Goal: Use online tool/utility: Use online tool/utility

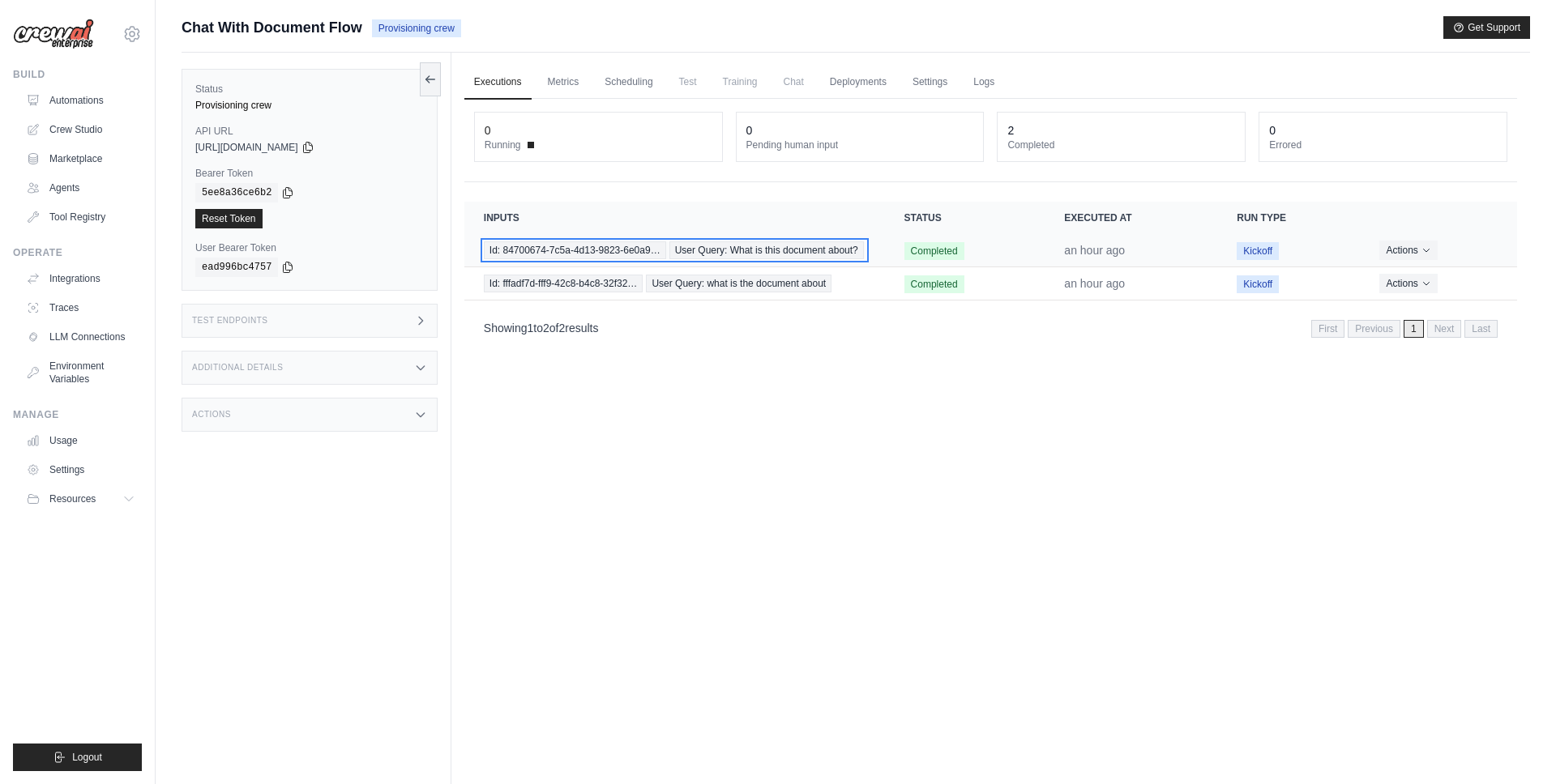
click at [706, 255] on span "User Query: What is this document about?" at bounding box center [767, 250] width 194 height 18
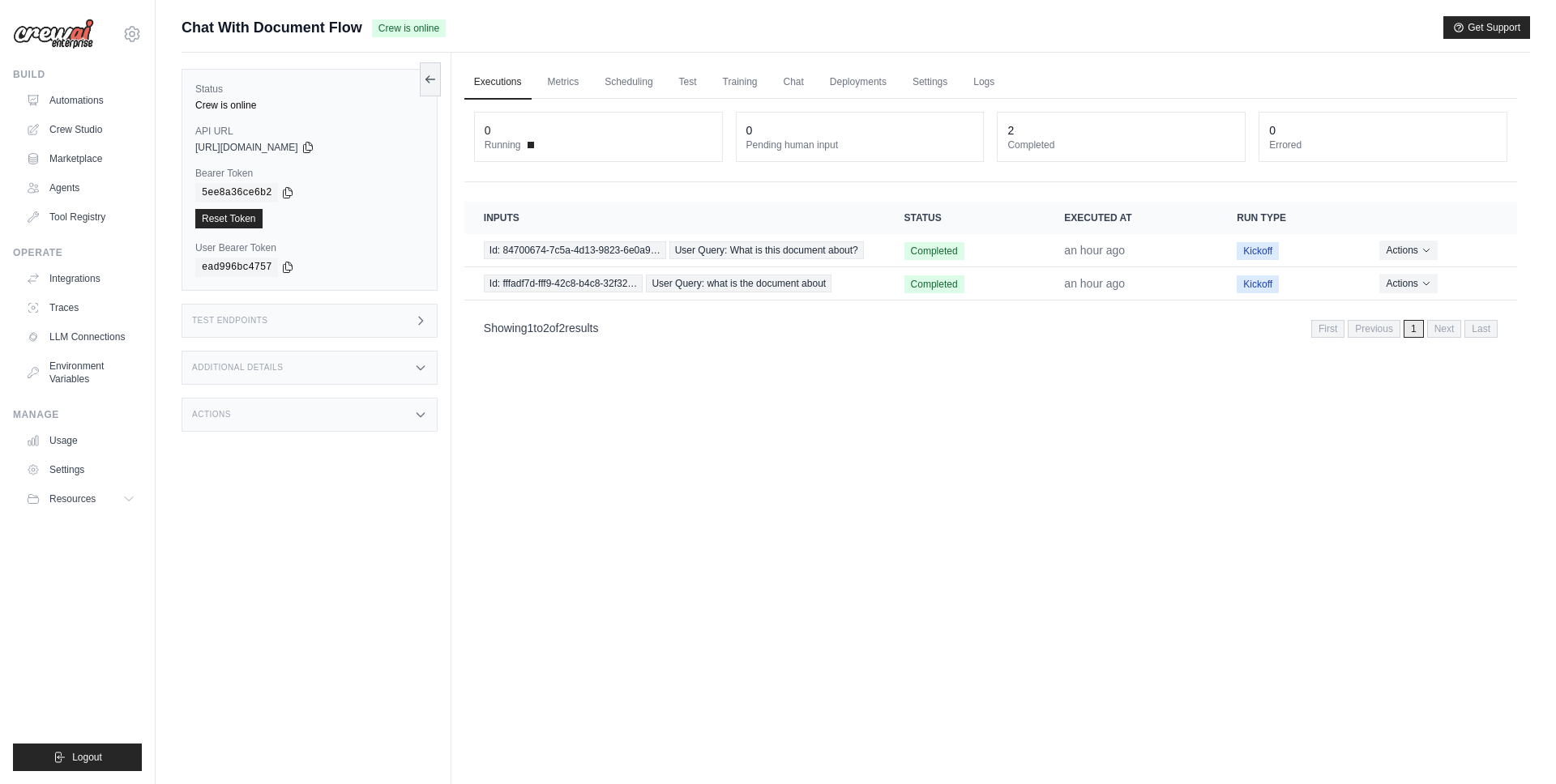
click at [299, 353] on div "Additional Details" at bounding box center [309, 368] width 256 height 34
click at [299, 525] on div "Actions" at bounding box center [309, 514] width 256 height 34
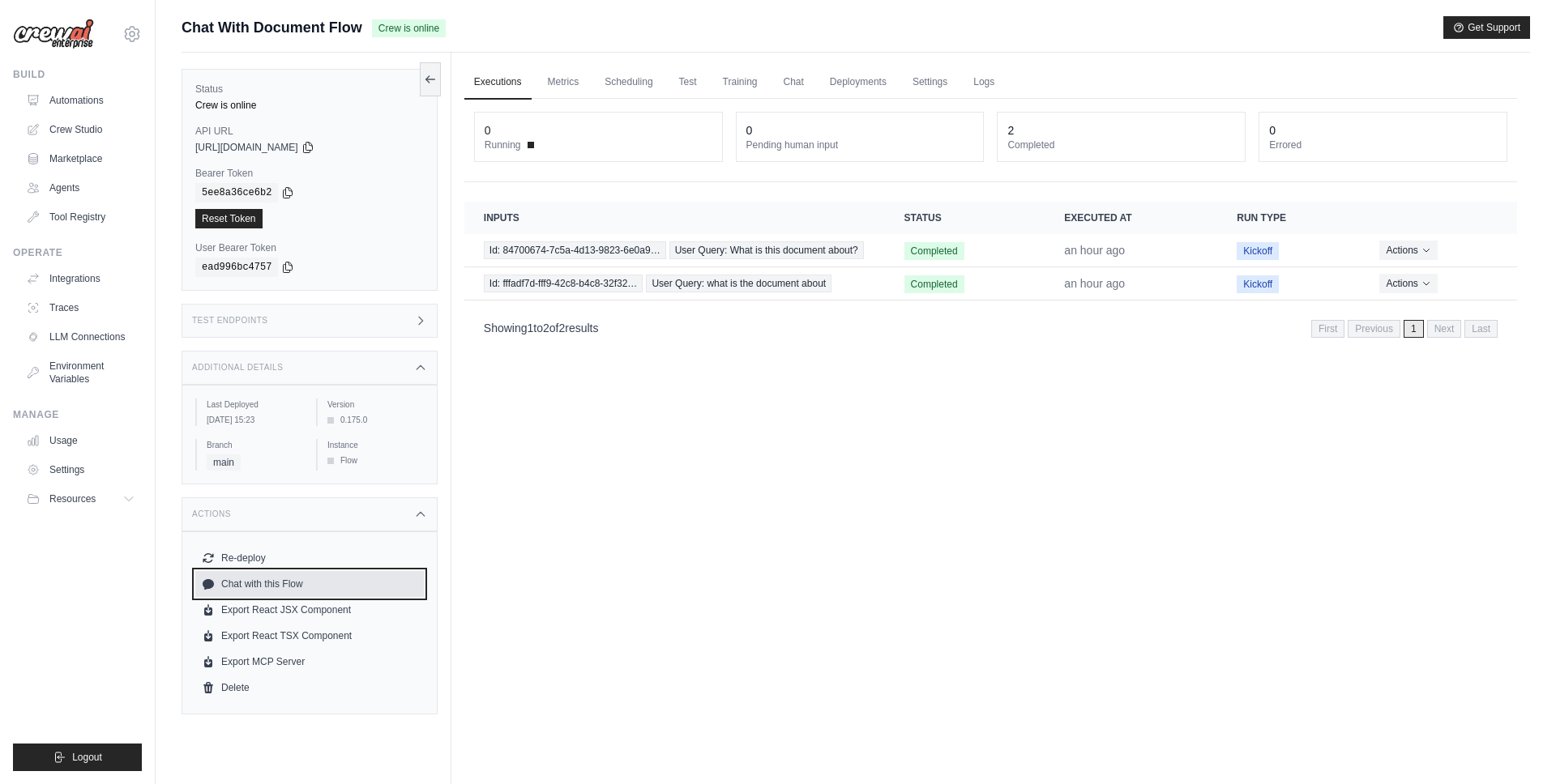
click at [286, 589] on link "Chat with this Flow" at bounding box center [309, 584] width 228 height 26
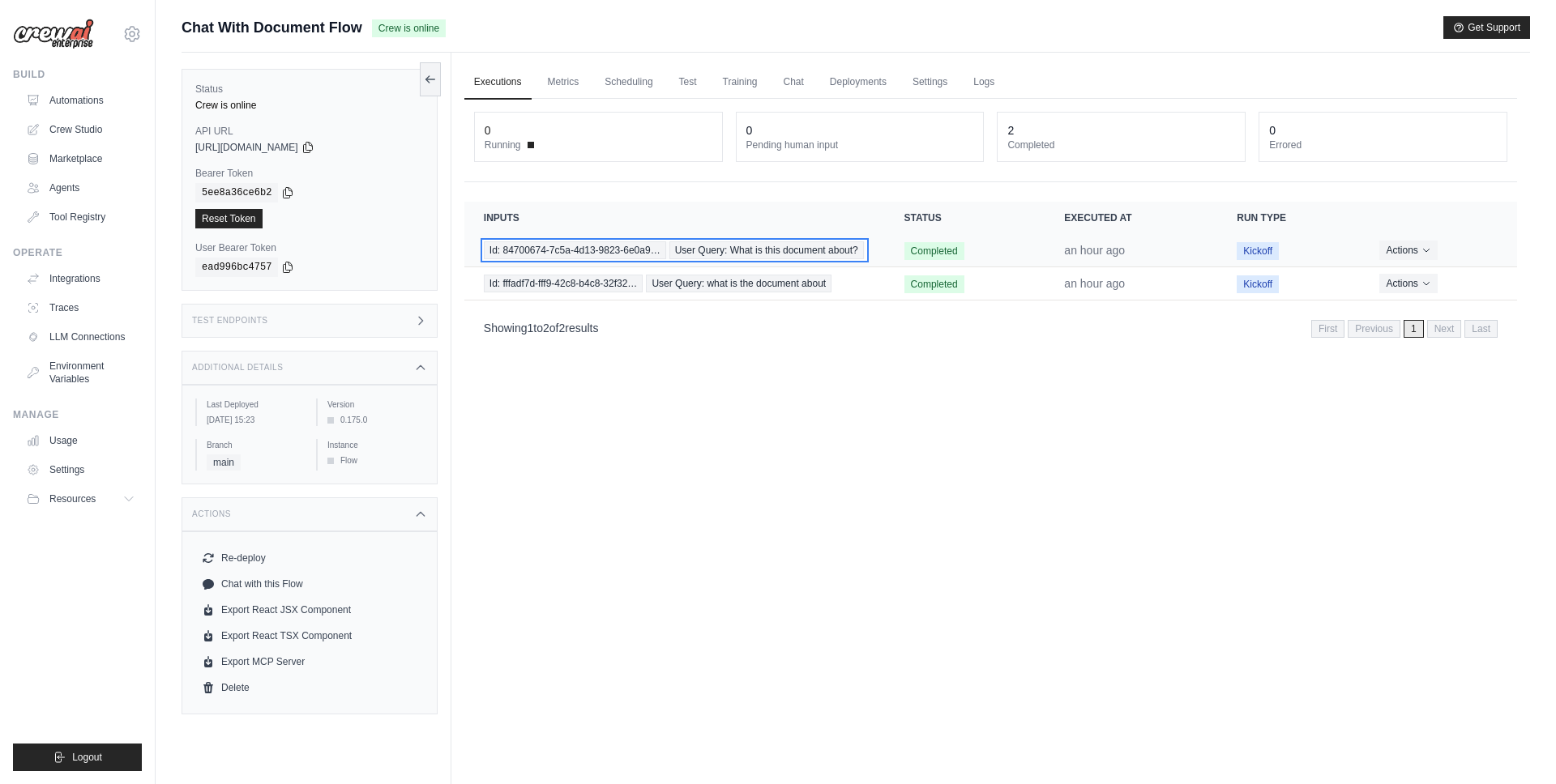
click at [601, 255] on span "Id: 84700674-7c5a-4d13-9823-6e0a9…" at bounding box center [575, 250] width 182 height 18
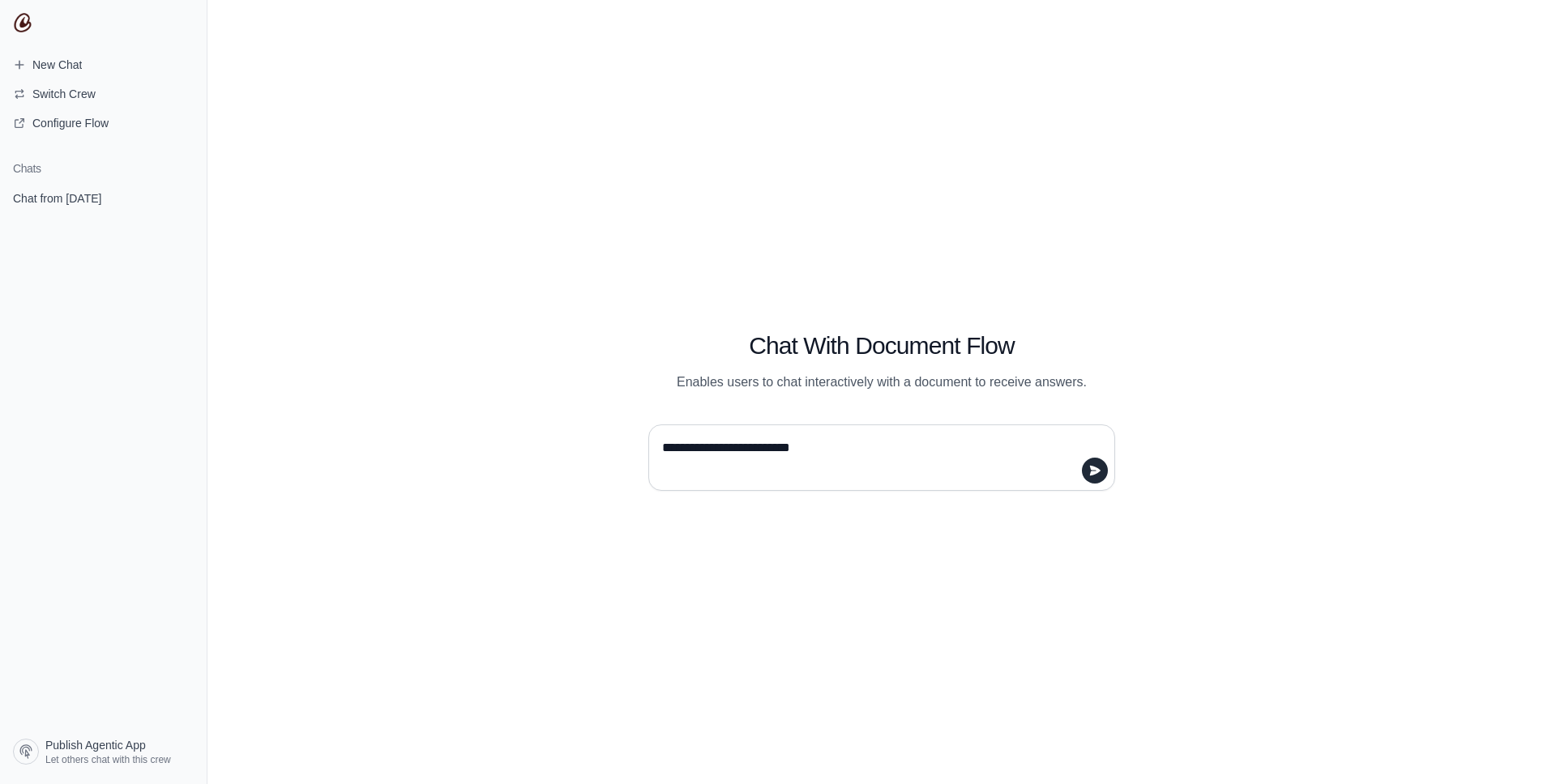
type textarea "**********"
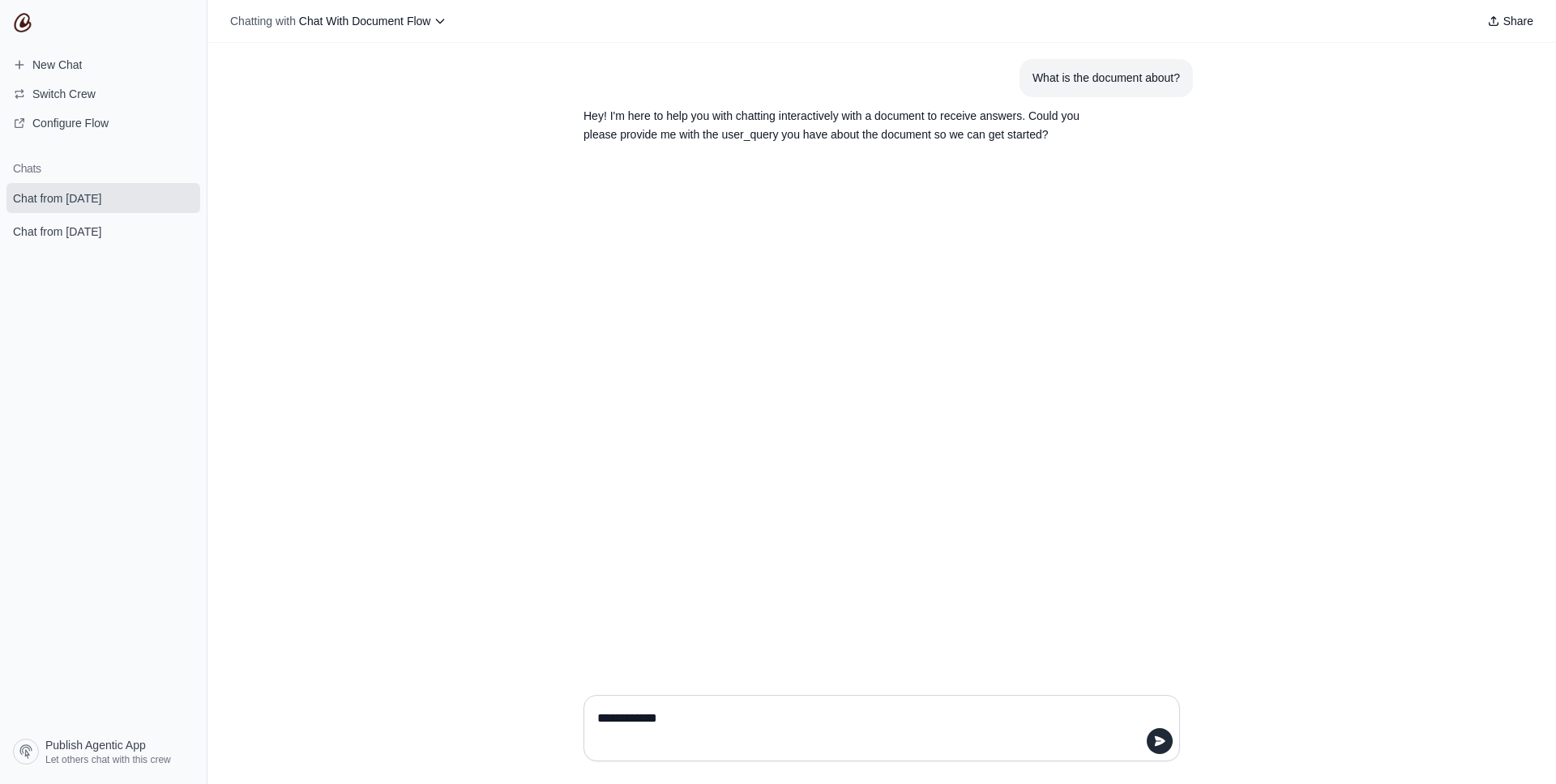
click at [1061, 104] on section "Hey! I'm here to help you with chatting interactively with a document to receiv…" at bounding box center [842, 125] width 544 height 56
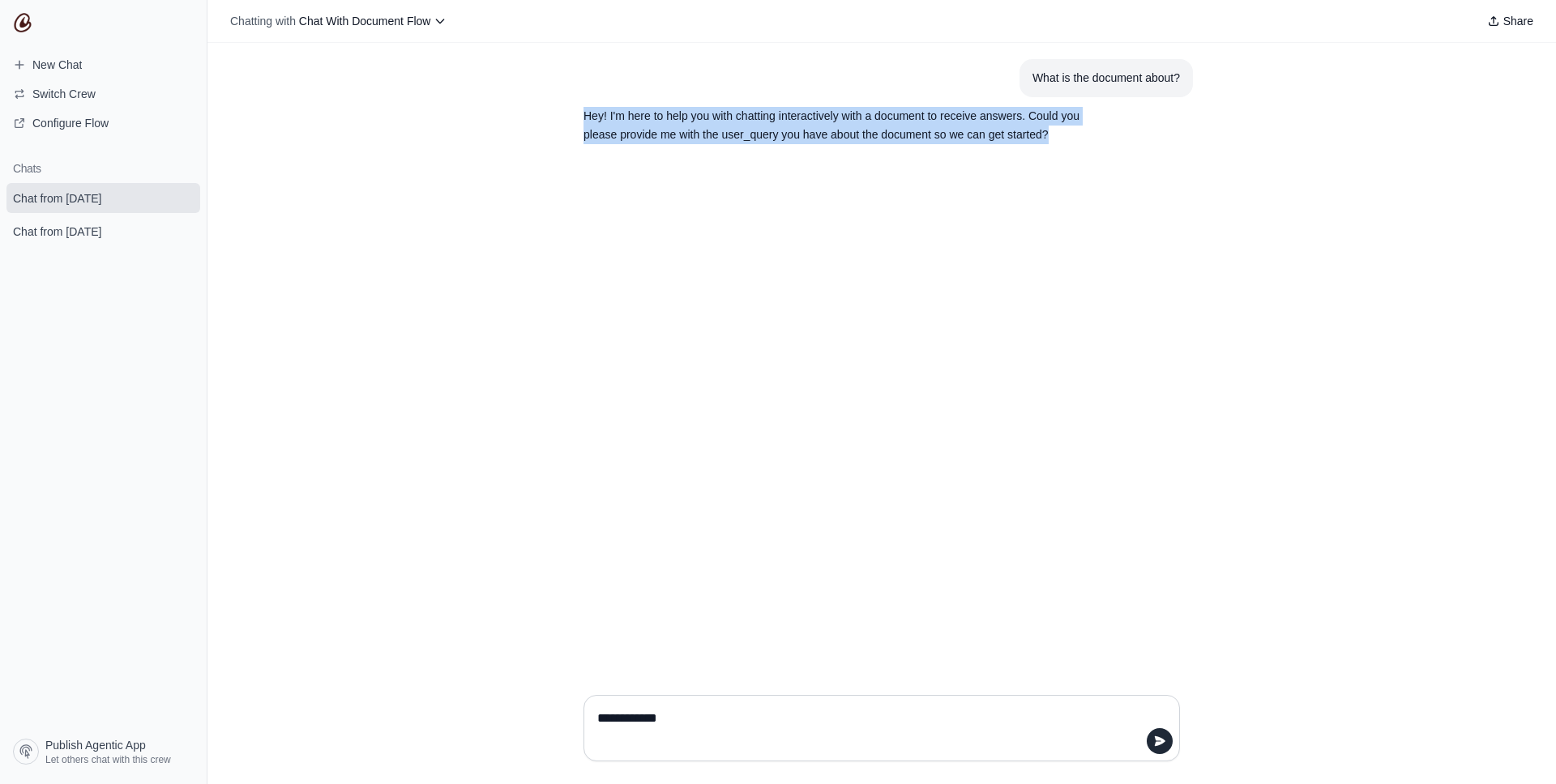
click at [1061, 104] on section "Hey! I'm here to help you with chatting interactively with a document to receiv…" at bounding box center [842, 125] width 544 height 56
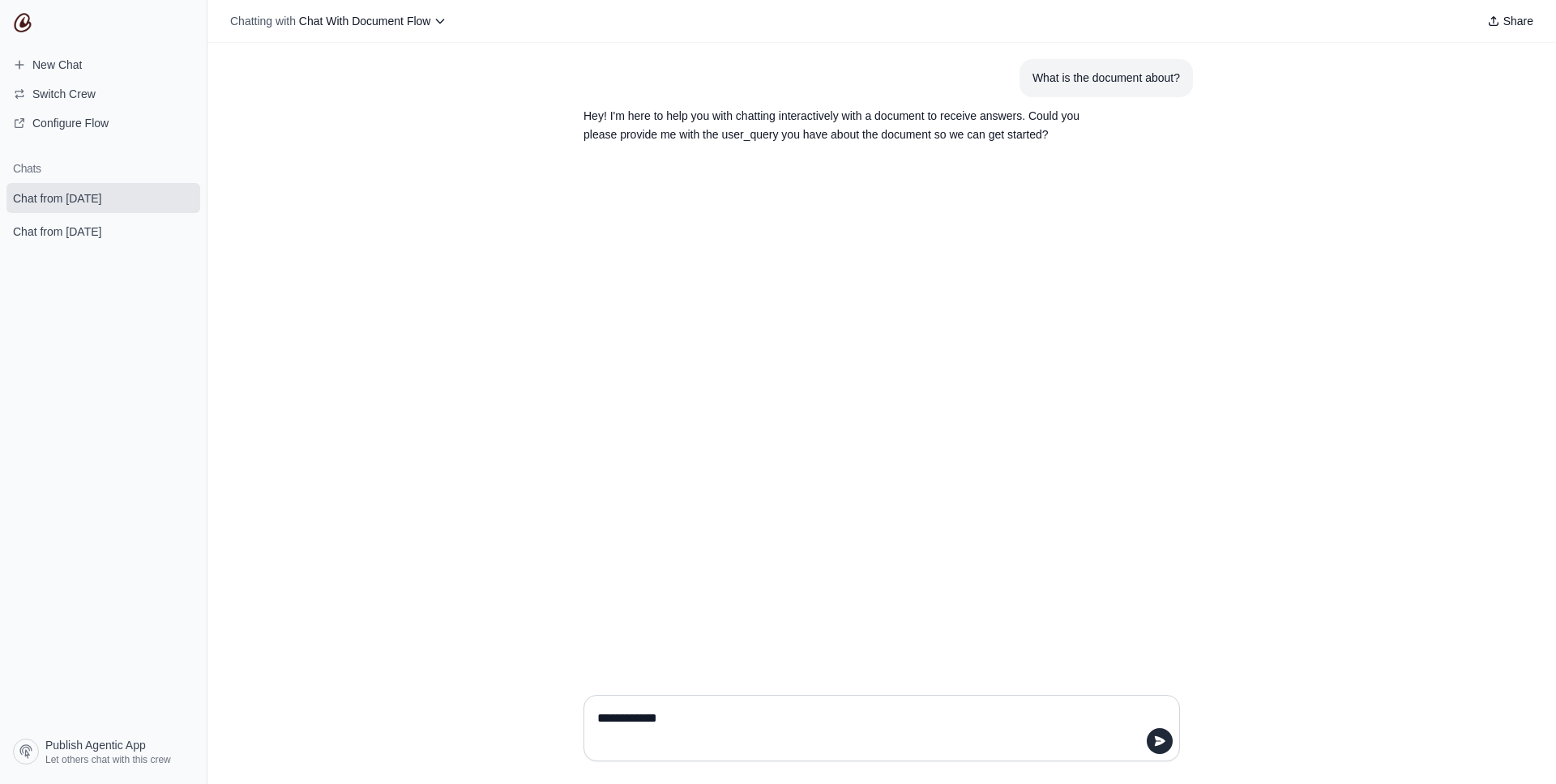
click at [1061, 81] on div "What is the document about?" at bounding box center [1106, 77] width 148 height 19
copy div "What is the document about?"
click at [691, 720] on textarea "**********" at bounding box center [877, 728] width 565 height 46
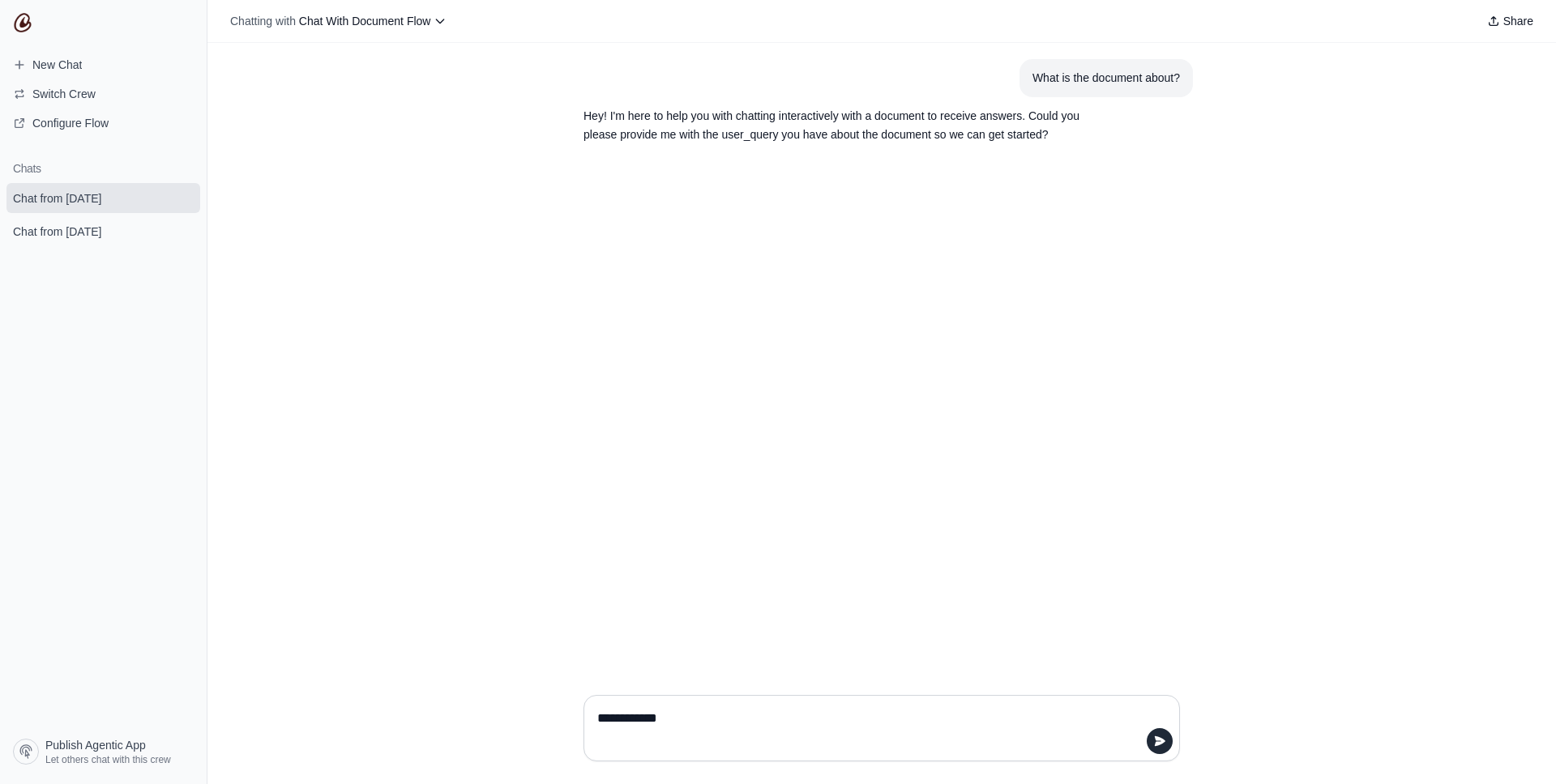
paste textarea "**********"
type textarea "**********"
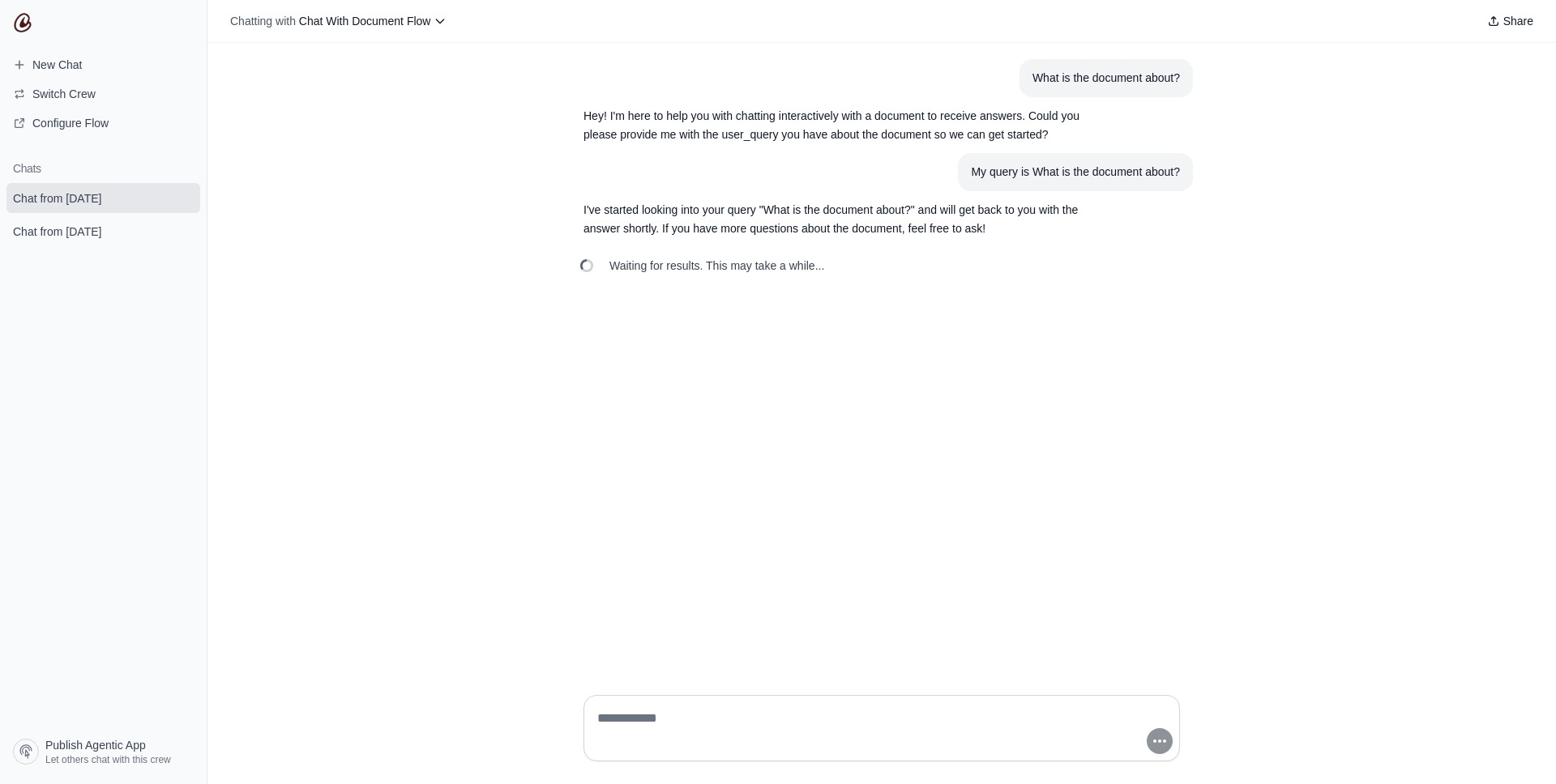
click at [1045, 173] on div "My query is What is the document about?" at bounding box center [1075, 171] width 209 height 19
drag, startPoint x: 1045, startPoint y: 173, endPoint x: 1206, endPoint y: 179, distance: 161.1
click at [1207, 179] on div "What is the document about? Hey! I'm here to help you with chatting interactive…" at bounding box center [882, 362] width 1349 height 639
copy div "What is the document about?"
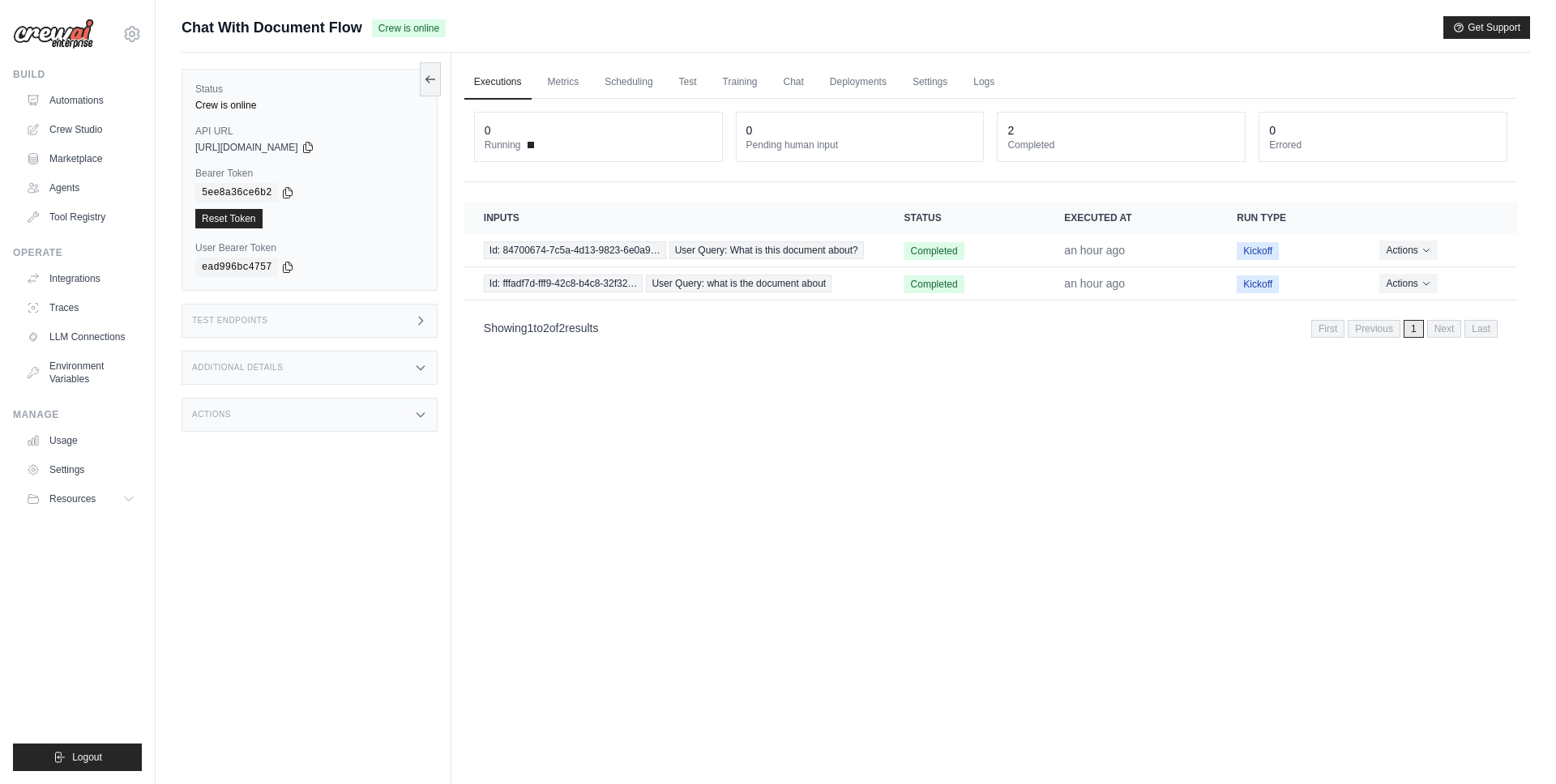
click at [299, 373] on div "Additional Details" at bounding box center [309, 368] width 256 height 34
click at [317, 353] on div "Additional Details" at bounding box center [309, 368] width 256 height 34
click at [321, 336] on div "Test Endpoints" at bounding box center [309, 320] width 256 height 34
click at [359, 332] on div "Test Endpoints" at bounding box center [309, 320] width 256 height 34
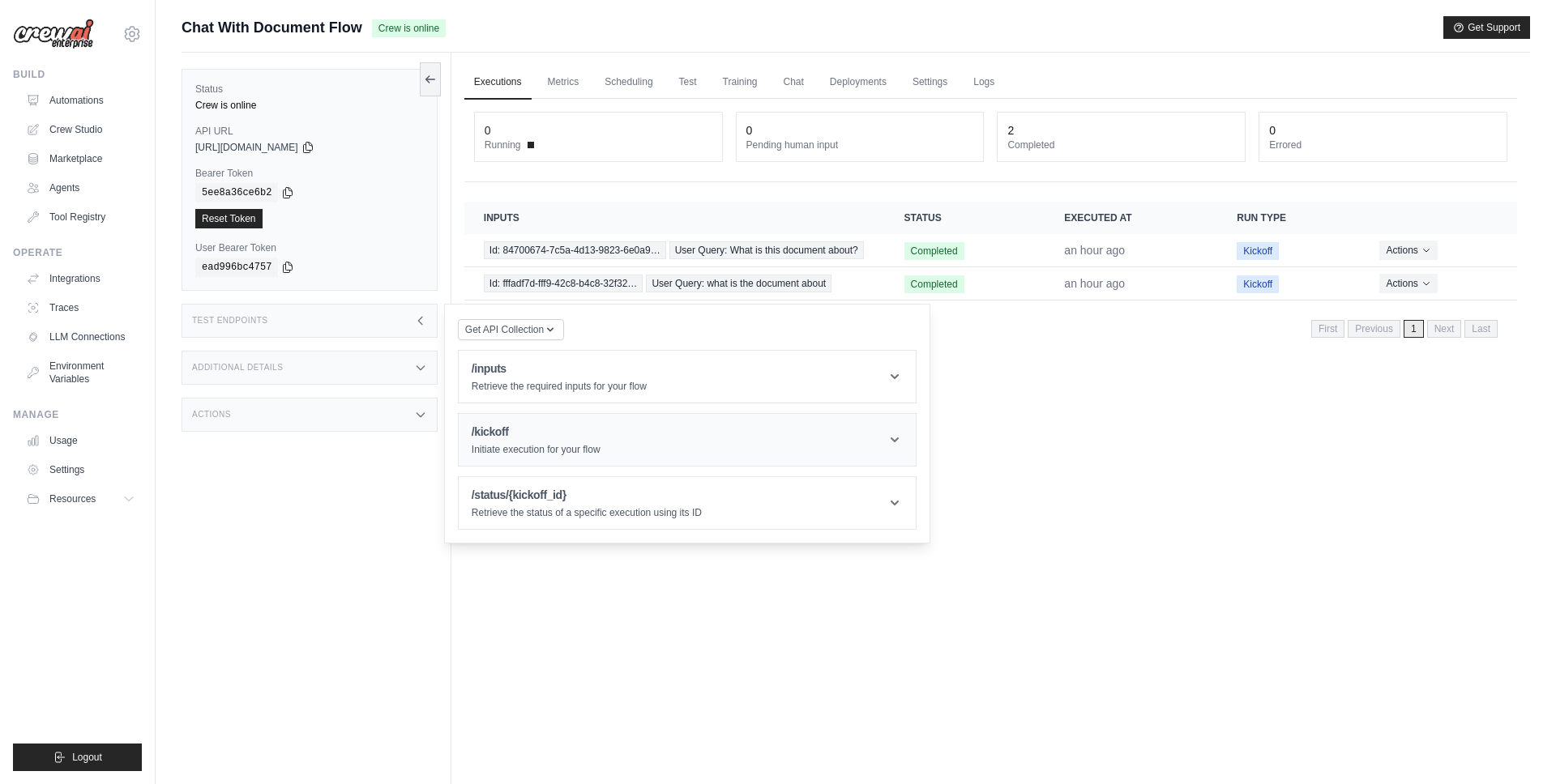
click at [524, 459] on header "/kickoff Initiate execution for your flow" at bounding box center [686, 440] width 457 height 52
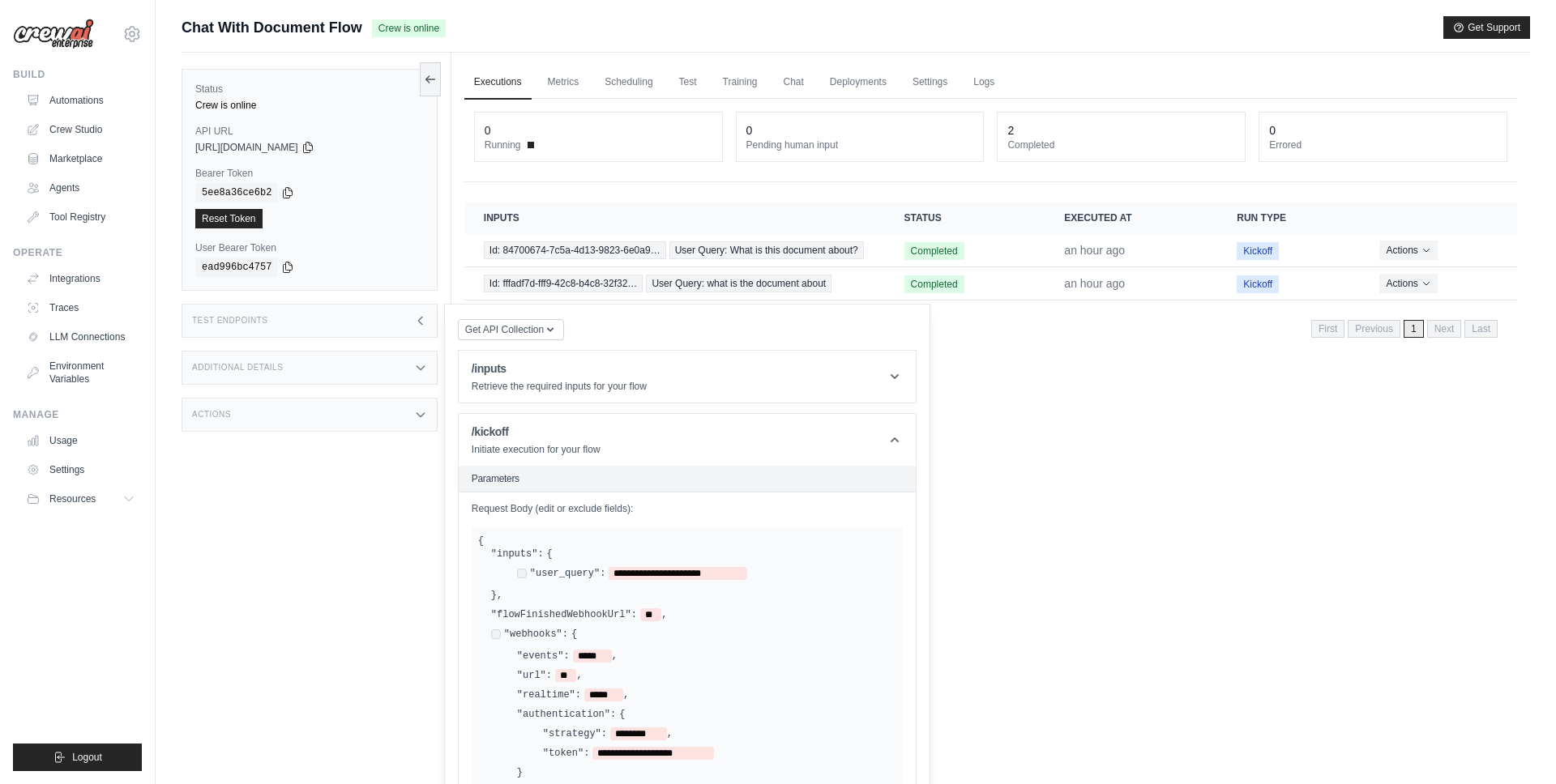
scroll to position [206, 0]
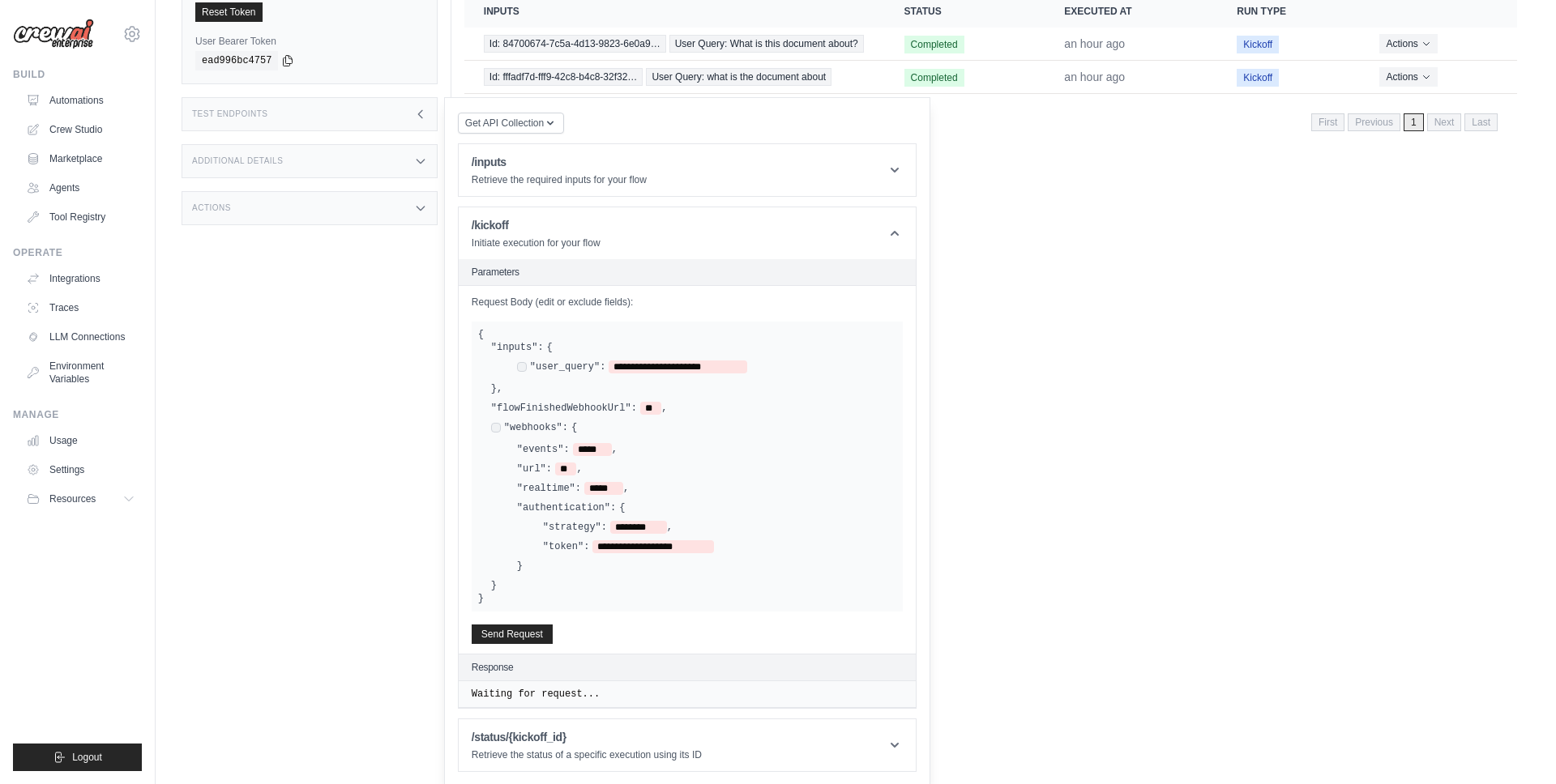
click at [494, 421] on div ""webhooks": {" at bounding box center [534, 427] width 86 height 13
click at [662, 373] on div "**********" at bounding box center [706, 369] width 379 height 16
click at [630, 361] on span "**********" at bounding box center [678, 367] width 139 height 13
drag, startPoint x: 630, startPoint y: 361, endPoint x: 733, endPoint y: 361, distance: 103.0
click at [733, 361] on span "**********" at bounding box center [678, 367] width 139 height 13
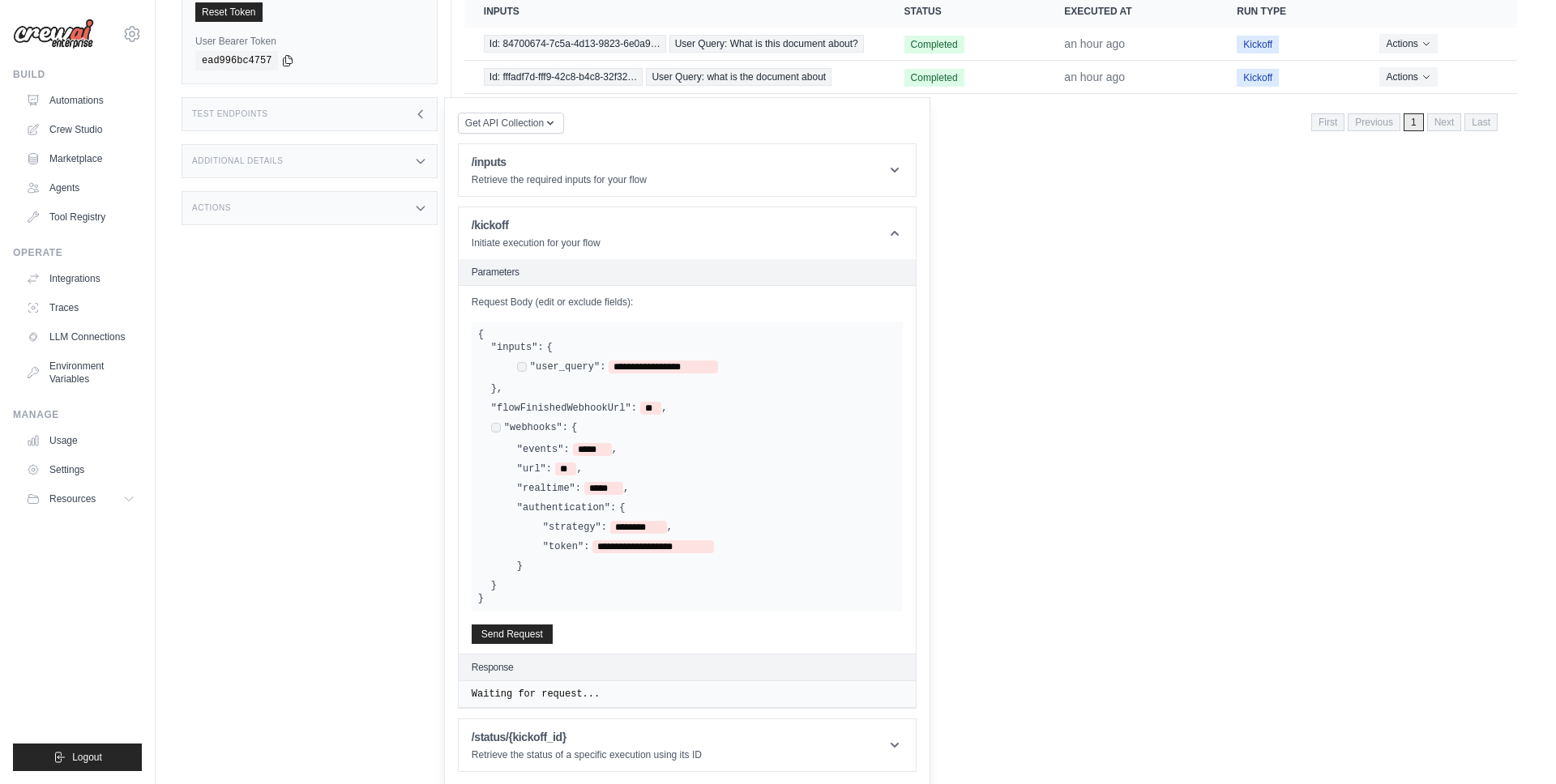
click at [503, 438] on div "**********" at bounding box center [693, 507] width 406 height 143
click at [534, 629] on button "Send Request" at bounding box center [513, 633] width 81 height 20
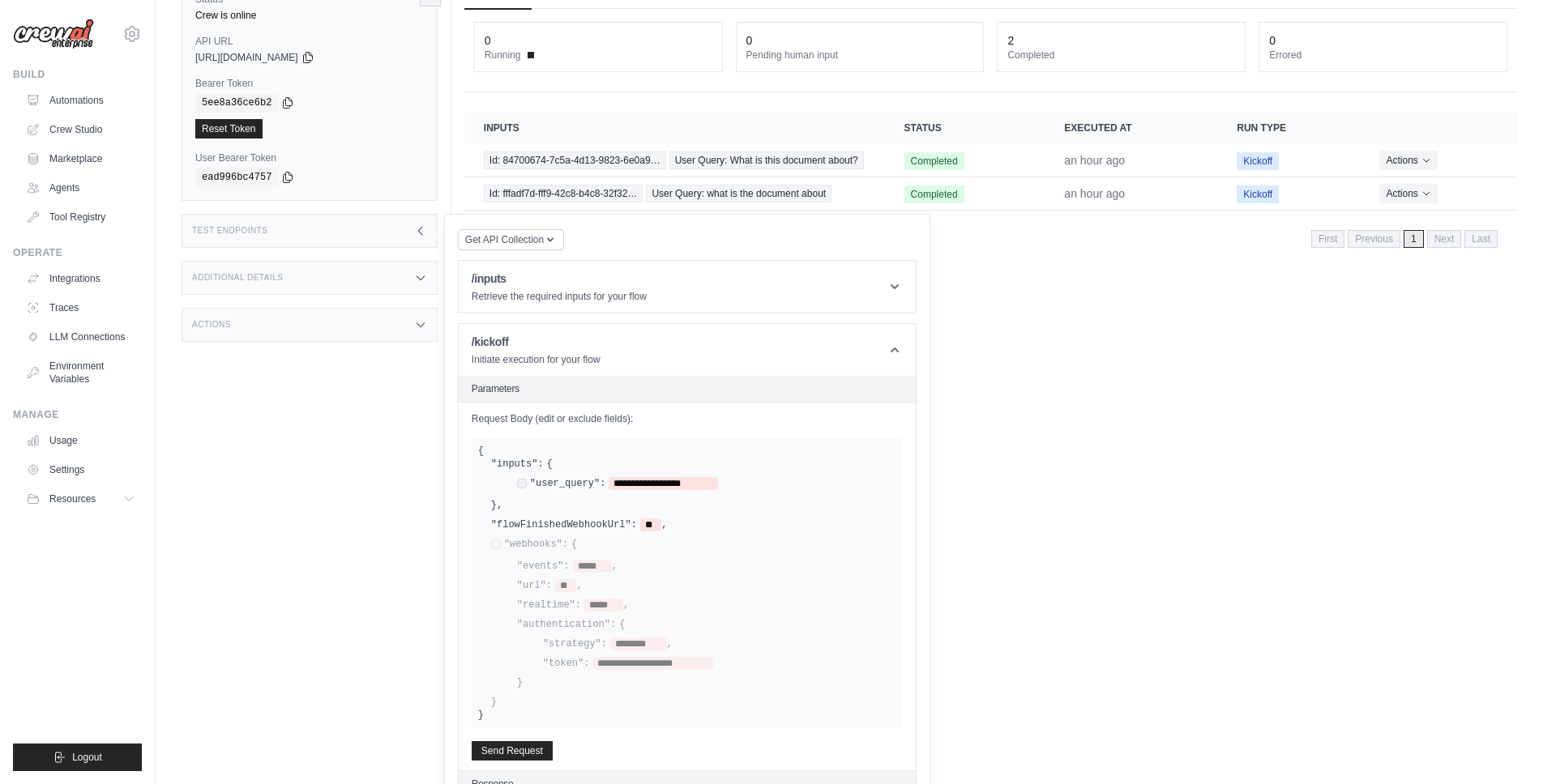
scroll to position [22, 0]
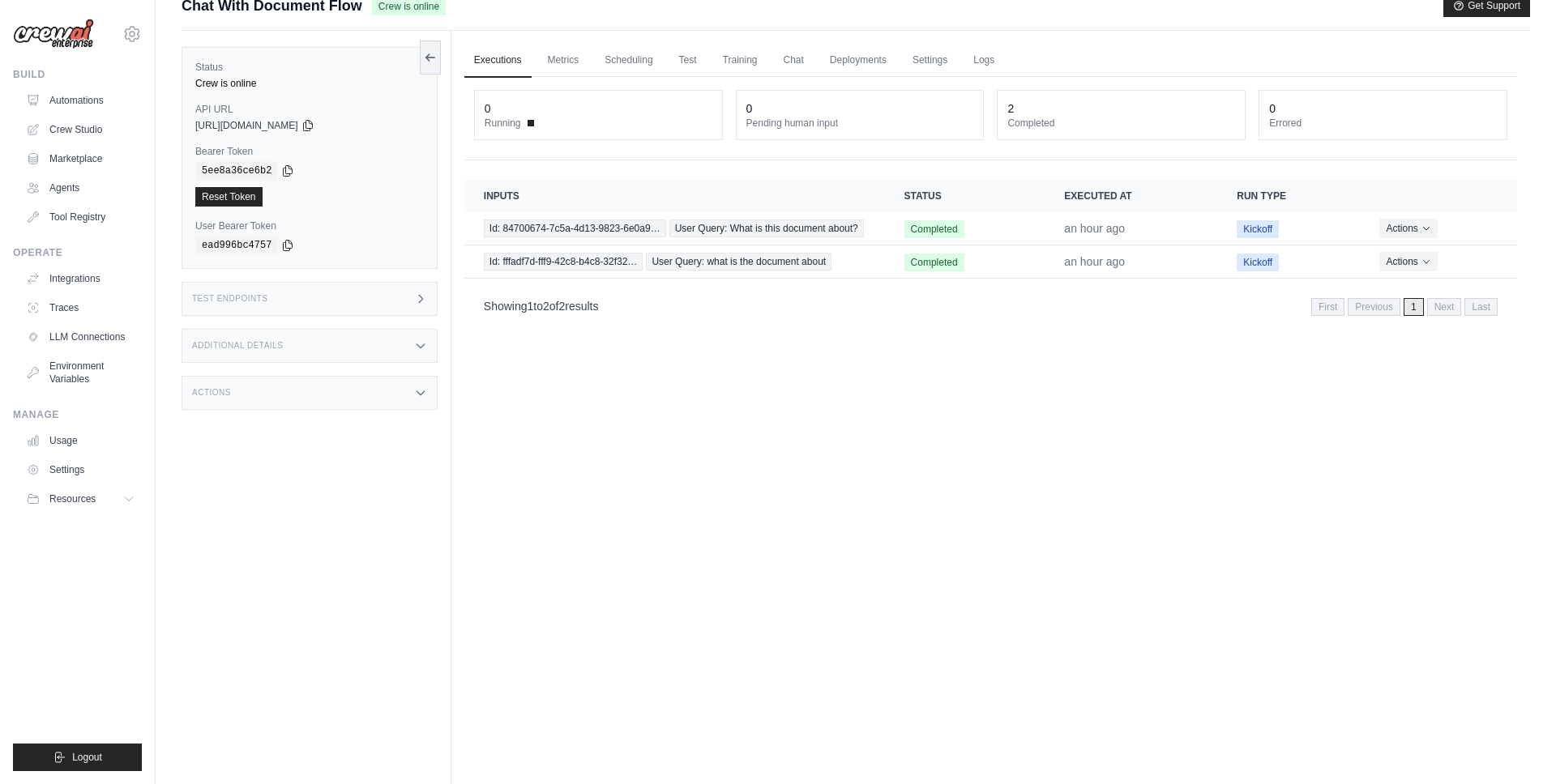
click at [391, 273] on div "Status Crew is online API URL copied [URL][DOMAIN_NAME] Bearer Token copied 5ee…" at bounding box center [316, 422] width 270 height 784
click at [390, 285] on div "Test Endpoints" at bounding box center [309, 298] width 256 height 34
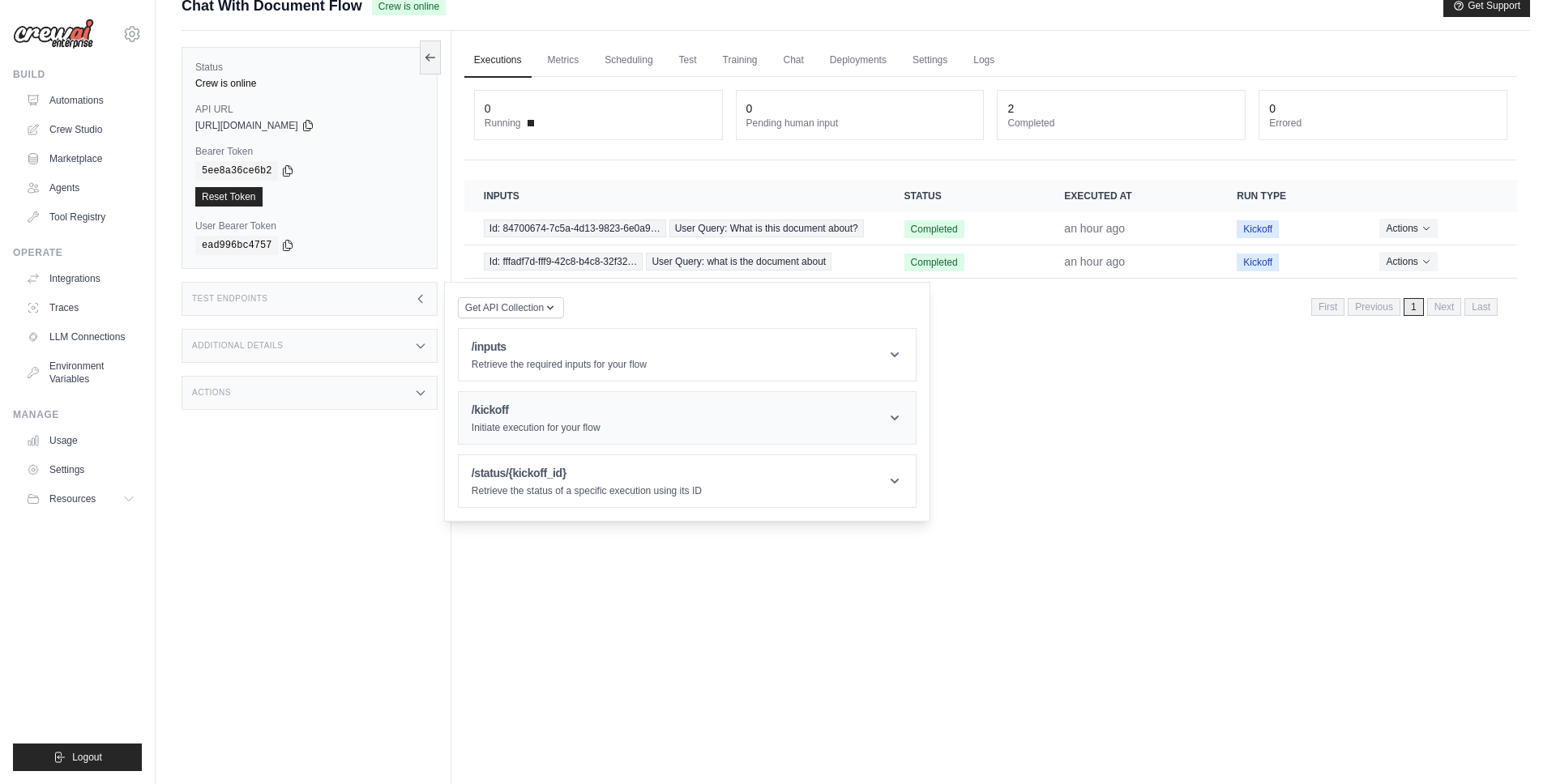
click at [488, 401] on h1 "/kickoff" at bounding box center [537, 409] width 129 height 16
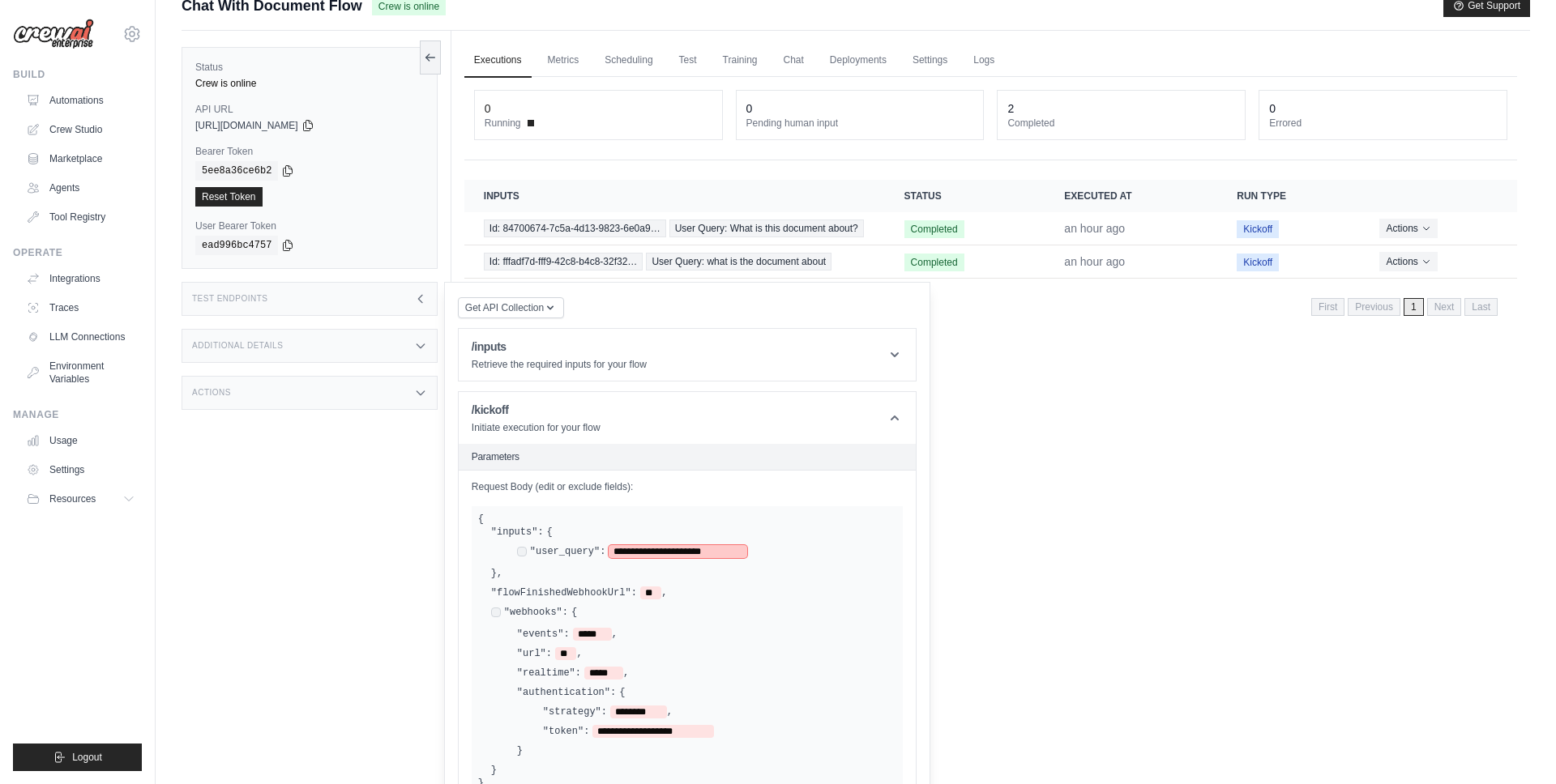
click at [627, 549] on span "**********" at bounding box center [678, 551] width 139 height 13
drag, startPoint x: 627, startPoint y: 549, endPoint x: 691, endPoint y: 549, distance: 64.0
click at [691, 549] on span "**********" at bounding box center [678, 551] width 139 height 13
paste span
click at [716, 551] on span "**********" at bounding box center [678, 551] width 139 height 13
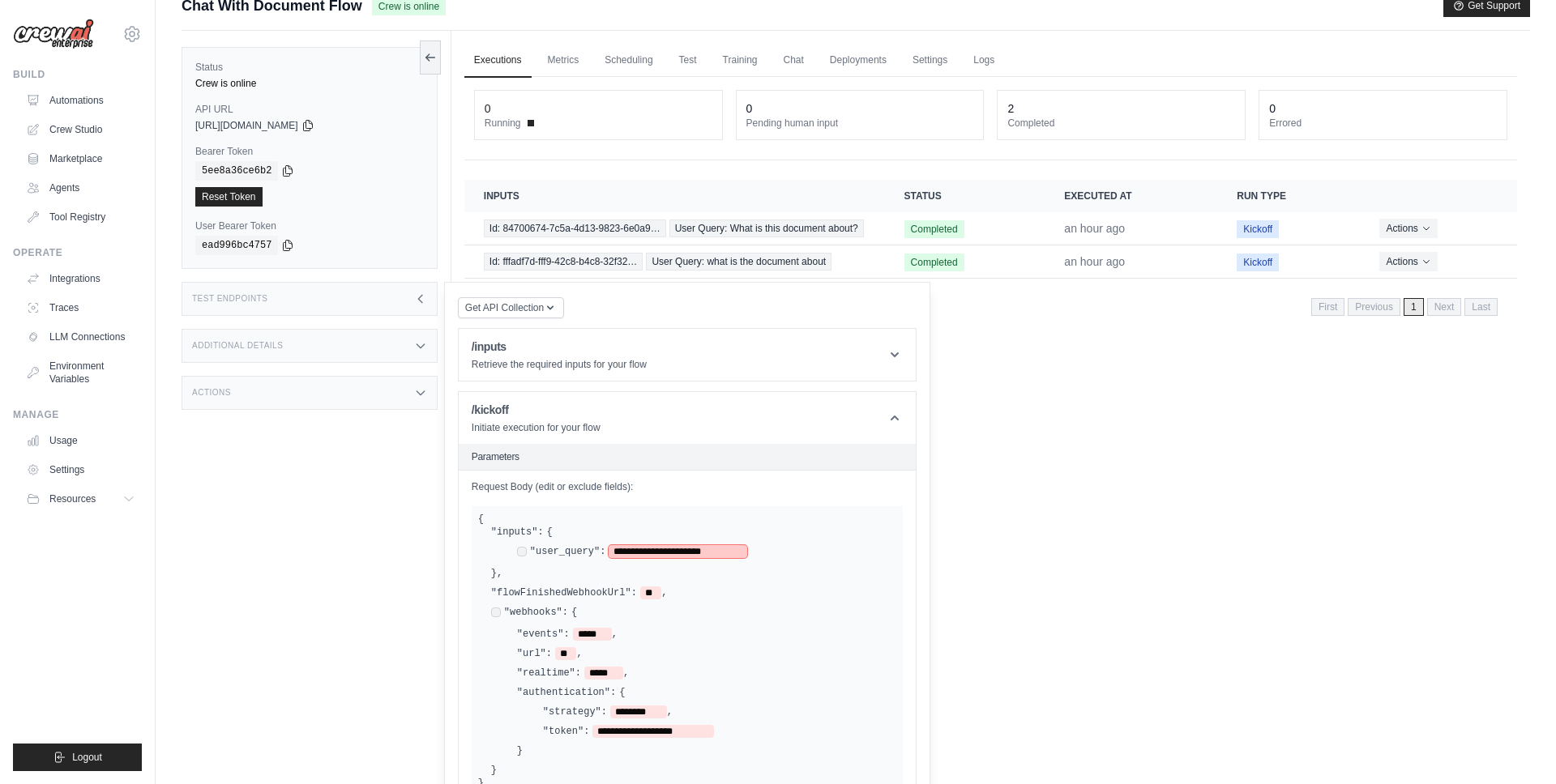
drag, startPoint x: 716, startPoint y: 551, endPoint x: 622, endPoint y: 551, distance: 94.0
click at [625, 551] on span "**********" at bounding box center [678, 551] width 139 height 13
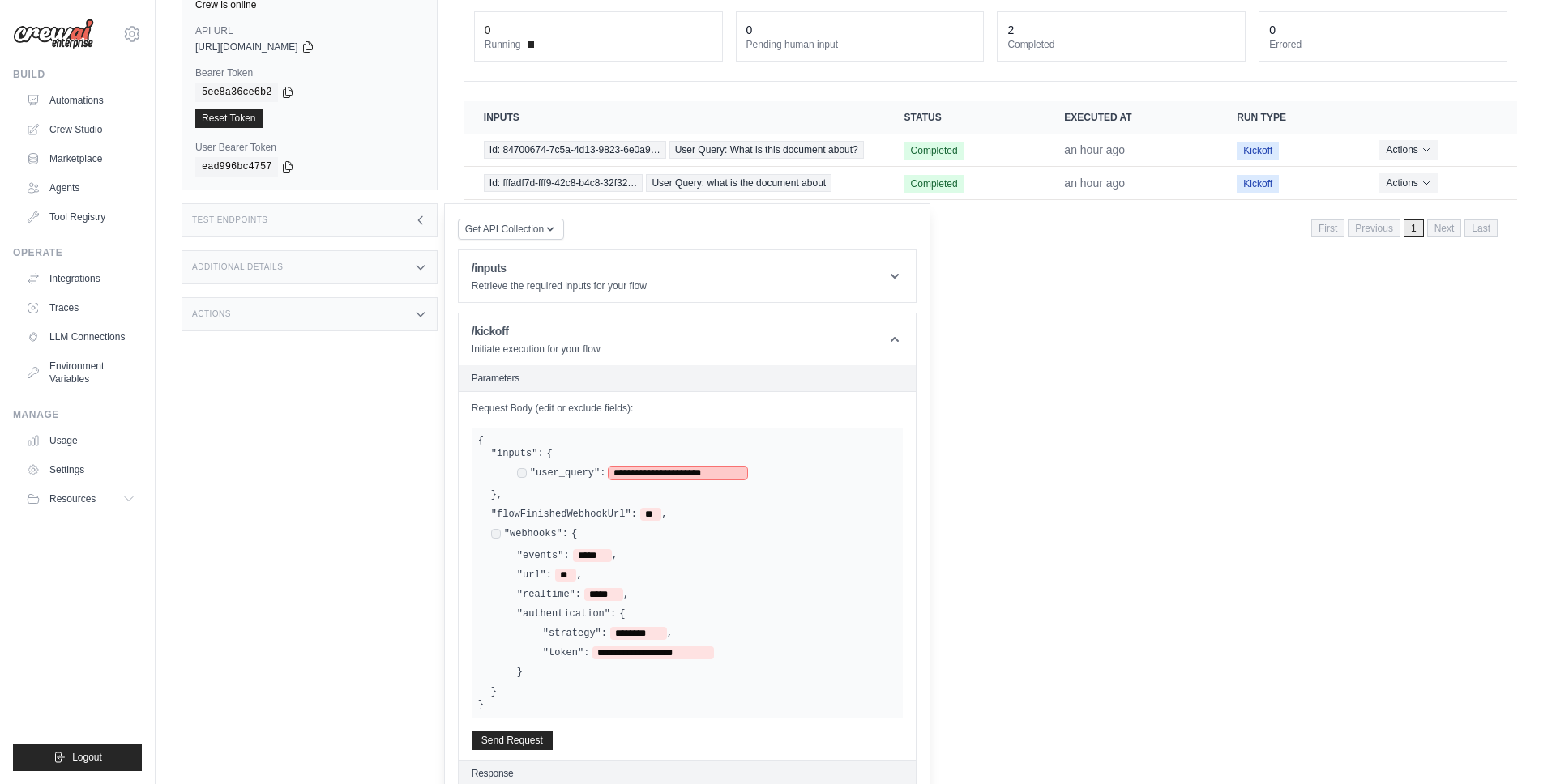
scroll to position [188, 0]
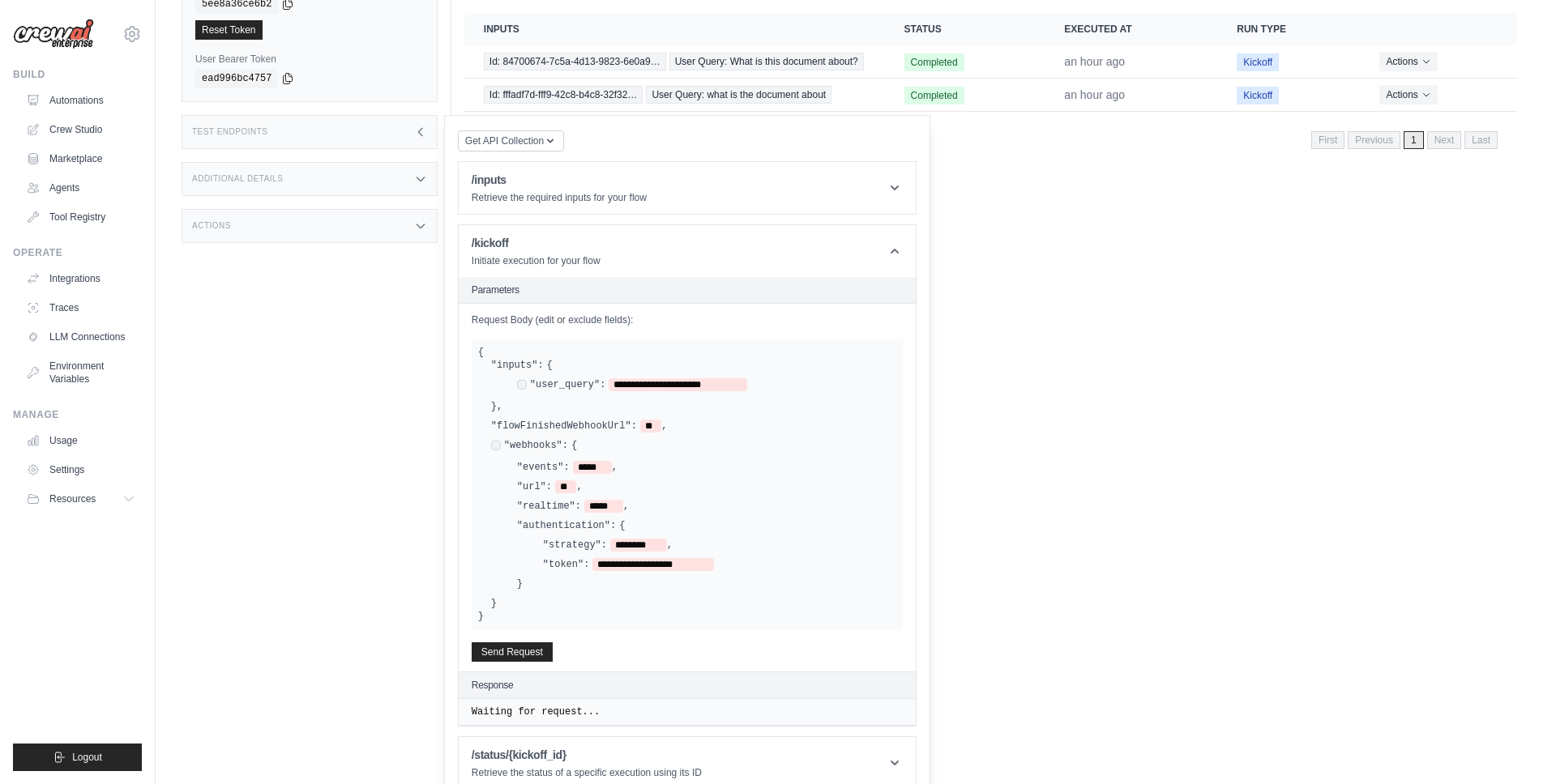
click at [500, 454] on div "**********" at bounding box center [693, 525] width 406 height 143
click at [530, 649] on button "Send Request" at bounding box center [513, 651] width 81 height 20
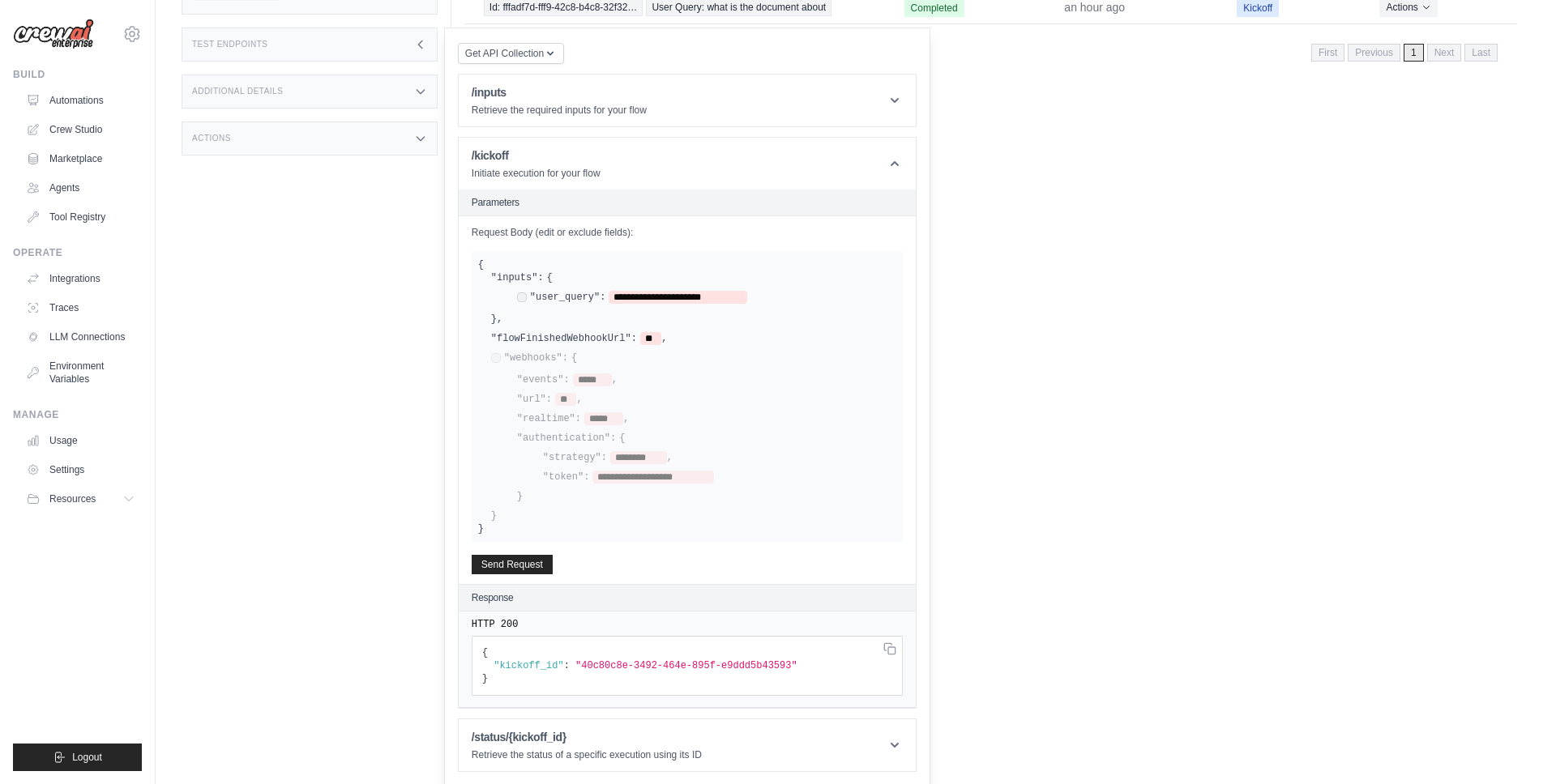
click at [596, 671] on pre "{ "kickoff_id" : "40c80c8e-3492-464e-895f-e9ddd5b43593" }" at bounding box center [687, 665] width 431 height 59
click at [598, 671] on pre "{ "kickoff_id" : "40c80c8e-3492-464e-895f-e9ddd5b43593" }" at bounding box center [687, 665] width 431 height 59
click at [600, 670] on pre "{ "kickoff_id" : "40c80c8e-3492-464e-895f-e9ddd5b43593" }" at bounding box center [687, 665] width 431 height 59
drag, startPoint x: 600, startPoint y: 670, endPoint x: 760, endPoint y: 668, distance: 160.0
click at [760, 668] on pre "{ "kickoff_id" : "40c80c8e-3492-464e-895f-e9ddd5b43593" }" at bounding box center [687, 665] width 431 height 59
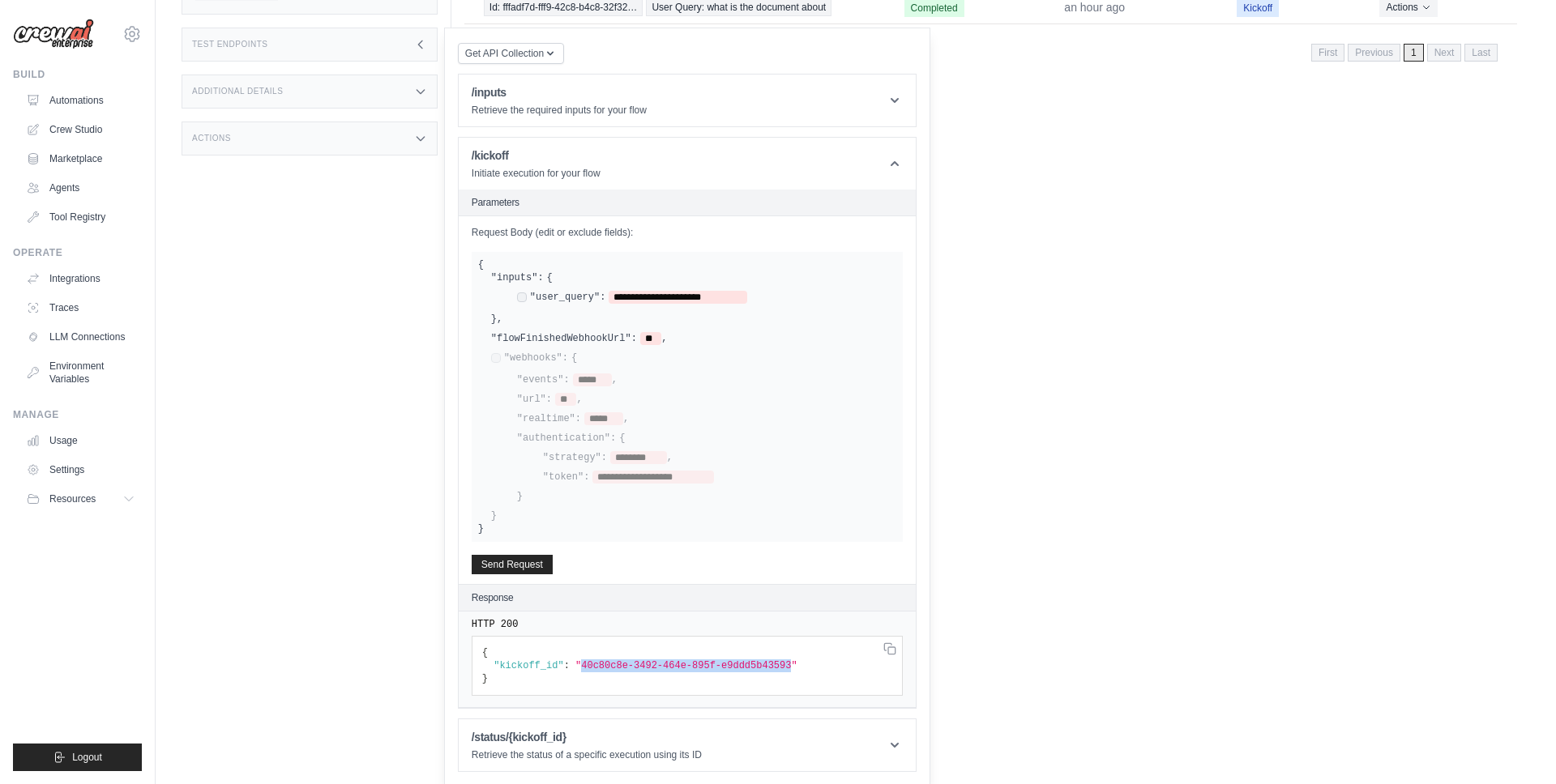
copy span "40c80c8e-3492-464e-895f-e9ddd5b43593"
click at [738, 715] on div "Get API Collection Postman API Collection /inputs Retrieve the required inputs …" at bounding box center [687, 406] width 458 height 730
click at [735, 738] on header "/status/{kickoff_id} Retrieve the status of a specific execution using its ID" at bounding box center [686, 745] width 457 height 52
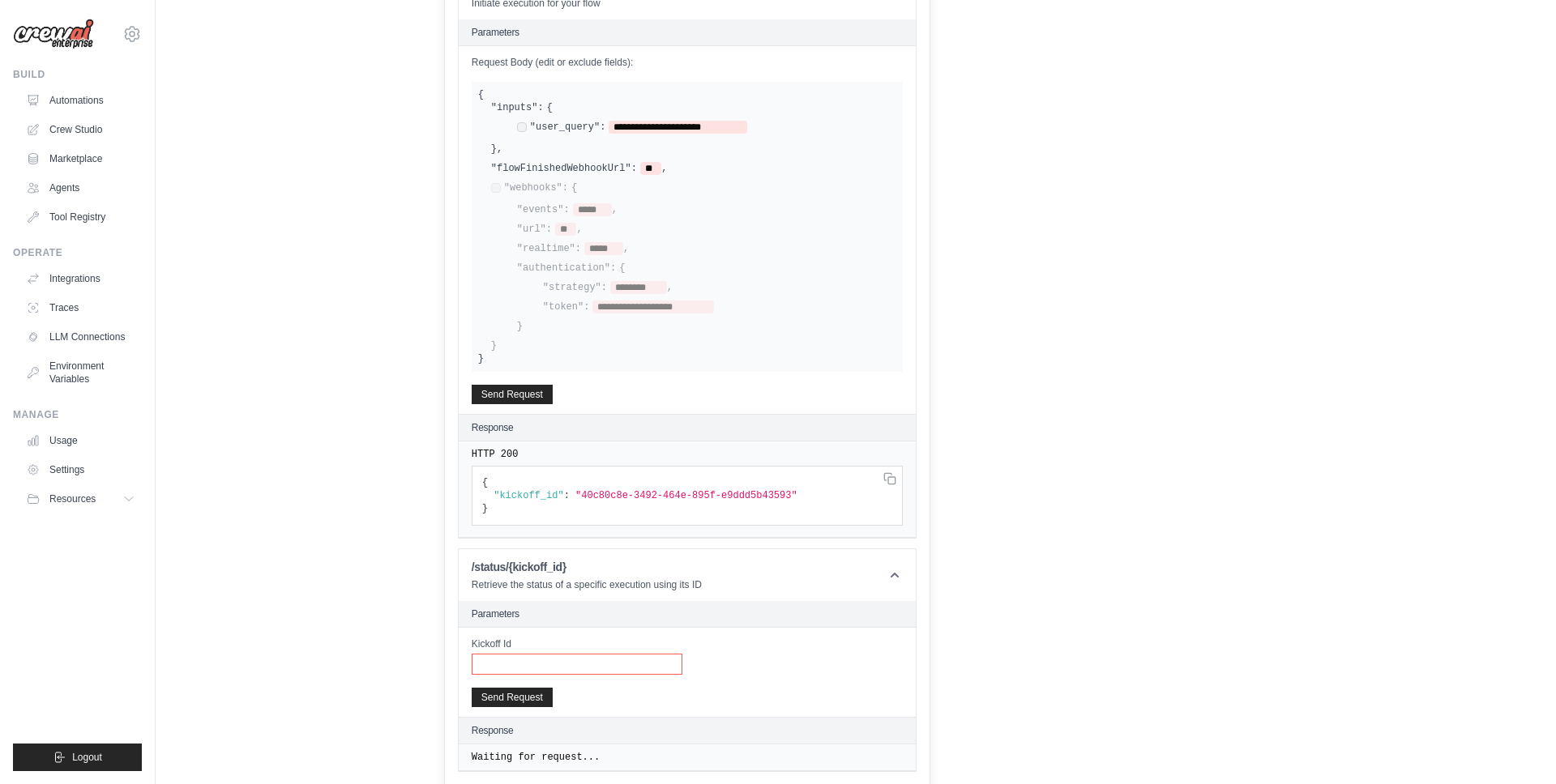
click at [590, 662] on input "Kickoff Id" at bounding box center [577, 663] width 210 height 21
paste input "**********"
type input "**********"
click at [520, 693] on button "Send Request" at bounding box center [513, 697] width 81 height 20
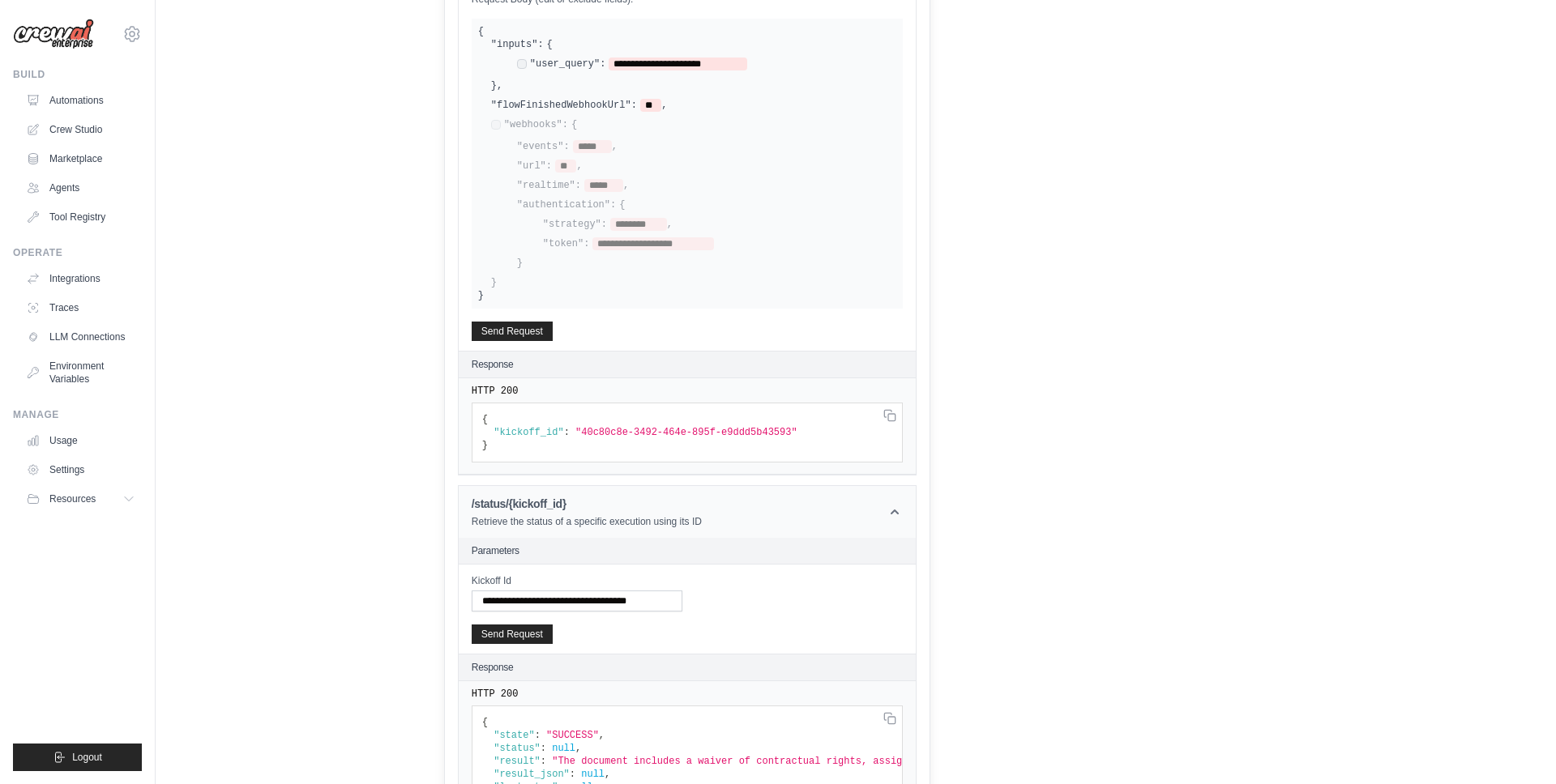
scroll to position [594, 0]
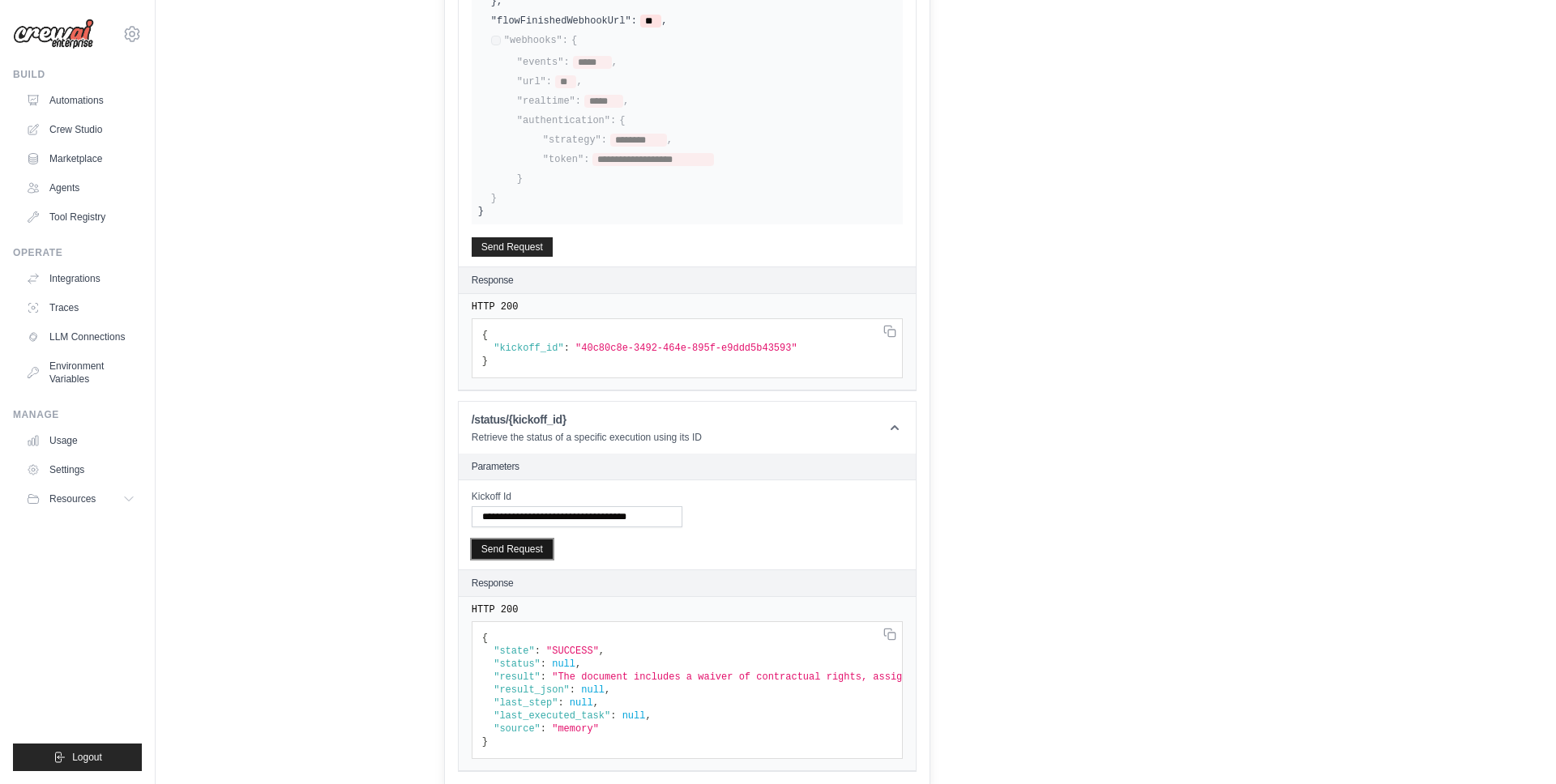
click at [537, 556] on button "Send Request" at bounding box center [513, 549] width 81 height 20
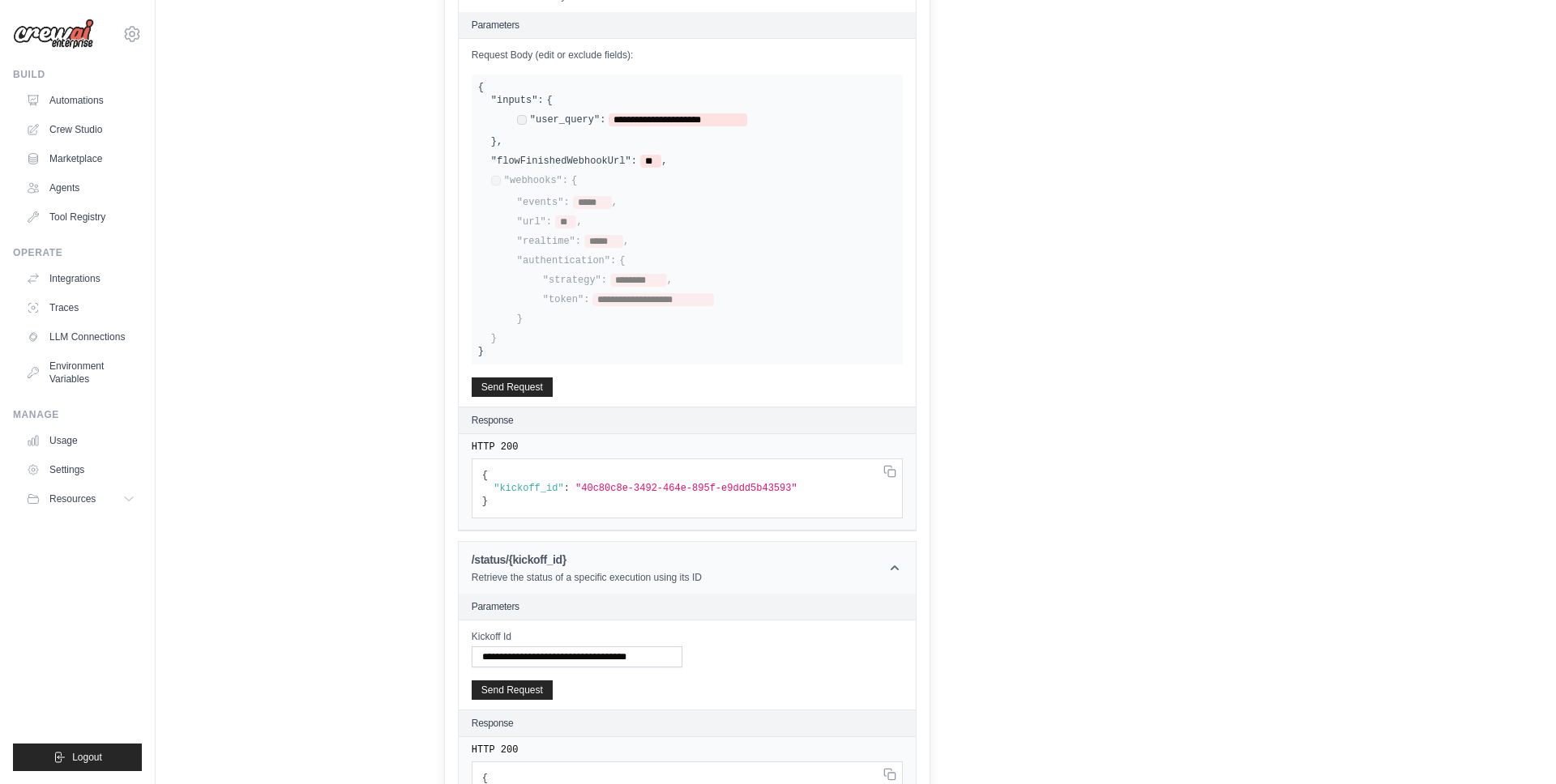
scroll to position [295, 0]
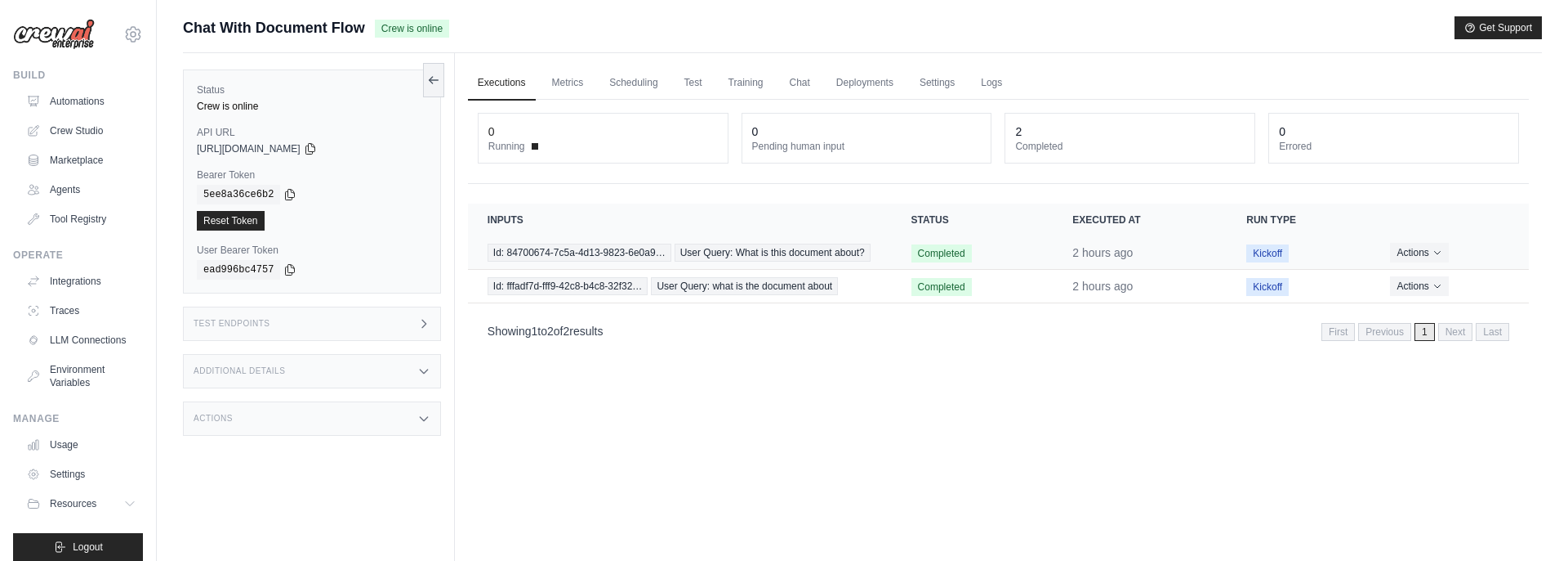
click at [790, 264] on td "Id: 84700674-7c5a-4d13-9823-6e0a9… User Query: What is this document about?" at bounding box center [680, 252] width 424 height 33
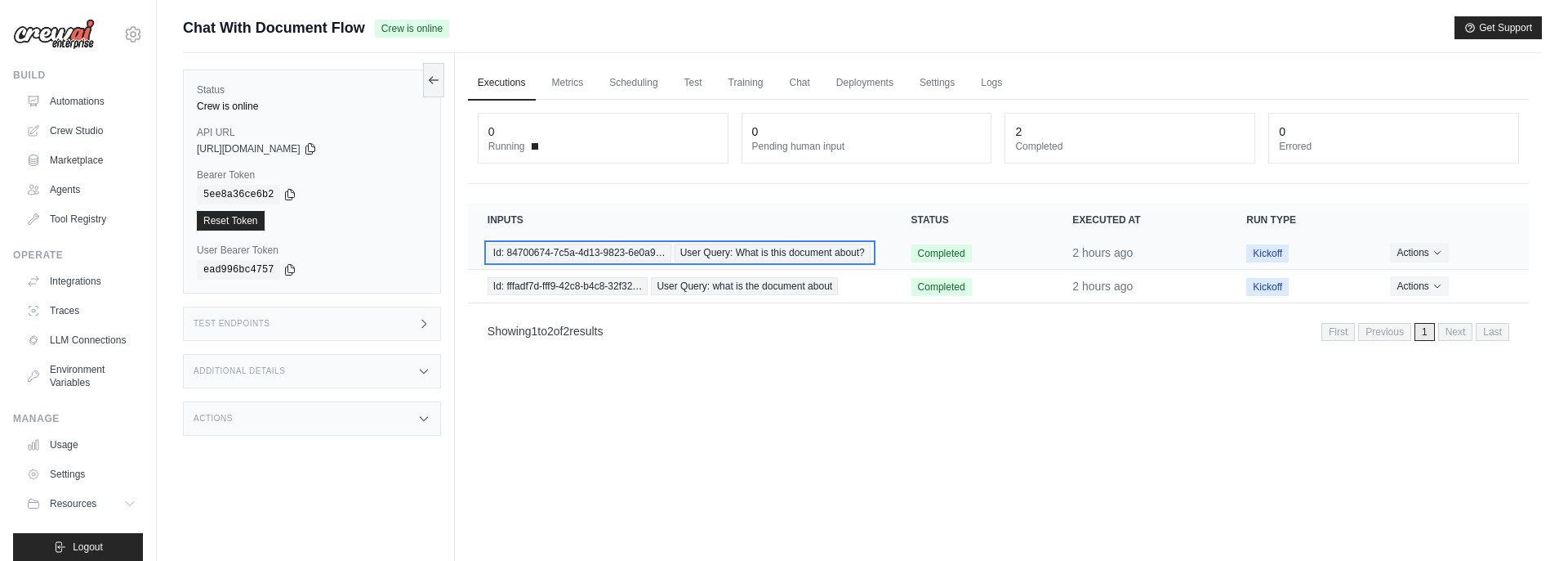
click at [784, 258] on span "User Query: What is this document about?" at bounding box center [773, 252] width 196 height 18
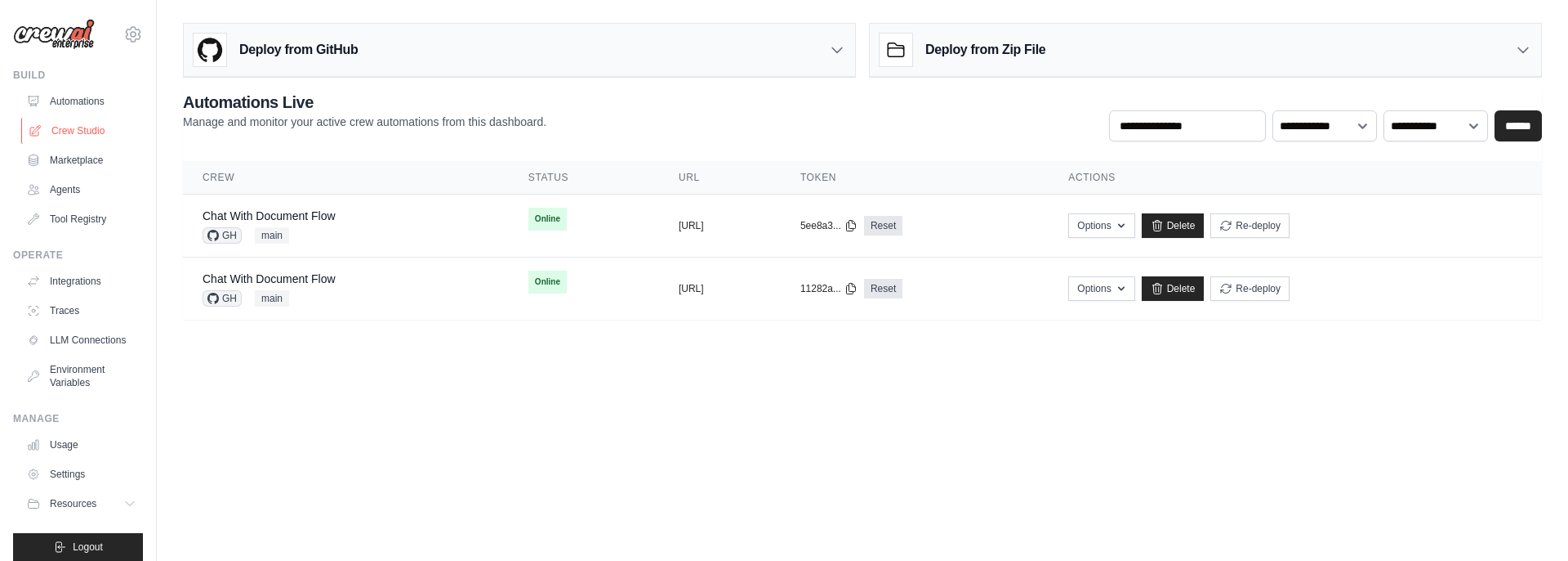
click at [82, 132] on link "Crew Studio" at bounding box center [82, 131] width 123 height 26
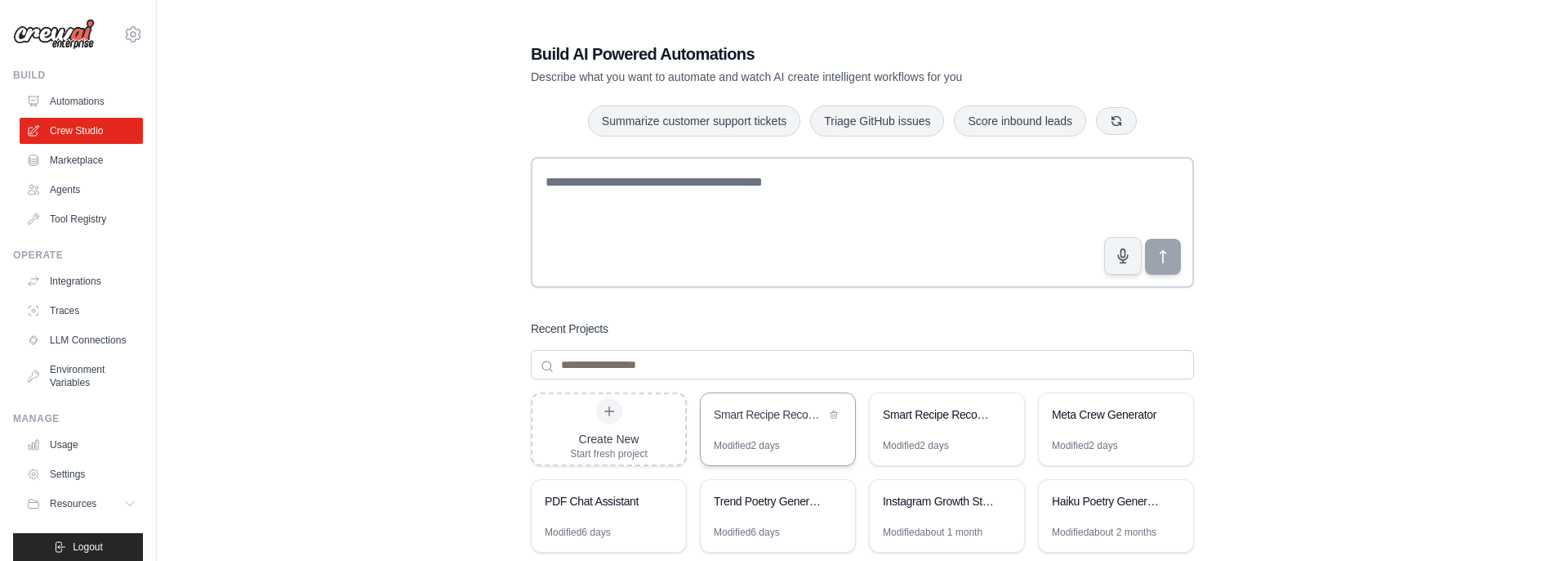
click at [775, 419] on div "Smart Recipe Recommendation System" at bounding box center [770, 414] width 112 height 16
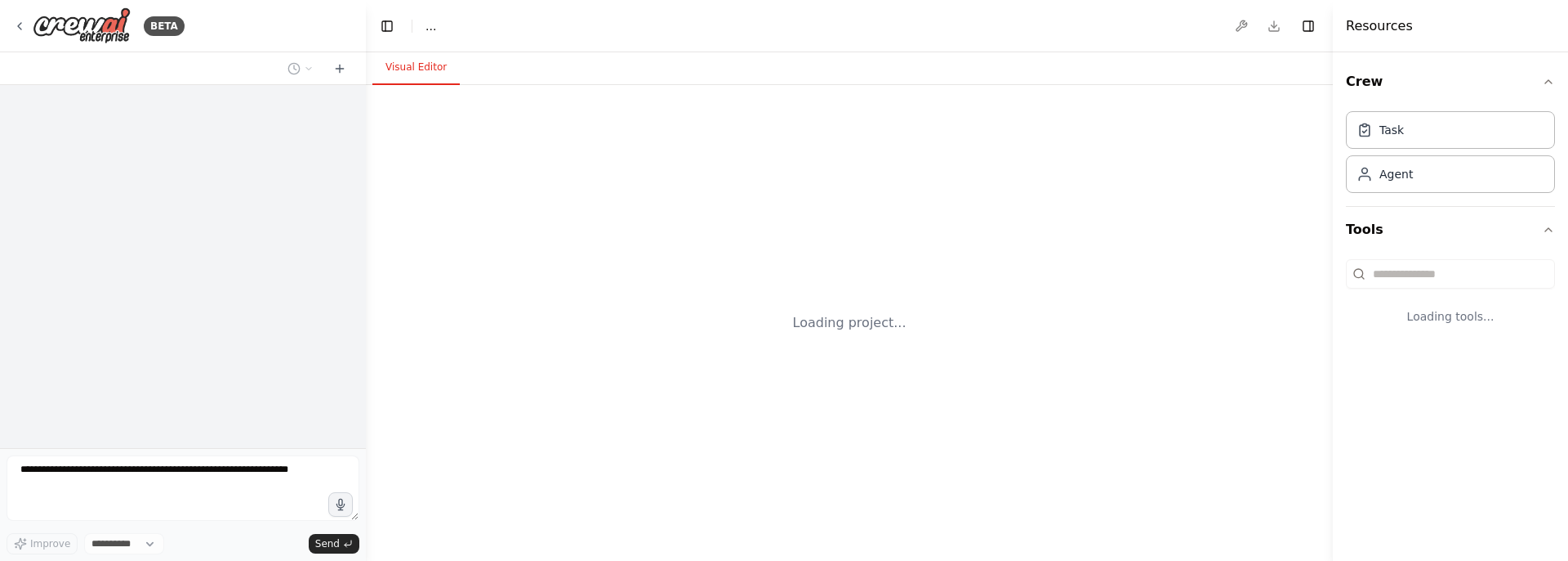
select select "****"
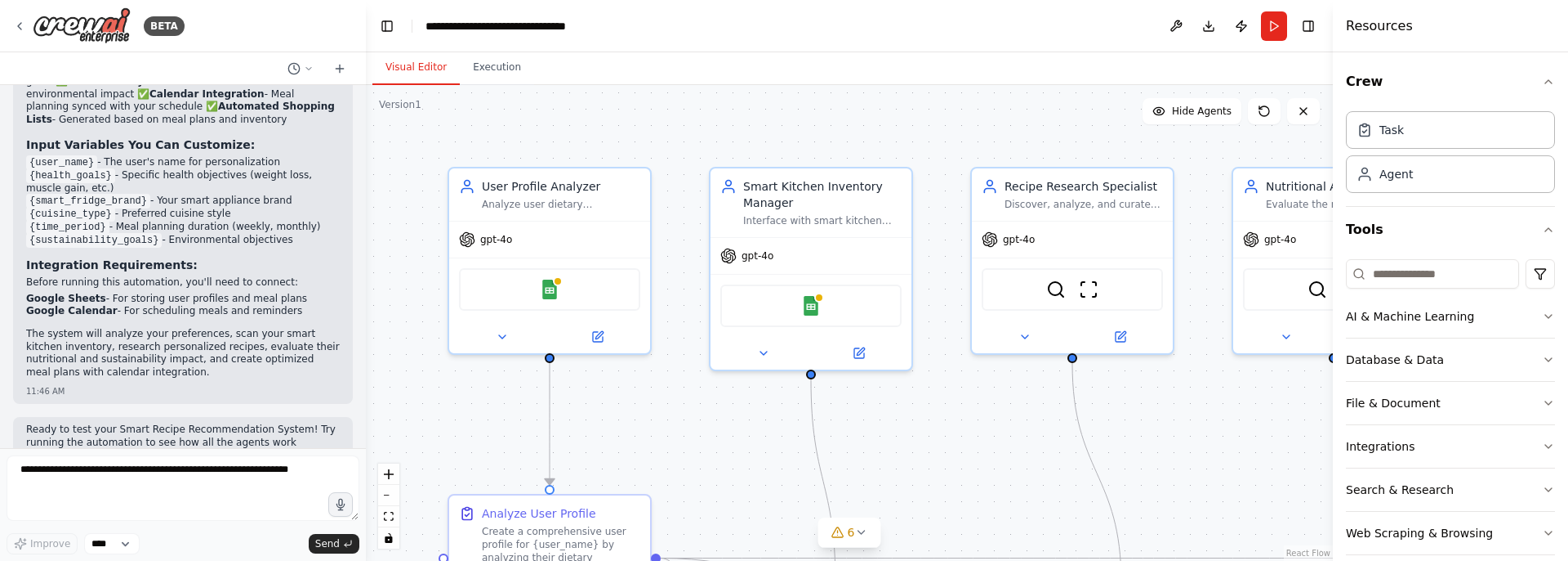
scroll to position [2552, 0]
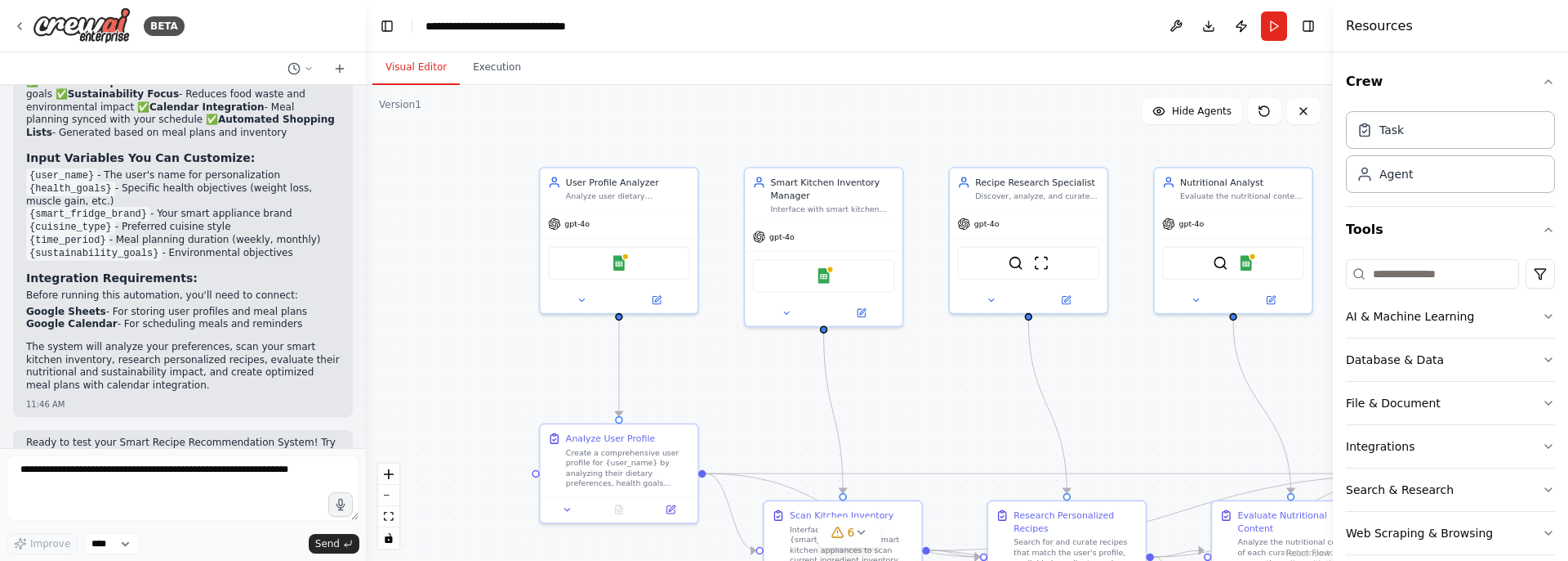
drag, startPoint x: 1037, startPoint y: 466, endPoint x: 856, endPoint y: 263, distance: 272.0
click at [857, 265] on div ".deletable-edge-delete-btn { width: 20px; height: 20px; border: 0px solid #ffff…" at bounding box center [848, 323] width 966 height 476
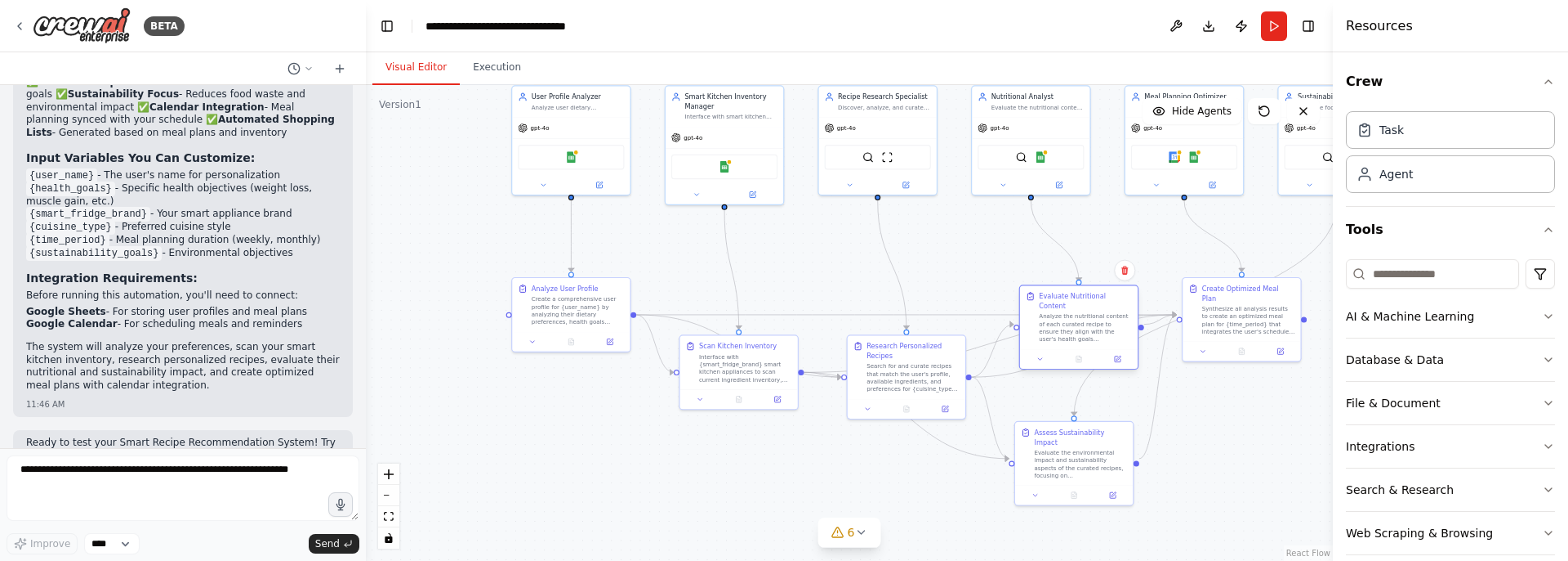
drag, startPoint x: 1085, startPoint y: 347, endPoint x: 1091, endPoint y: 301, distance: 46.4
click at [1091, 301] on div "Evaluate Nutritional Content Analyze the nutritional content of each curated re…" at bounding box center [1084, 316] width 93 height 51
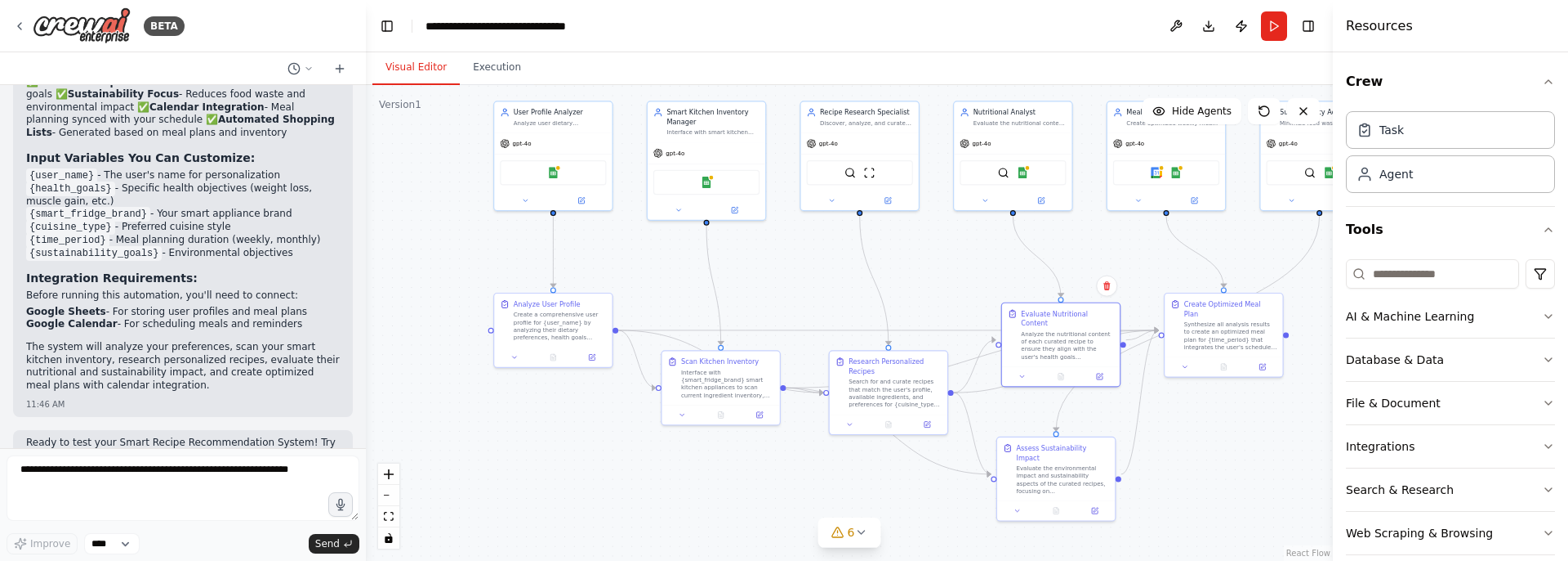
drag, startPoint x: 966, startPoint y: 405, endPoint x: 922, endPoint y: 471, distance: 79.3
click at [922, 481] on div ".deletable-edge-delete-btn { width: 20px; height: 20px; border: 0px solid #ffff…" at bounding box center [848, 323] width 966 height 476
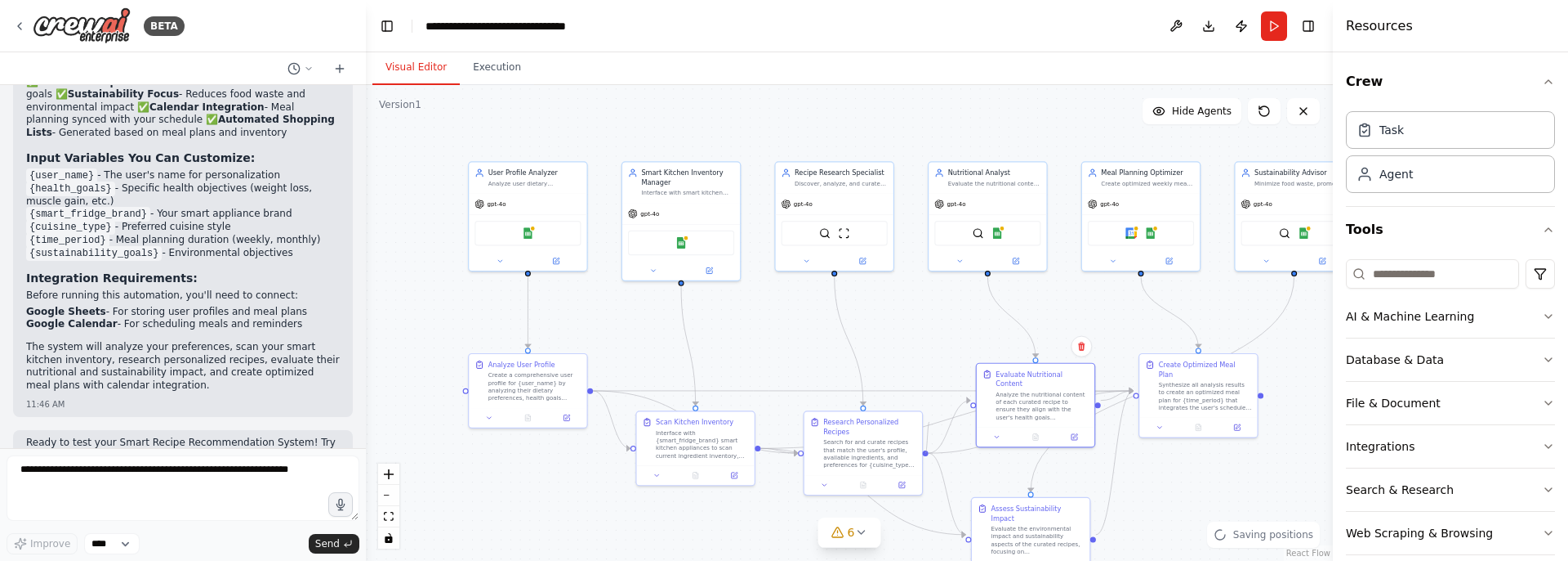
drag, startPoint x: 922, startPoint y: 450, endPoint x: 936, endPoint y: 373, distance: 78.3
click at [936, 373] on div ".deletable-edge-delete-btn { width: 20px; height: 20px; border: 0px solid #ffff…" at bounding box center [848, 323] width 966 height 476
drag, startPoint x: 853, startPoint y: 408, endPoint x: 837, endPoint y: 348, distance: 62.1
click at [837, 348] on div ".deletable-edge-delete-btn { width: 20px; height: 20px; border: 0px solid #ffff…" at bounding box center [848, 323] width 966 height 476
drag, startPoint x: 837, startPoint y: 376, endPoint x: 841, endPoint y: 311, distance: 65.1
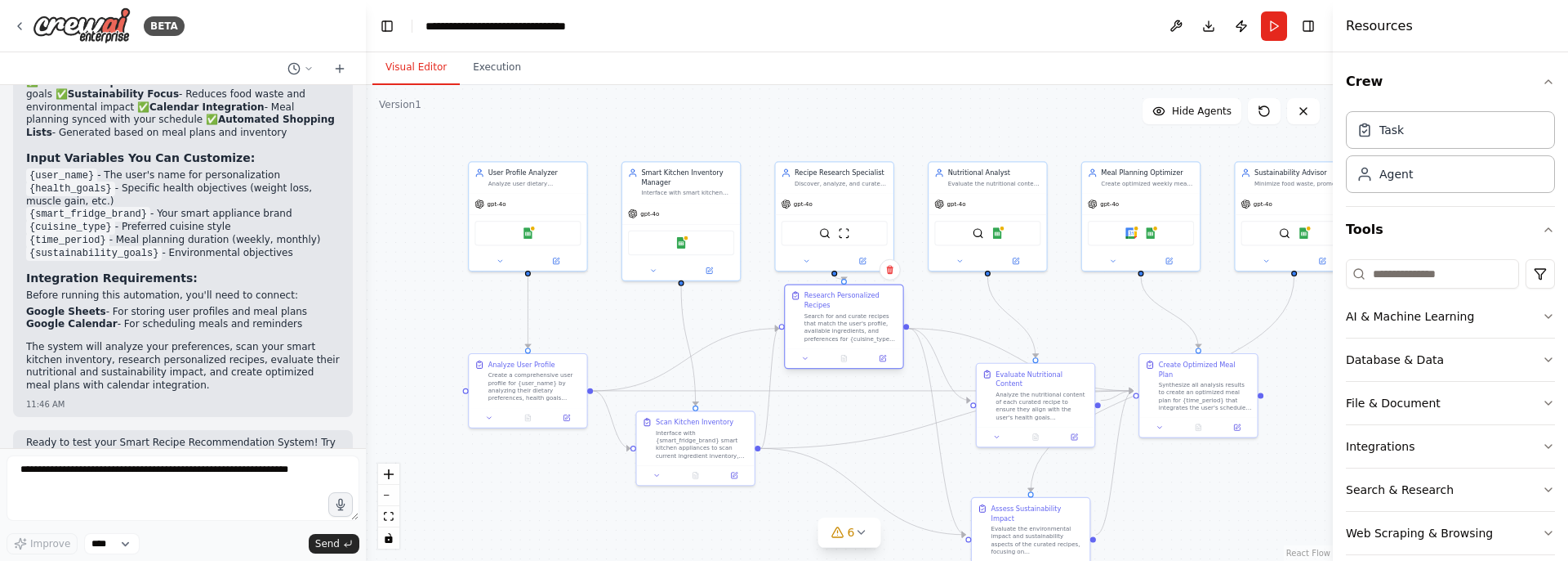
click at [841, 311] on div "Research Personalized Recipes Search for and curate recipes that match the user…" at bounding box center [850, 316] width 93 height 51
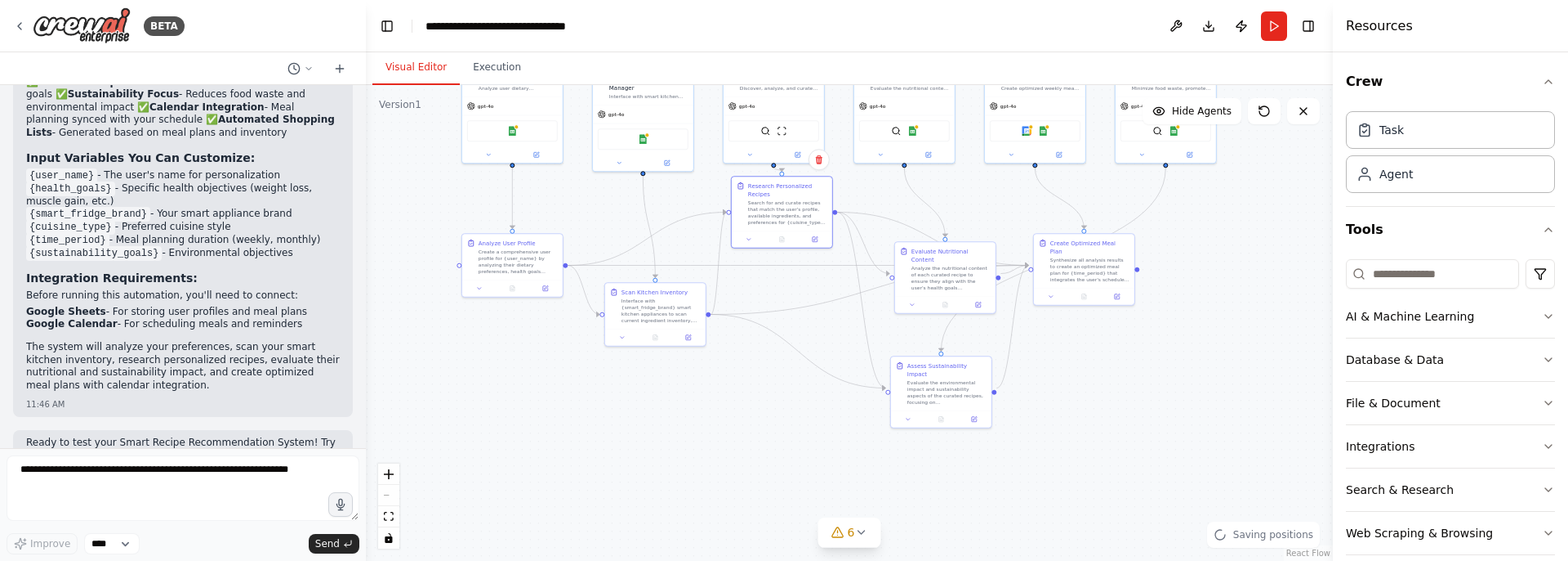
drag, startPoint x: 837, startPoint y: 416, endPoint x: 777, endPoint y: 287, distance: 142.3
click at [777, 287] on div ".deletable-edge-delete-btn { width: 20px; height: 20px; border: 0px solid #ffff…" at bounding box center [848, 323] width 966 height 476
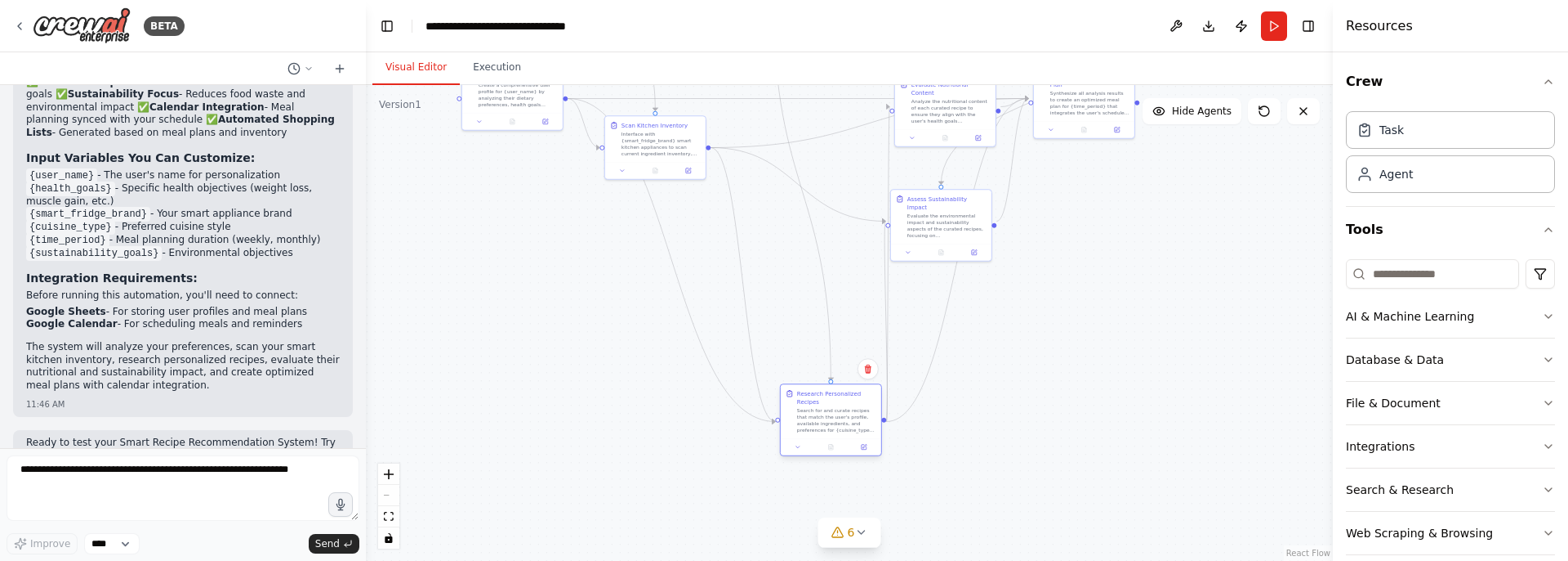
drag, startPoint x: 785, startPoint y: 217, endPoint x: 826, endPoint y: 425, distance: 212.0
click at [829, 423] on div "Search for and curate recipes that match the user's profile, available ingredie…" at bounding box center [835, 420] width 79 height 26
drag, startPoint x: 741, startPoint y: 347, endPoint x: 711, endPoint y: 448, distance: 105.4
click at [709, 448] on div ".deletable-edge-delete-btn { width: 20px; height: 20px; border: 0px solid #ffff…" at bounding box center [848, 323] width 966 height 476
drag, startPoint x: 610, startPoint y: 254, endPoint x: 712, endPoint y: 317, distance: 119.9
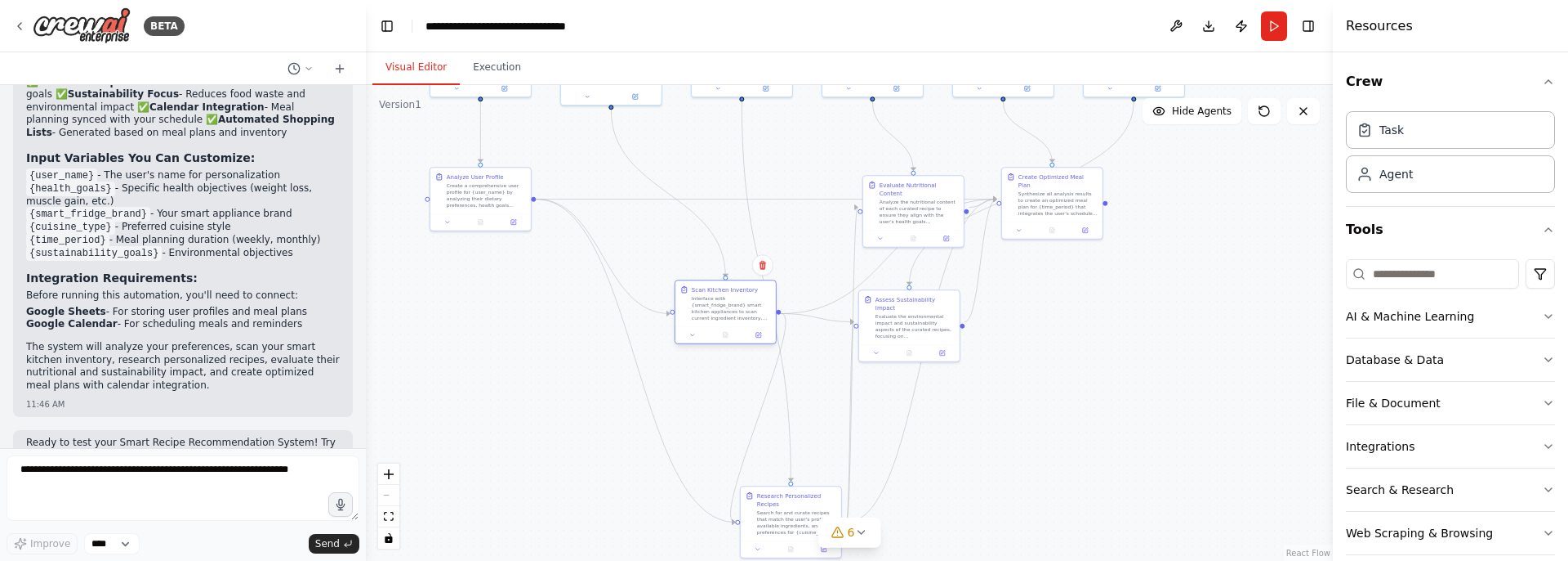
click at [712, 318] on div "Interface with {smart_fridge_brand} smart kitchen appliances to scan current in…" at bounding box center [731, 308] width 79 height 26
drag, startPoint x: 602, startPoint y: 402, endPoint x: 461, endPoint y: 443, distance: 146.8
click at [461, 443] on div ".deletable-edge-delete-btn { width: 20px; height: 20px; border: 0px solid #ffff…" at bounding box center [848, 323] width 966 height 476
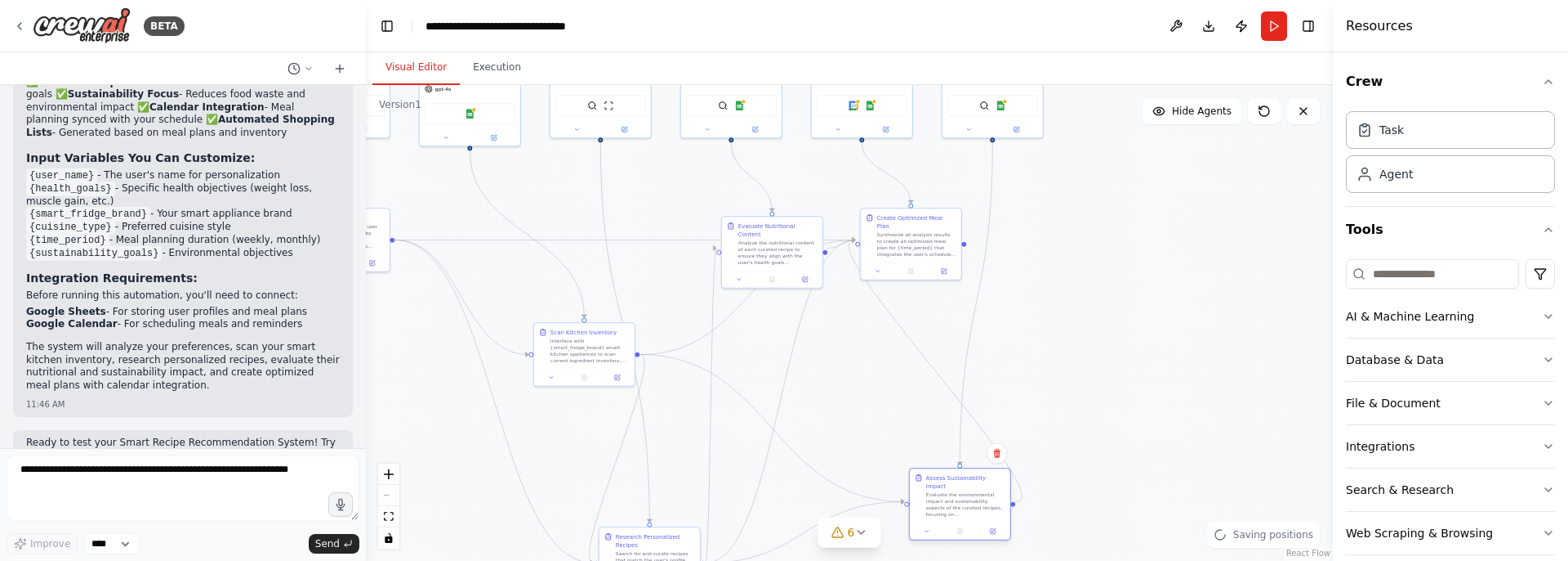
drag, startPoint x: 763, startPoint y: 349, endPoint x: 959, endPoint y: 485, distance: 238.6
click at [958, 491] on div "Evaluate the environmental impact and sustainability aspects of the curated rec…" at bounding box center [965, 504] width 79 height 26
drag, startPoint x: 932, startPoint y: 233, endPoint x: 874, endPoint y: 386, distance: 163.6
click at [874, 386] on div "Synthesize all analysis results to create an optimized meal plan for {time_peri…" at bounding box center [858, 381] width 79 height 26
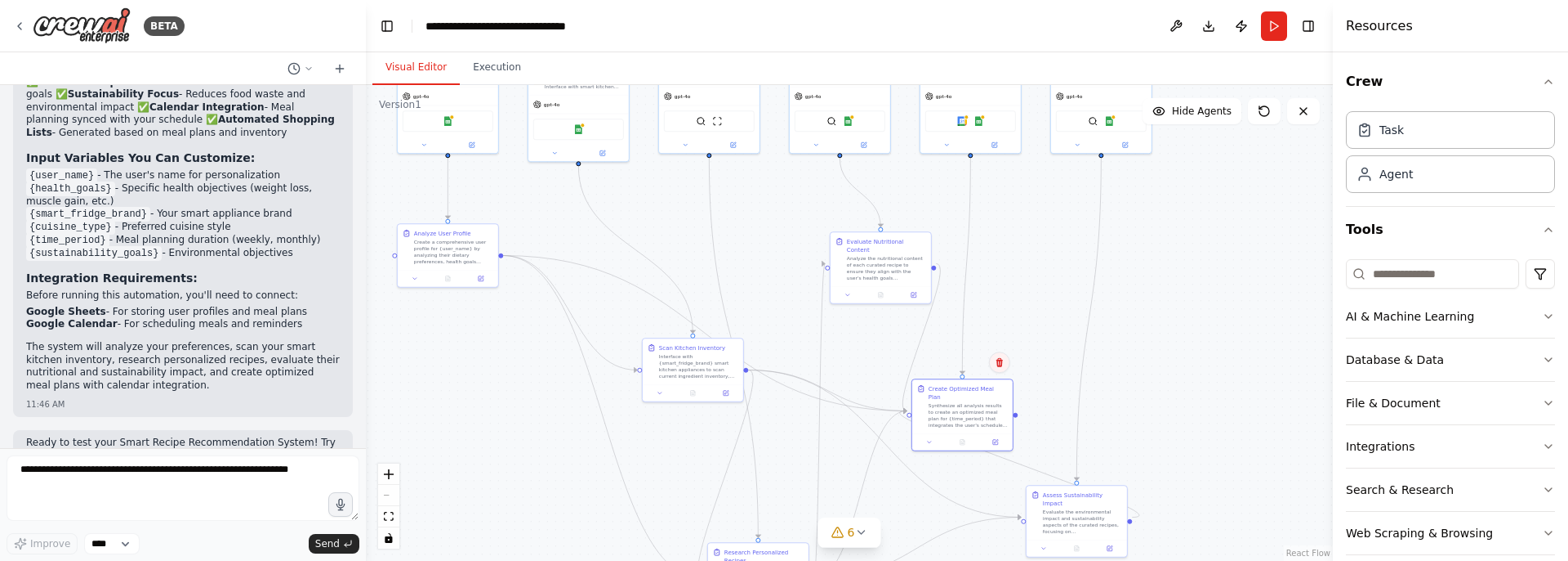
drag, startPoint x: 938, startPoint y: 350, endPoint x: 1011, endPoint y: 364, distance: 74.3
click at [1010, 364] on button at bounding box center [998, 361] width 21 height 21
drag, startPoint x: 1016, startPoint y: 343, endPoint x: 1122, endPoint y: 404, distance: 122.3
click at [1122, 404] on div ".deletable-edge-delete-btn { width: 20px; height: 20px; border: 0px solid #ffff…" at bounding box center [848, 323] width 966 height 476
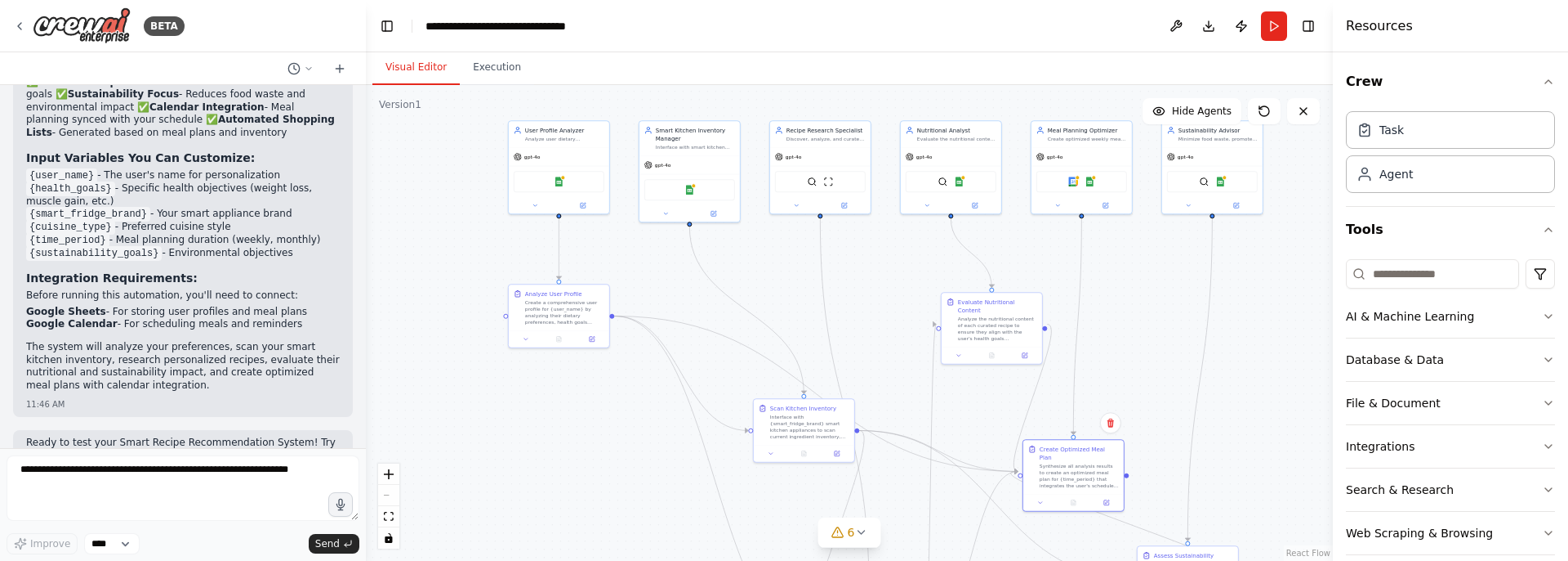
click at [1113, 388] on div ".deletable-edge-delete-btn { width: 20px; height: 20px; border: 0px solid #ffff…" at bounding box center [848, 323] width 966 height 476
drag, startPoint x: 514, startPoint y: 409, endPoint x: 534, endPoint y: 495, distance: 88.3
click at [534, 494] on div ".deletable-edge-delete-btn { width: 20px; height: 20px; border: 0px solid #ffff…" at bounding box center [848, 323] width 966 height 476
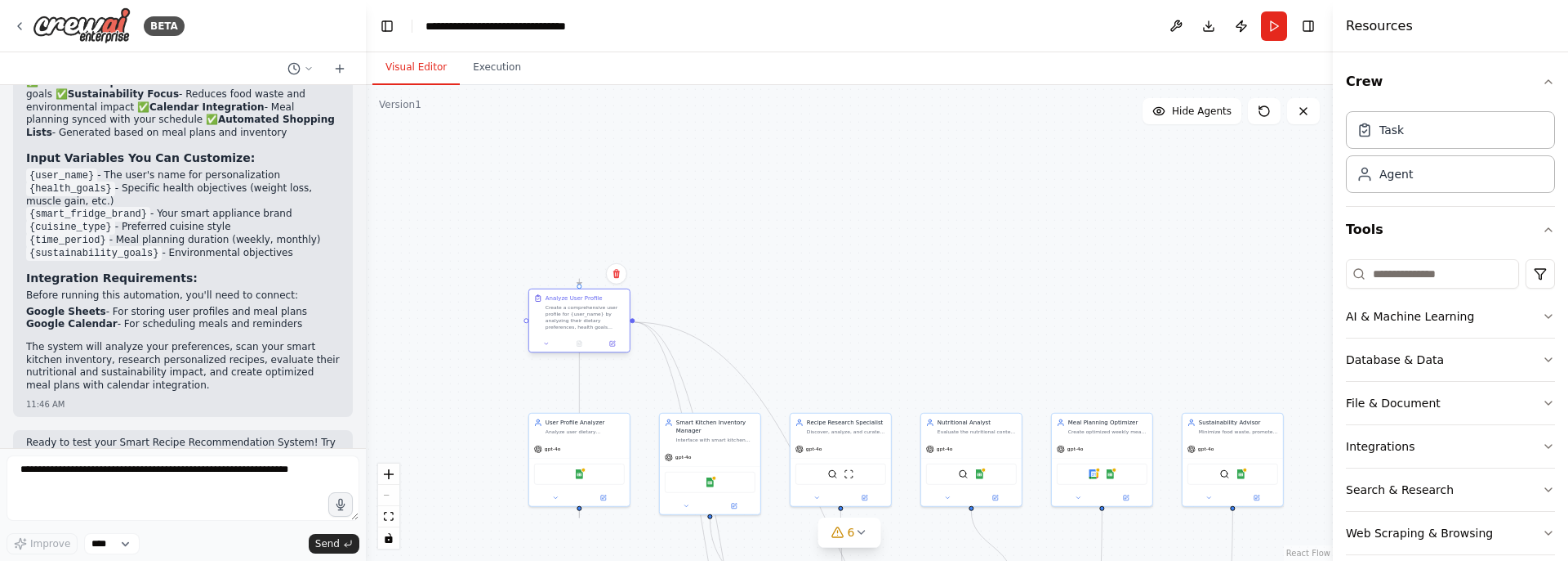
drag, startPoint x: 562, startPoint y: 310, endPoint x: 560, endPoint y: 328, distance: 18.1
click at [560, 328] on div "Create a comprehensive user profile for {user_name} by analyzing their dietary …" at bounding box center [585, 317] width 79 height 26
drag, startPoint x: 626, startPoint y: 394, endPoint x: 560, endPoint y: 236, distance: 171.2
click at [560, 236] on div ".deletable-edge-delete-btn { width: 20px; height: 20px; border: 0px solid #ffff…" at bounding box center [848, 323] width 966 height 476
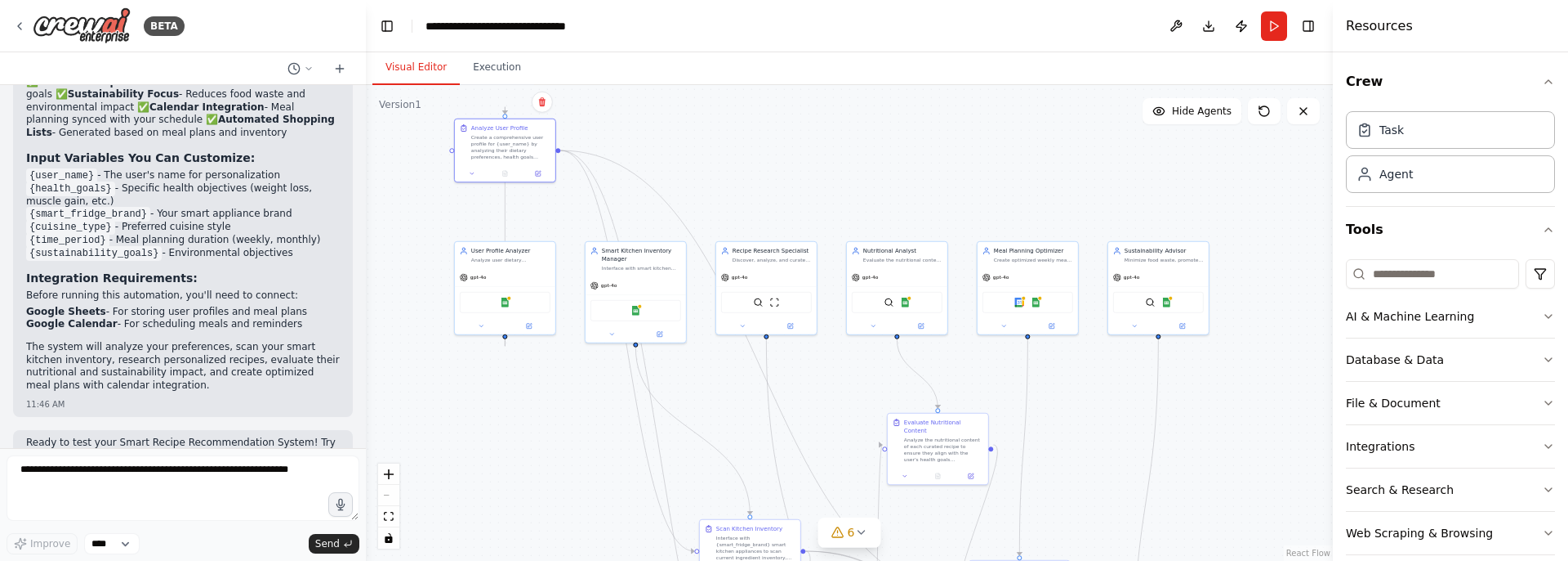
drag, startPoint x: 724, startPoint y: 477, endPoint x: 694, endPoint y: 429, distance: 56.6
click at [694, 429] on div ".deletable-edge-delete-btn { width: 20px; height: 20px; border: 0px solid #ffff…" at bounding box center [848, 323] width 966 height 476
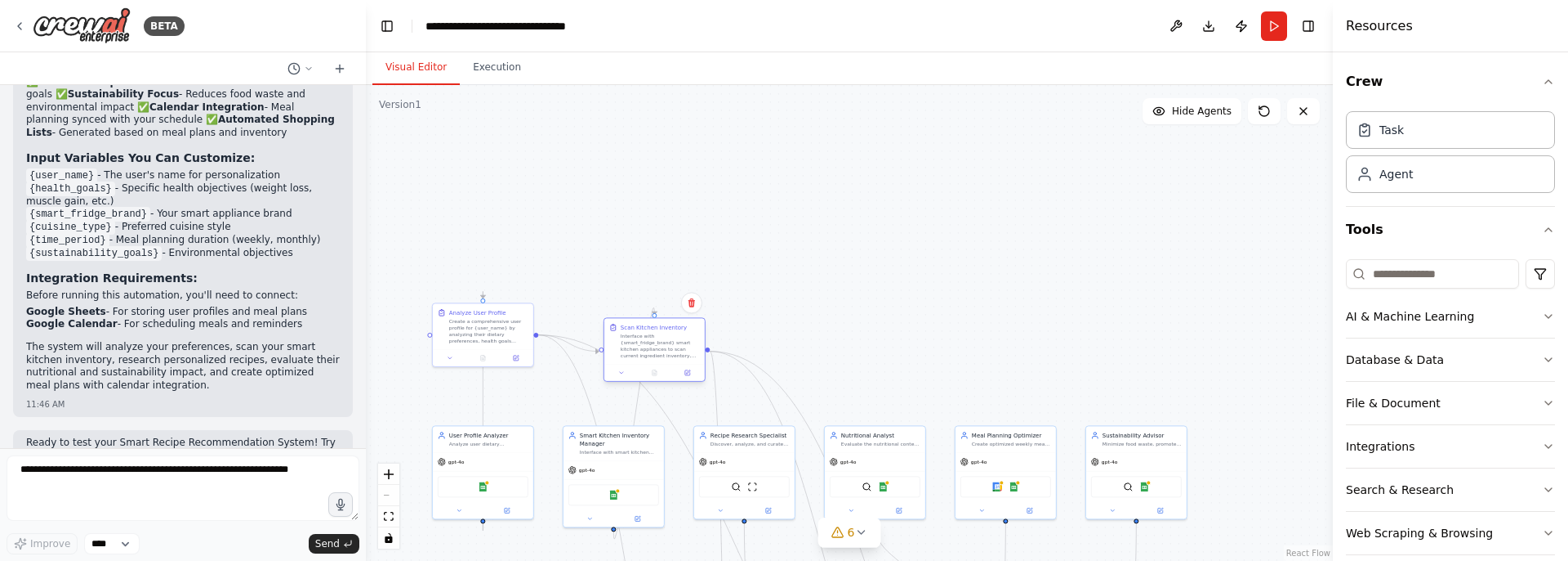
drag, startPoint x: 708, startPoint y: 502, endPoint x: 619, endPoint y: 303, distance: 218.0
click at [623, 333] on div "Interface with {smart_fridge_brand} smart kitchen appliances to scan current in…" at bounding box center [660, 346] width 79 height 26
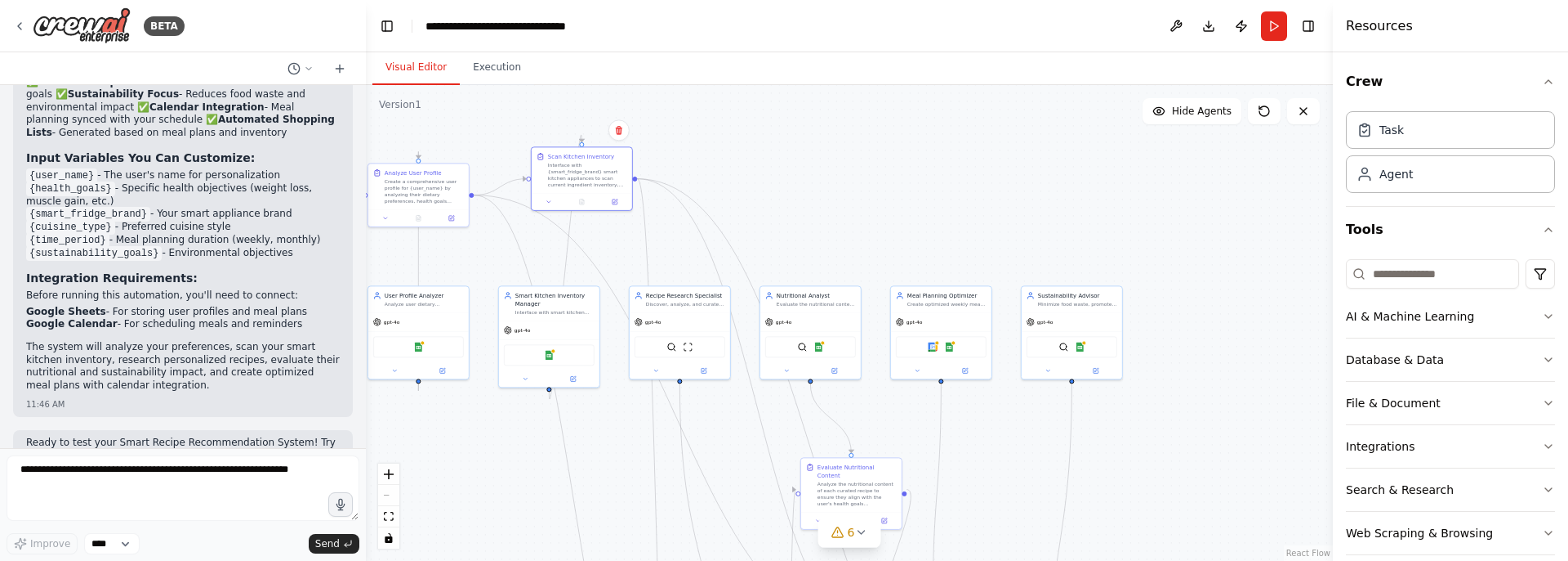
drag, startPoint x: 798, startPoint y: 381, endPoint x: 726, endPoint y: 225, distance: 171.8
click at [726, 225] on div ".deletable-edge-delete-btn { width: 20px; height: 20px; border: 0px solid #ffff…" at bounding box center [848, 323] width 966 height 476
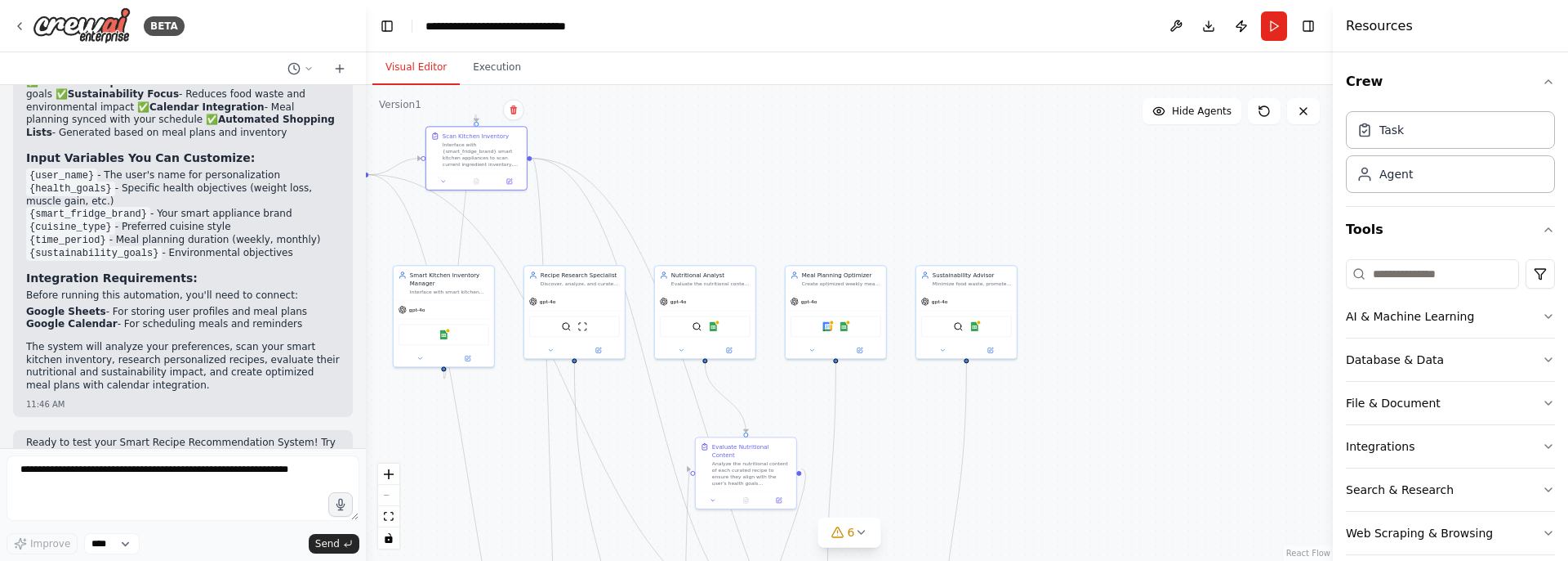
drag, startPoint x: 726, startPoint y: 225, endPoint x: 737, endPoint y: 232, distance: 13.0
click at [732, 232] on div ".deletable-edge-delete-btn { width: 20px; height: 20px; border: 0px solid #ffff…" at bounding box center [848, 323] width 966 height 476
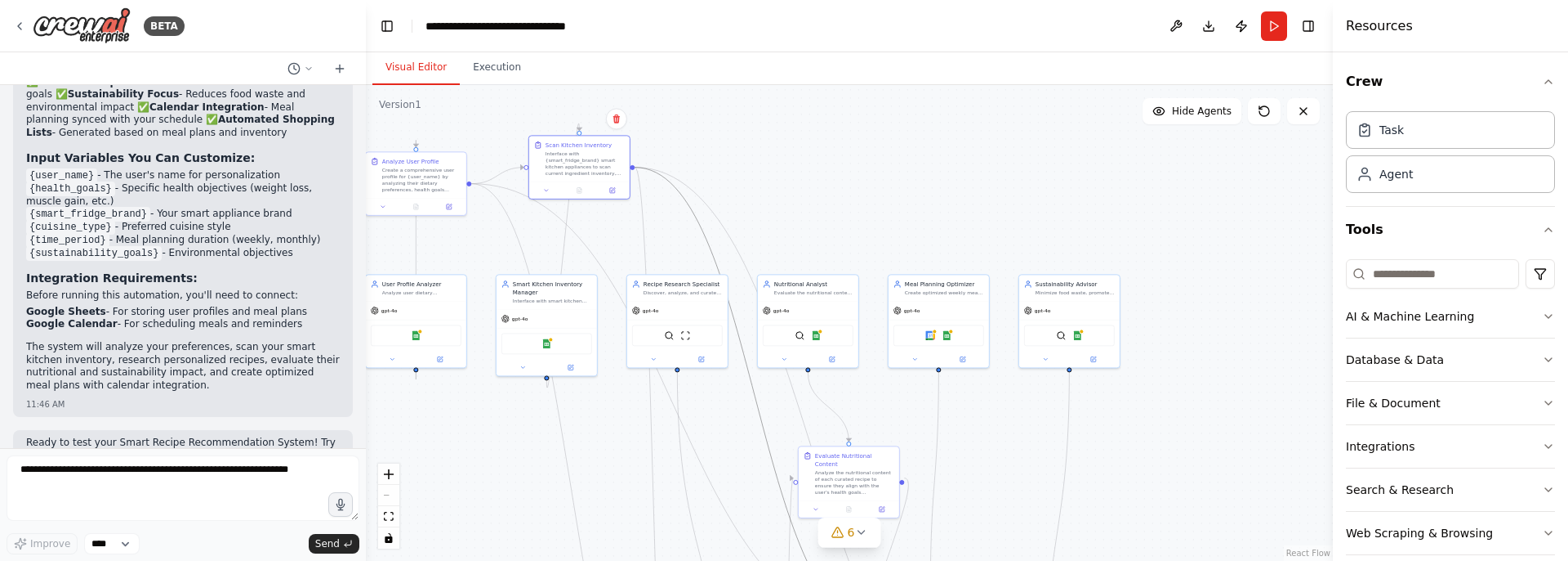
drag, startPoint x: 748, startPoint y: 372, endPoint x: 748, endPoint y: 225, distance: 147.0
click at [748, 225] on div ".deletable-edge-delete-btn { width: 20px; height: 20px; border: 0px solid #ffff…" at bounding box center [848, 323] width 966 height 476
drag, startPoint x: 735, startPoint y: 250, endPoint x: 762, endPoint y: 136, distance: 117.2
click at [762, 136] on div ".deletable-edge-delete-btn { width: 20px; height: 20px; border: 0px solid #ffff…" at bounding box center [848, 323] width 966 height 476
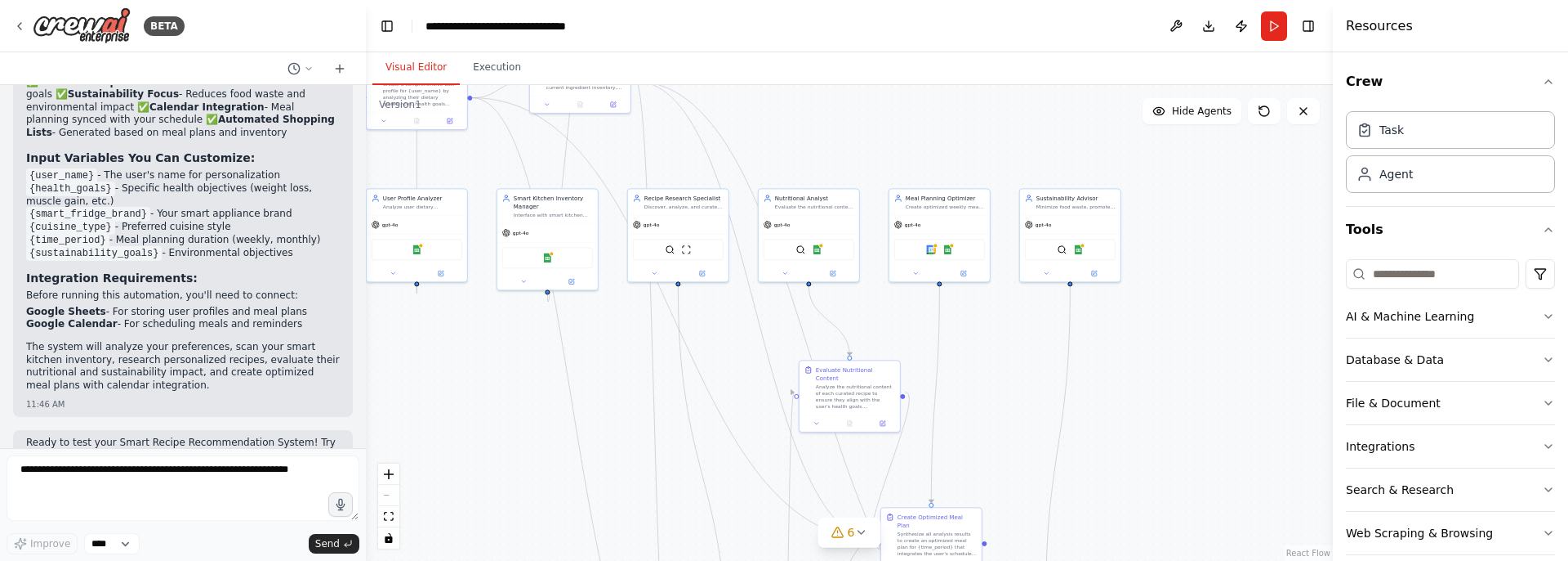
drag, startPoint x: 774, startPoint y: 157, endPoint x: 774, endPoint y: 42, distance: 115.0
click at [774, 42] on main "**********" at bounding box center [848, 280] width 966 height 561
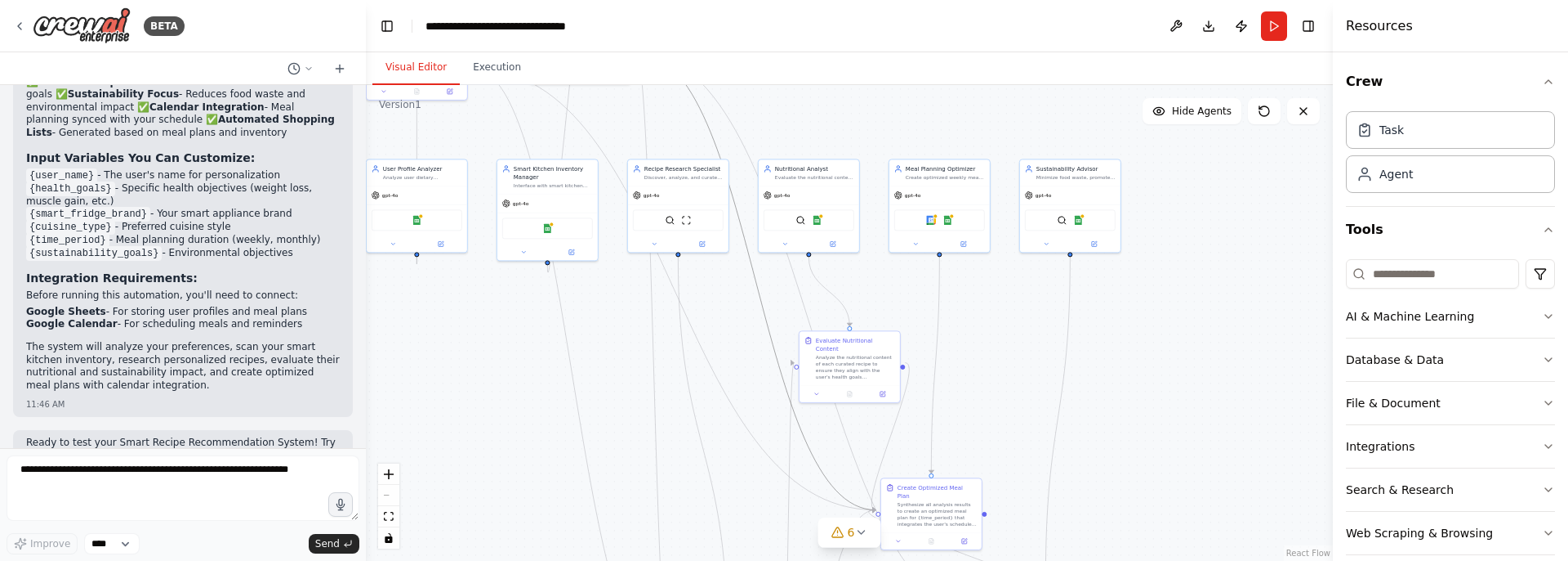
drag, startPoint x: 779, startPoint y: 364, endPoint x: 773, endPoint y: 130, distance: 234.1
click at [773, 130] on div ".deletable-edge-delete-btn { width: 20px; height: 20px; border: 0px solid #ffff…" at bounding box center [848, 323] width 966 height 476
drag, startPoint x: 685, startPoint y: 333, endPoint x: 739, endPoint y: 127, distance: 213.0
click at [325, 118] on div ".deletable-edge-delete-btn { width: 20px; height: 20px; border: 0px solid #ffff…" at bounding box center [325, 118] width 0 height 0
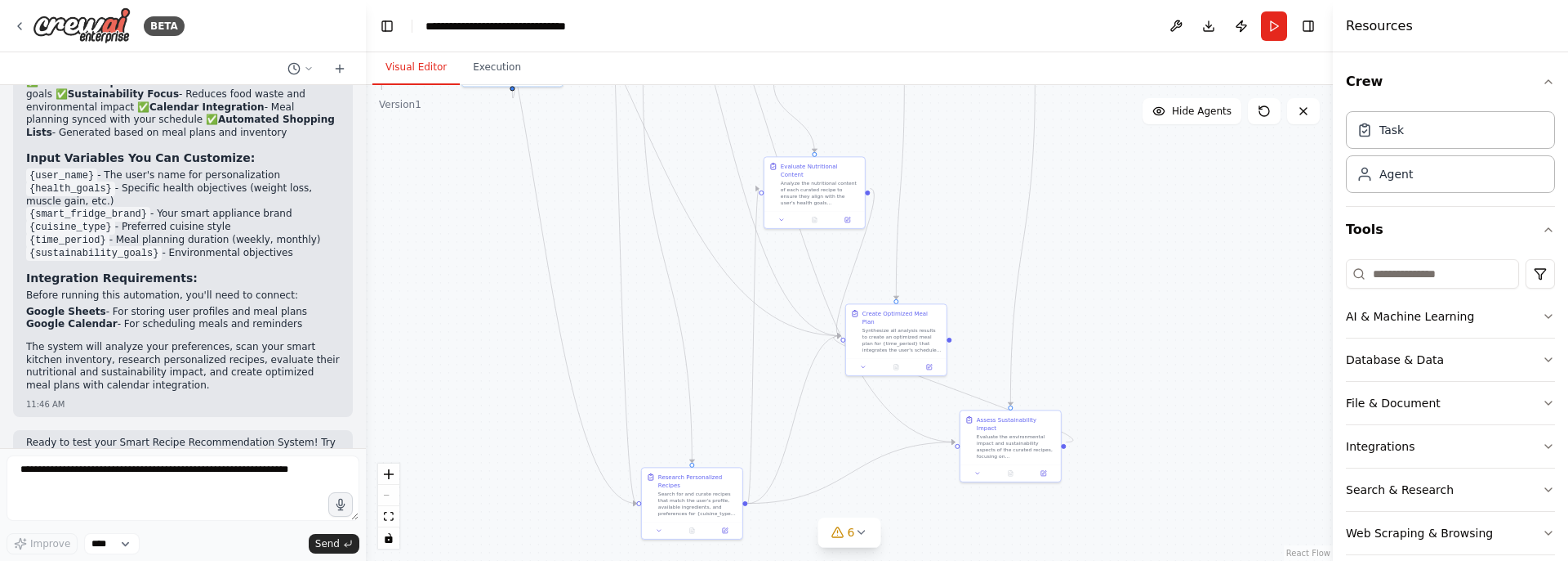
drag, startPoint x: 739, startPoint y: 251, endPoint x: 701, endPoint y: 56, distance: 198.7
click at [701, 56] on div "Visual Editor Execution Version 1 Show Tools Hide Agents .deletable-edge-delete…" at bounding box center [848, 306] width 966 height 508
drag, startPoint x: 689, startPoint y: 462, endPoint x: 688, endPoint y: 83, distance: 379.0
click at [688, 83] on div "Visual Editor Execution Version 1 Show Tools Hide Agents .deletable-edge-delete…" at bounding box center [848, 306] width 966 height 508
drag, startPoint x: 678, startPoint y: 242, endPoint x: 692, endPoint y: 425, distance: 183.5
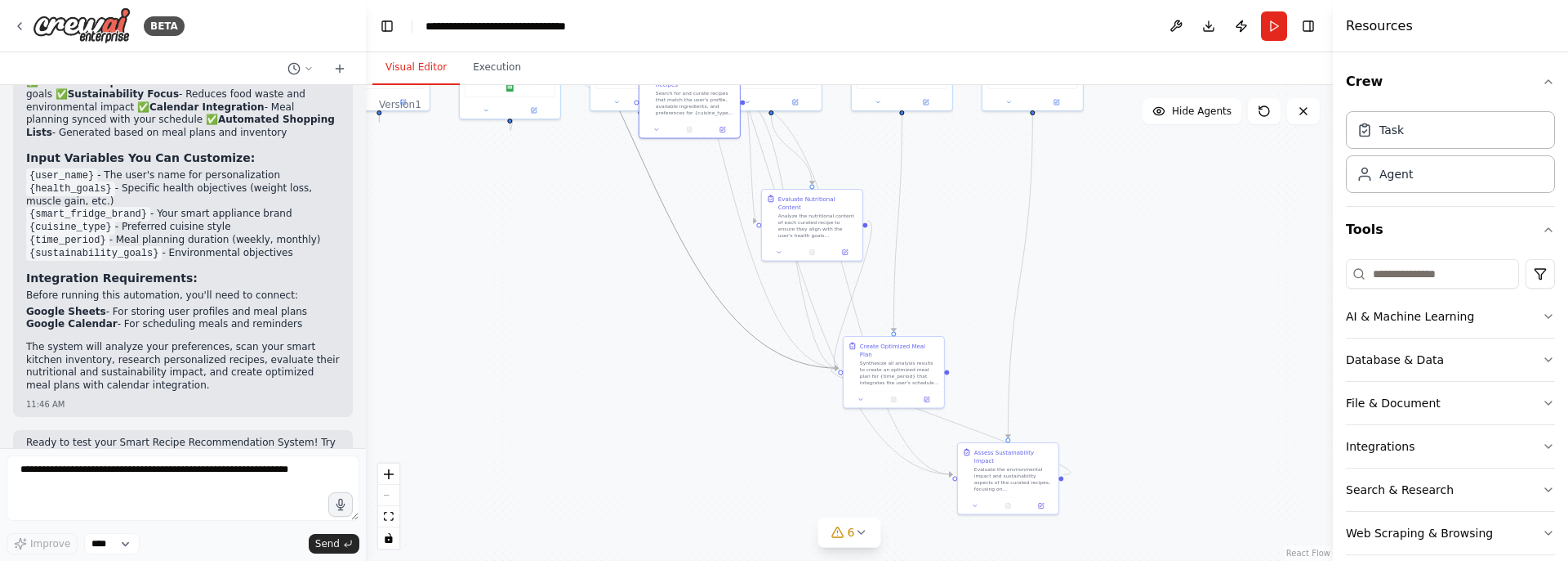
click at [692, 422] on div ".deletable-edge-delete-btn { width: 20px; height: 20px; border: 0px solid #ffff…" at bounding box center [848, 323] width 966 height 476
drag, startPoint x: 692, startPoint y: 425, endPoint x: 694, endPoint y: 505, distance: 80.0
click at [694, 505] on div ".deletable-edge-delete-btn { width: 20px; height: 20px; border: 0px solid #ffff…" at bounding box center [848, 323] width 966 height 476
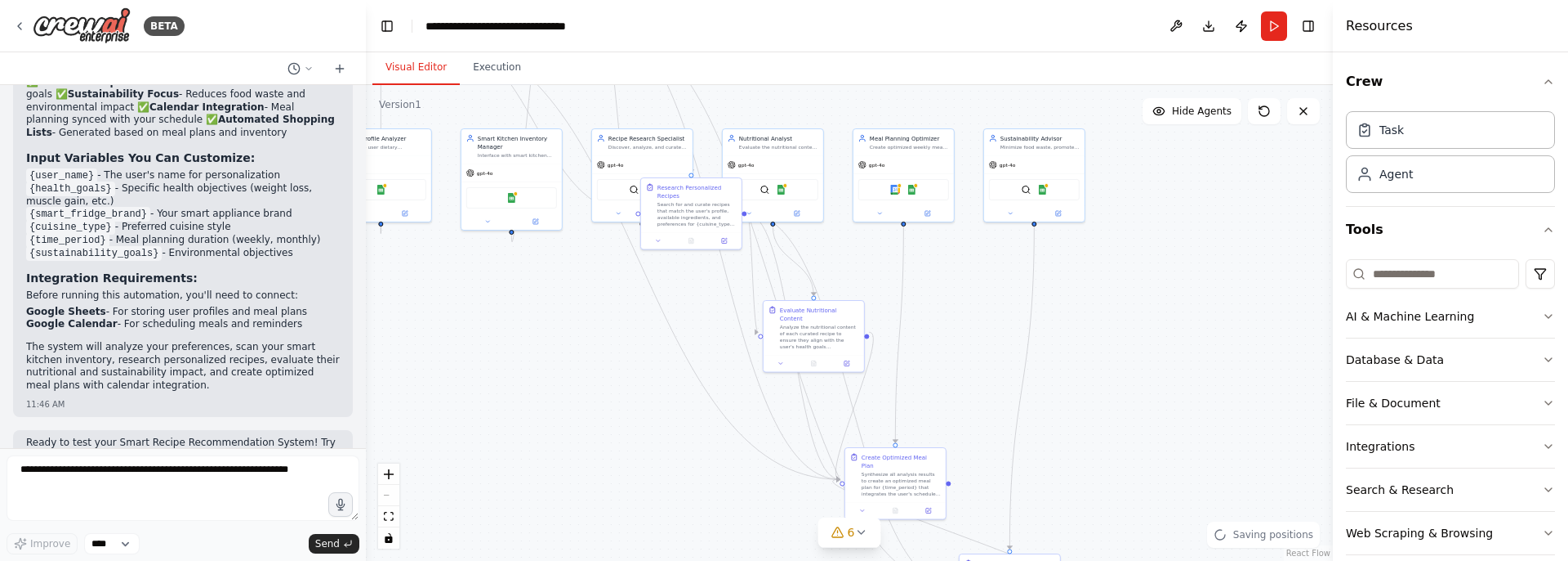
drag
click at [556, 373] on div ".deletable-edge-delete-btn { width: 20px; height: 20px; border: 0px solid #ffff…" at bounding box center [848, 323] width 966 height 476
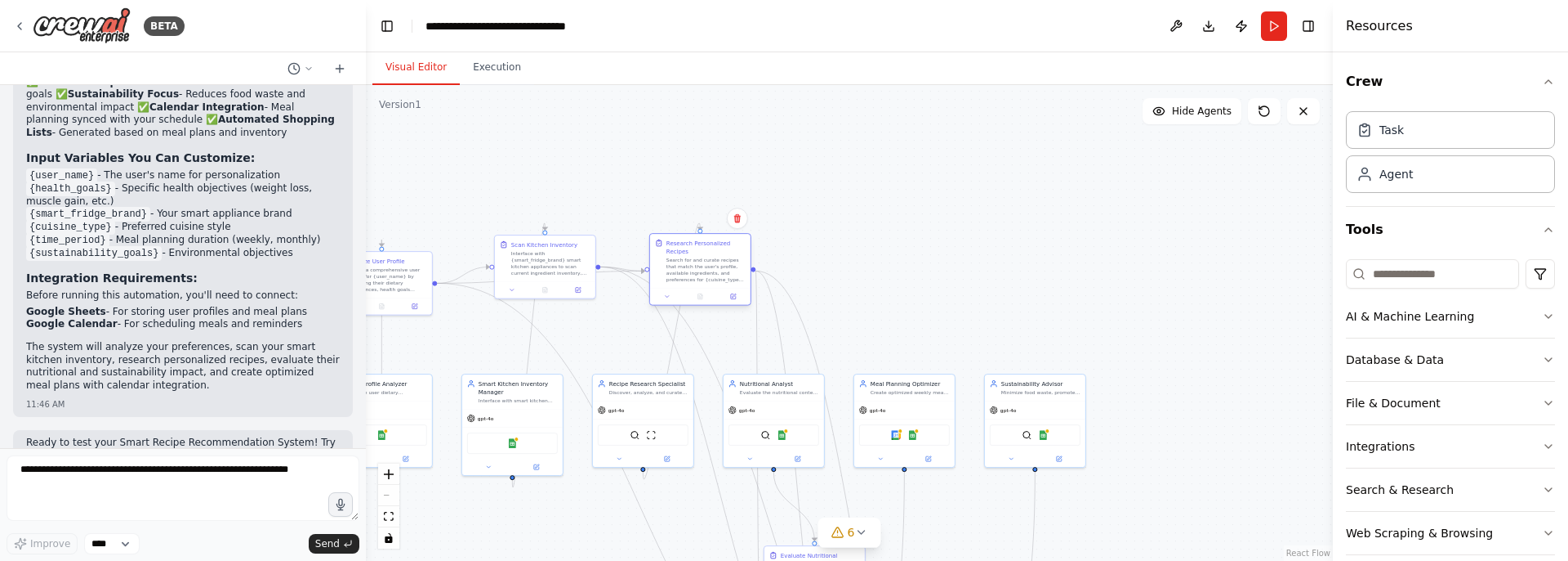
click at [680, 275] on div "Search for and curate recipes that match the user's profile, available ingredie…" at bounding box center [706, 270] width 79 height 26
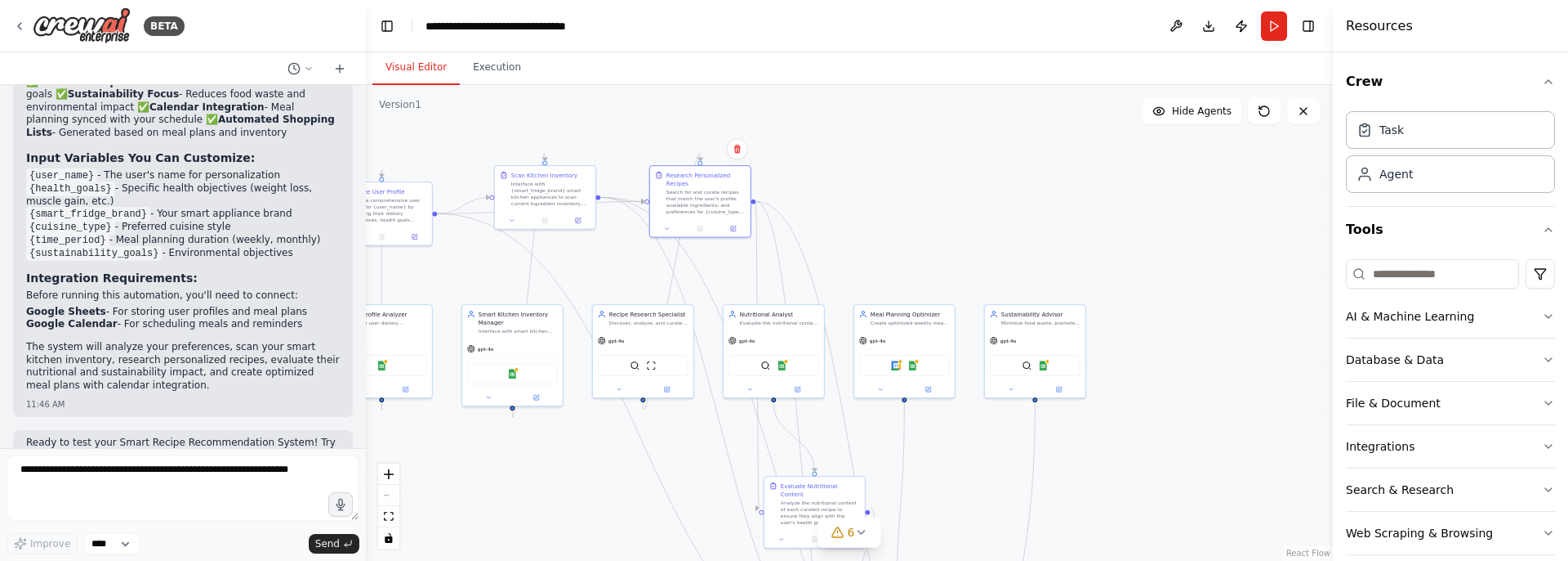
click at [929, 188] on div ".deletable-edge-delete-btn { width: 20px; height: 20px; border: 0px solid #ffff…" at bounding box center [848, 323] width 966 height 476
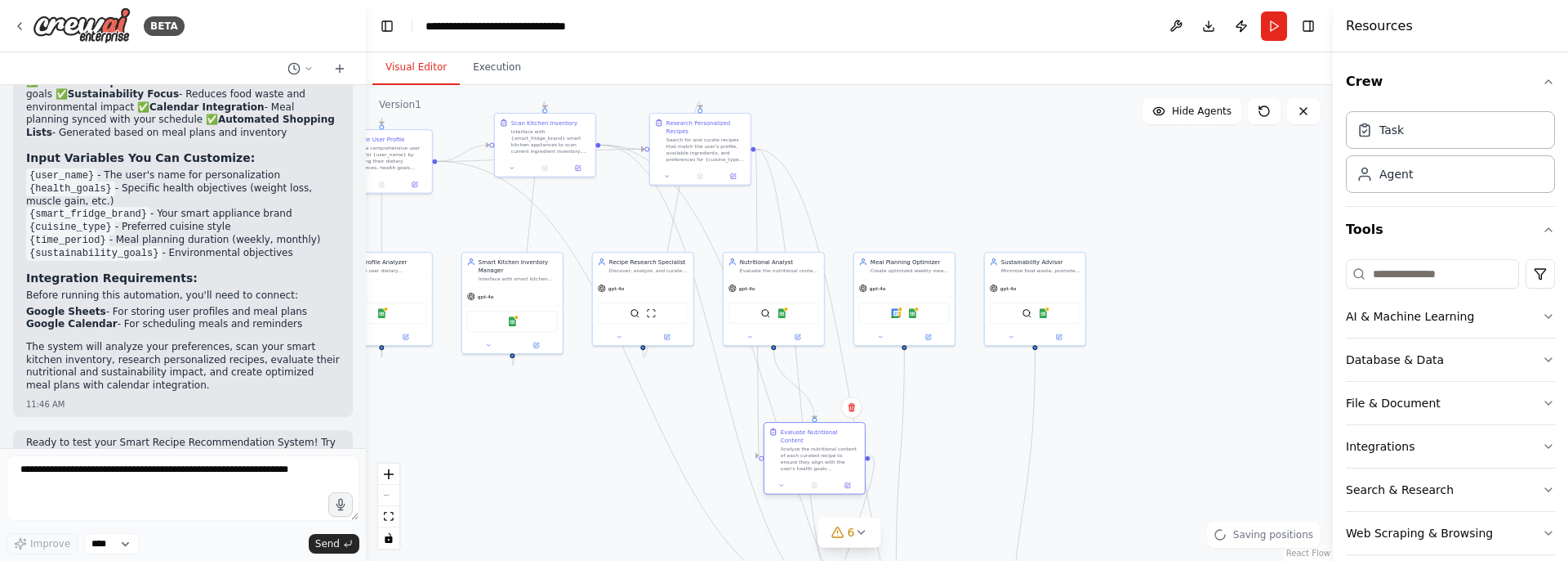
click at [806, 476] on div at bounding box center [814, 484] width 100 height 17
click at [860, 158] on div "Evaluate Nutritional Content Analyze the nutritional content of each curated re…" at bounding box center [871, 139] width 102 height 73
click at [774, 331] on div ".deletable-edge-delete-btn { width: 20px; height: 20px; border: 0px solid #ffff…" at bounding box center [532, 330] width 484 height 238
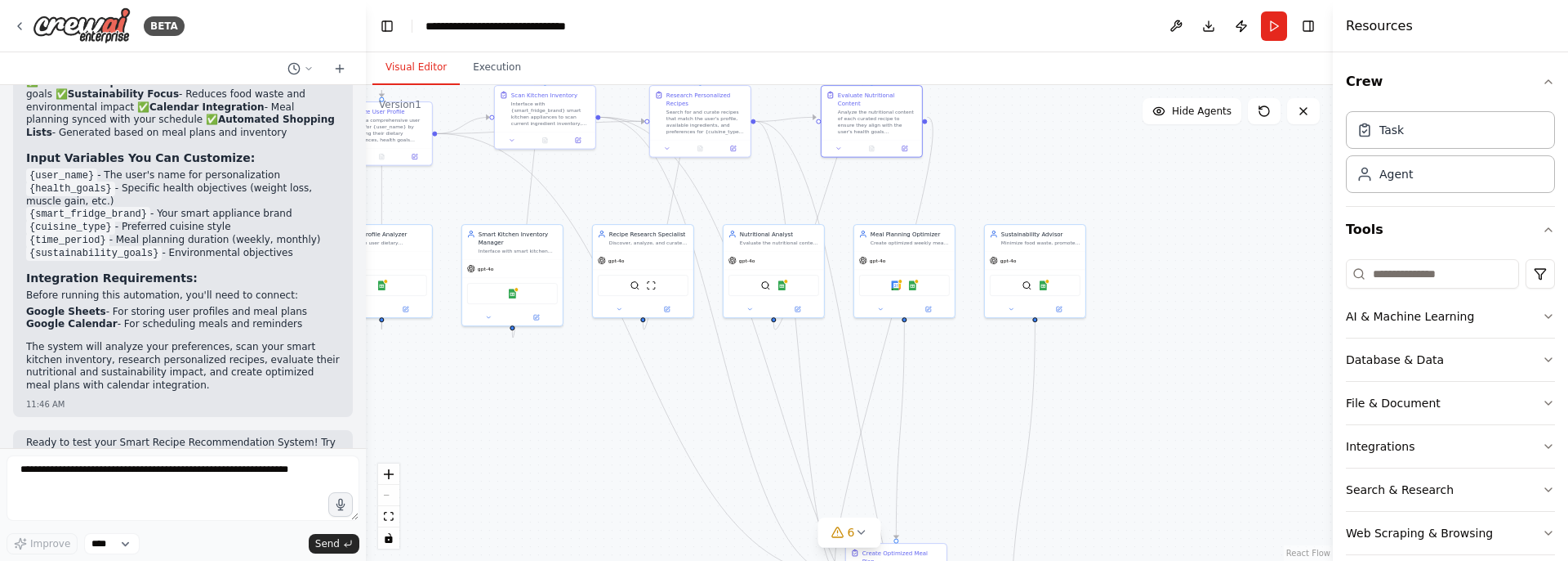
click at [951, 268] on div ".deletable-edge-delete-btn { width: 20px; height: 20px; border: 0px solid #ffff…" at bounding box center [848, 323] width 966 height 476
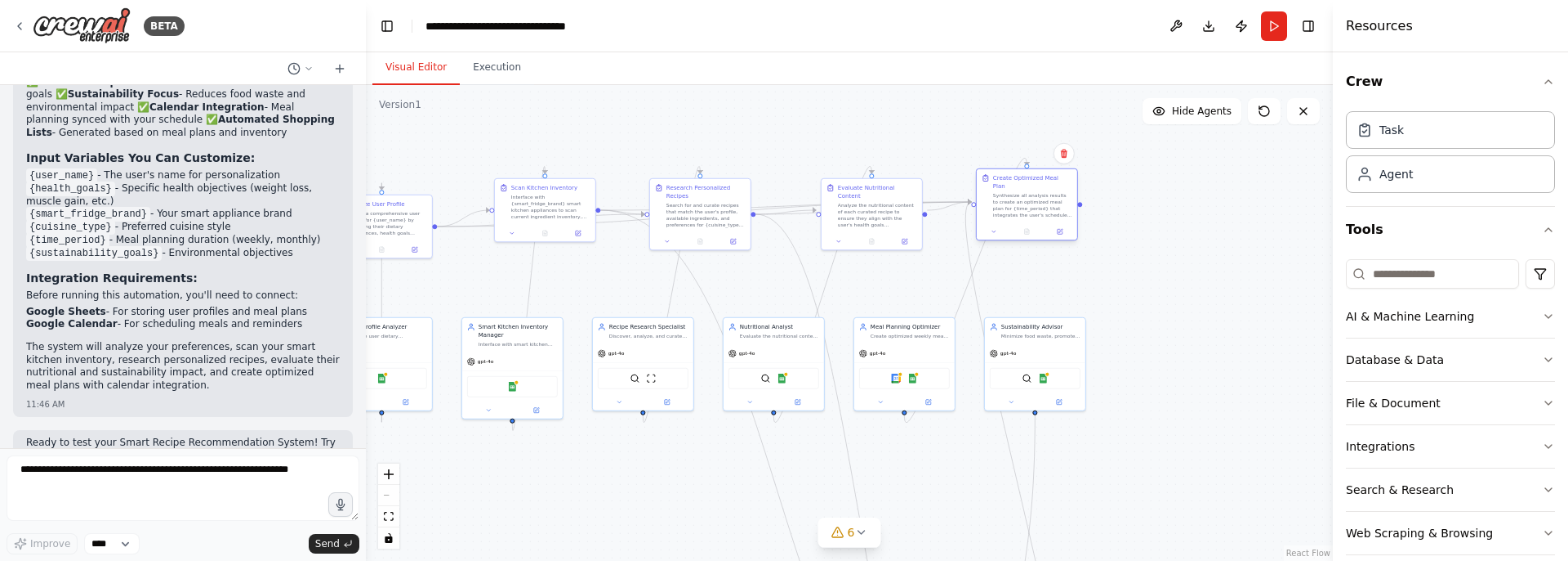
click at [1051, 192] on div "Synthesize all analysis results to create an optimized meal plan for {time_peri…" at bounding box center [1032, 205] width 79 height 26
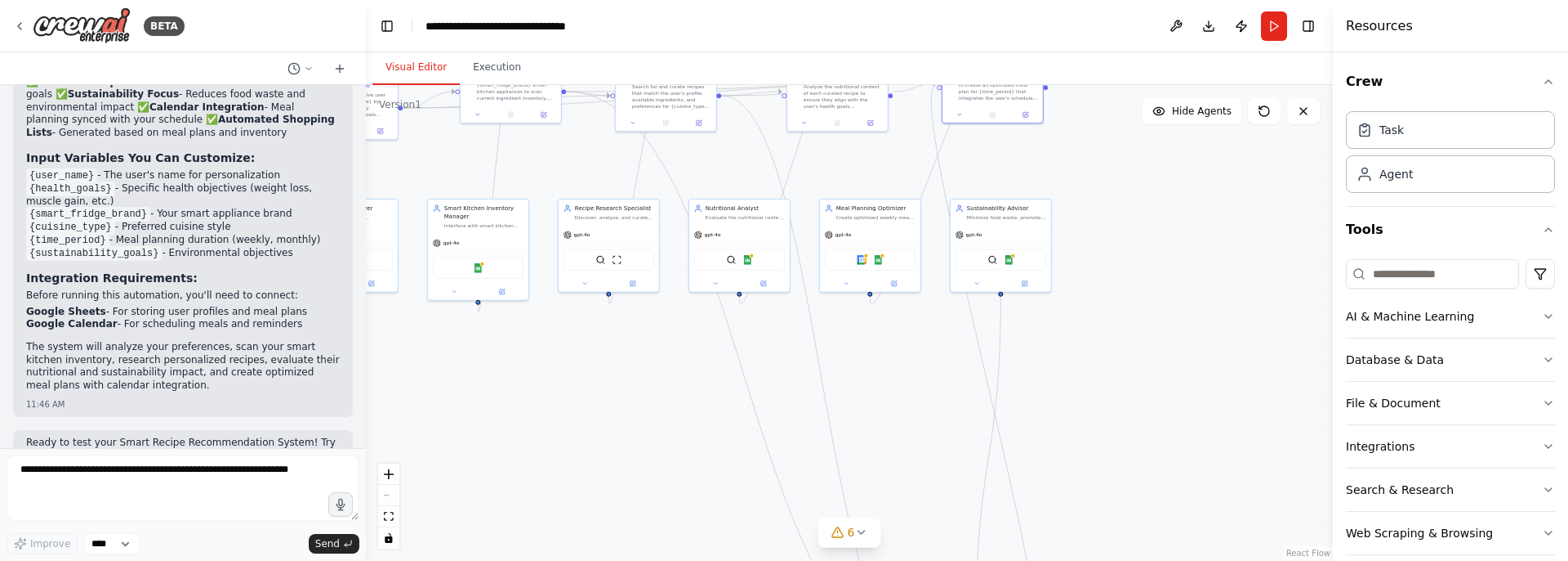
click at [1090, 117] on div ".deletable-edge-delete-btn { width: 20px; height: 20px; border: 0px solid #ffff…" at bounding box center [848, 323] width 966 height 476
drag, startPoint x: 832, startPoint y: 252, endPoint x: 982, endPoint y: 306, distance: 159.4
click at [982, 306] on div ".deletable-edge-delete-btn { width: 20px; height: 20px; border: 0px solid #ffff…" at bounding box center [848, 323] width 966 height 476
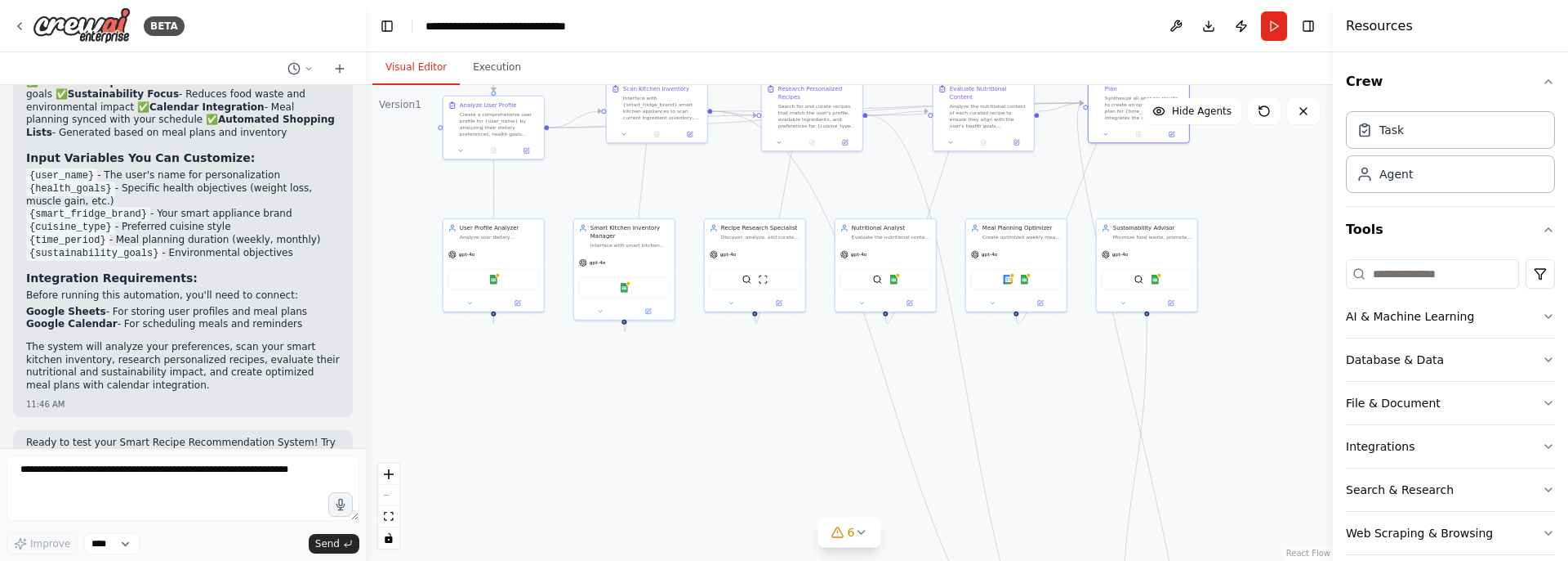
drag, startPoint x: 965, startPoint y: 319, endPoint x: 1009, endPoint y: 370, distance: 67.4
click at [1006, 360] on div ".deletable-edge-delete-btn { width: 20px; height: 20px; border: 0px solid #ffff…" at bounding box center [848, 323] width 966 height 476
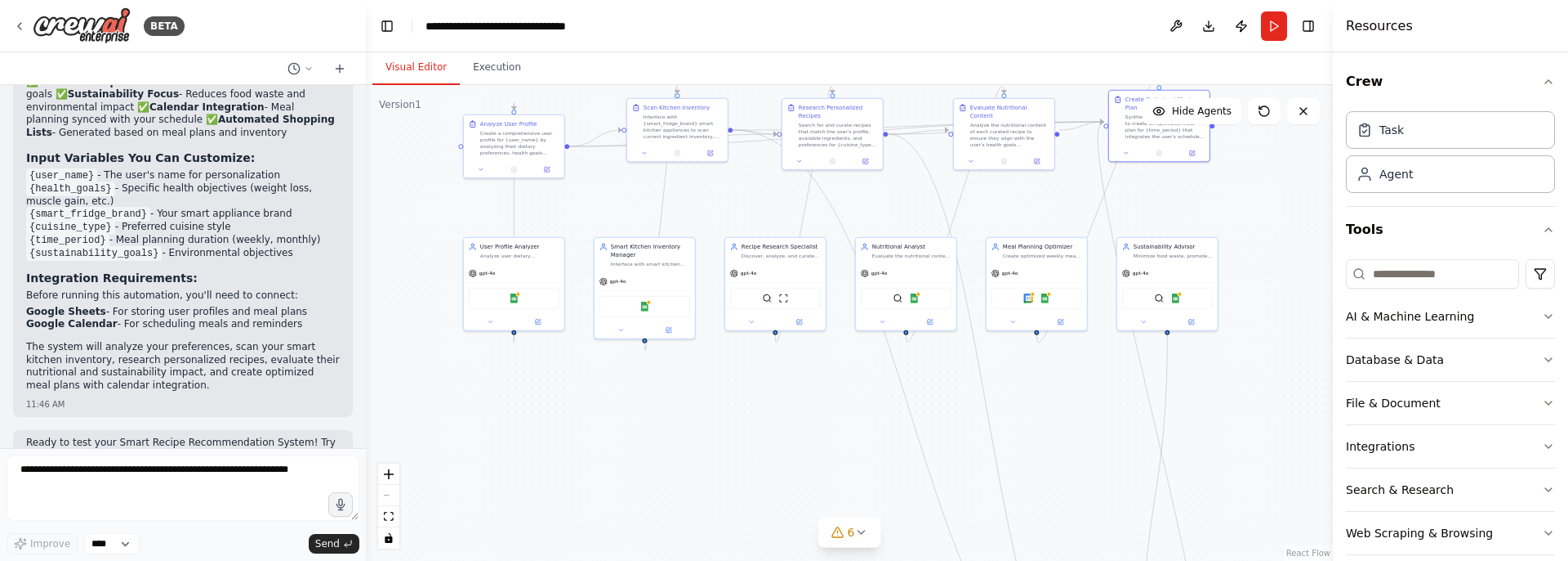
drag, startPoint x: 1009, startPoint y: 370, endPoint x: 1047, endPoint y: 404, distance: 51.0
click at [1046, 396] on div ".deletable-edge-delete-btn { width: 20px; height: 20px; border: 0px solid #ffff…" at bounding box center [848, 323] width 966 height 476
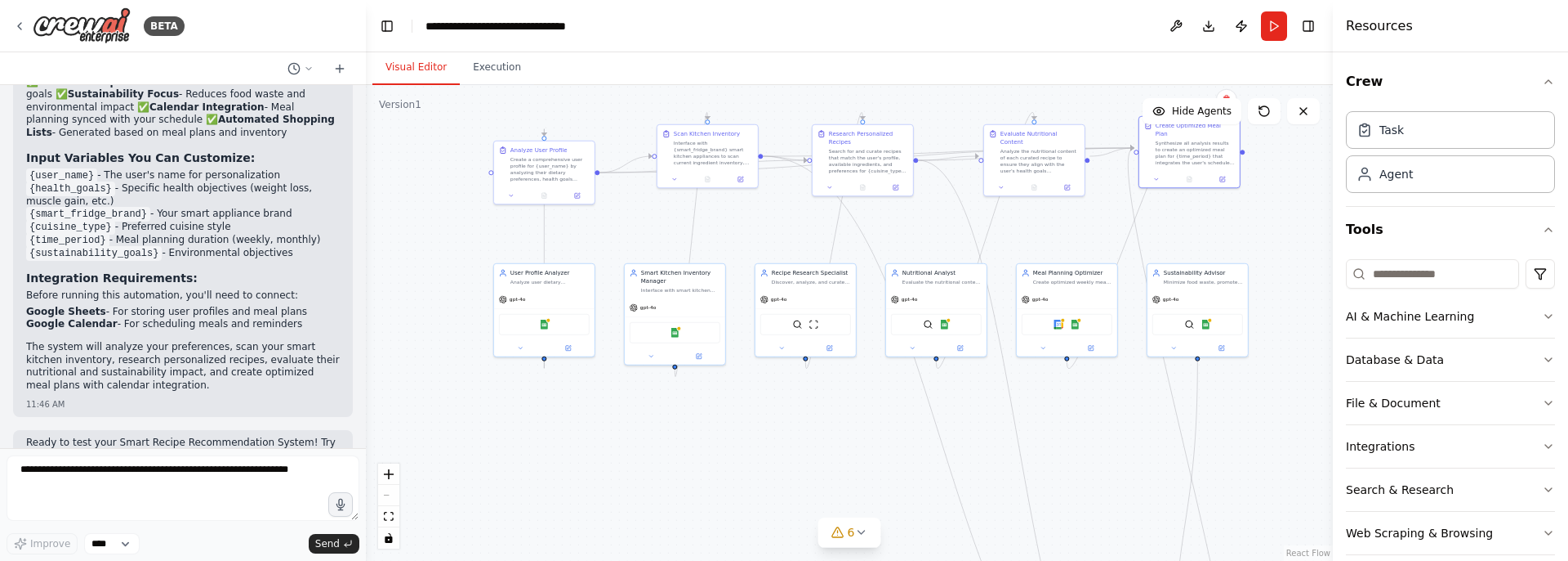
drag, startPoint x: 1035, startPoint y: 404, endPoint x: 1031, endPoint y: 427, distance: 23.3
click at [1031, 427] on div ".deletable-edge-delete-btn { width: 20px; height: 20px; border: 0px solid #ffff…" at bounding box center [848, 323] width 966 height 476
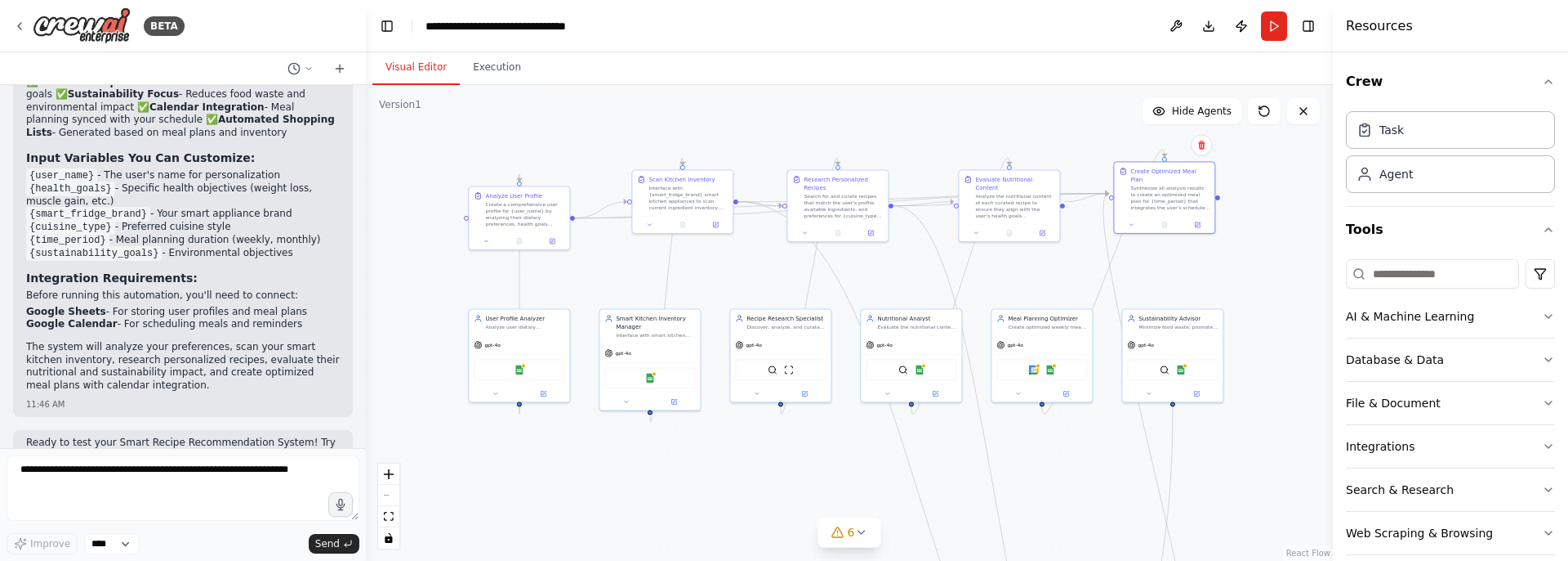
drag, startPoint x: 817, startPoint y: 402, endPoint x: 817, endPoint y: 436, distance: 34.0
click at [817, 436] on div ".deletable-edge-delete-btn { width: 20px; height: 20px; border: 0px solid #ffff…" at bounding box center [848, 323] width 966 height 476
